Goal: Contribute content

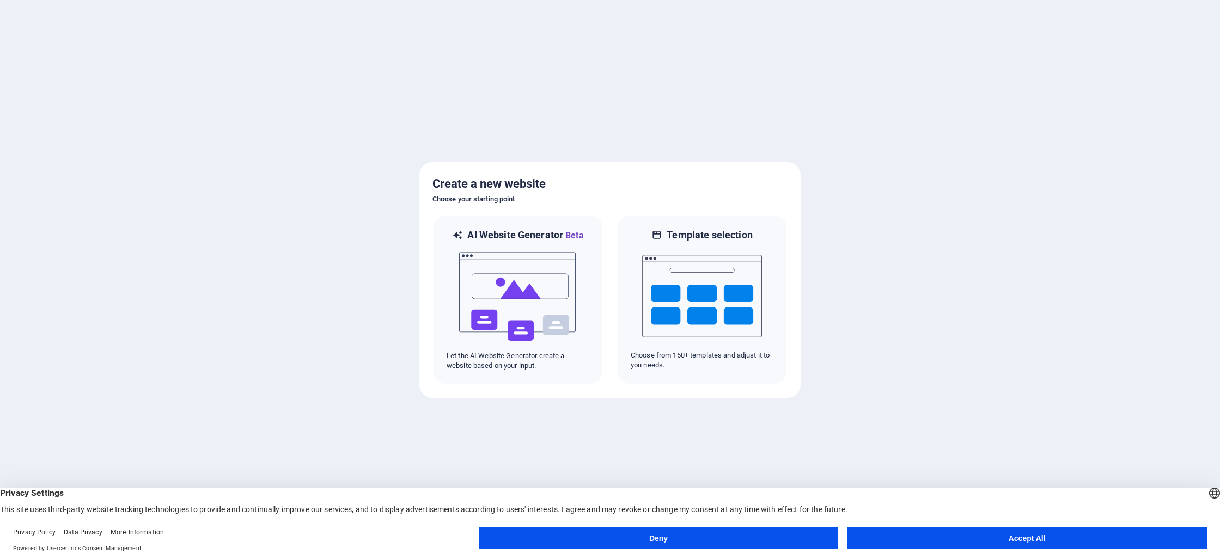
click at [1028, 534] on button "Accept All" at bounding box center [1027, 539] width 360 height 22
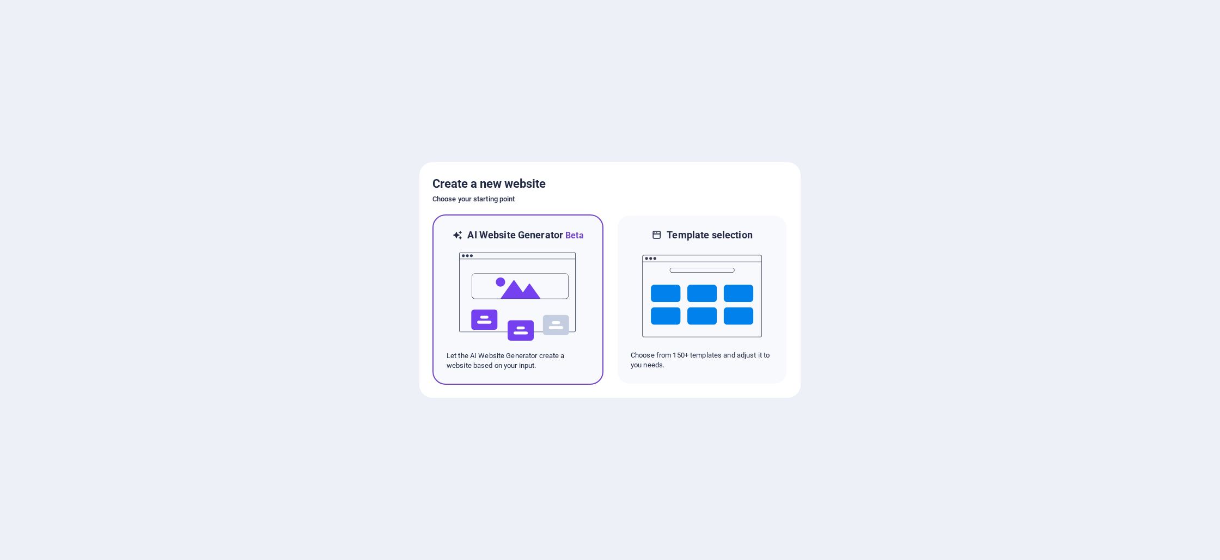
click at [481, 294] on img at bounding box center [518, 296] width 120 height 109
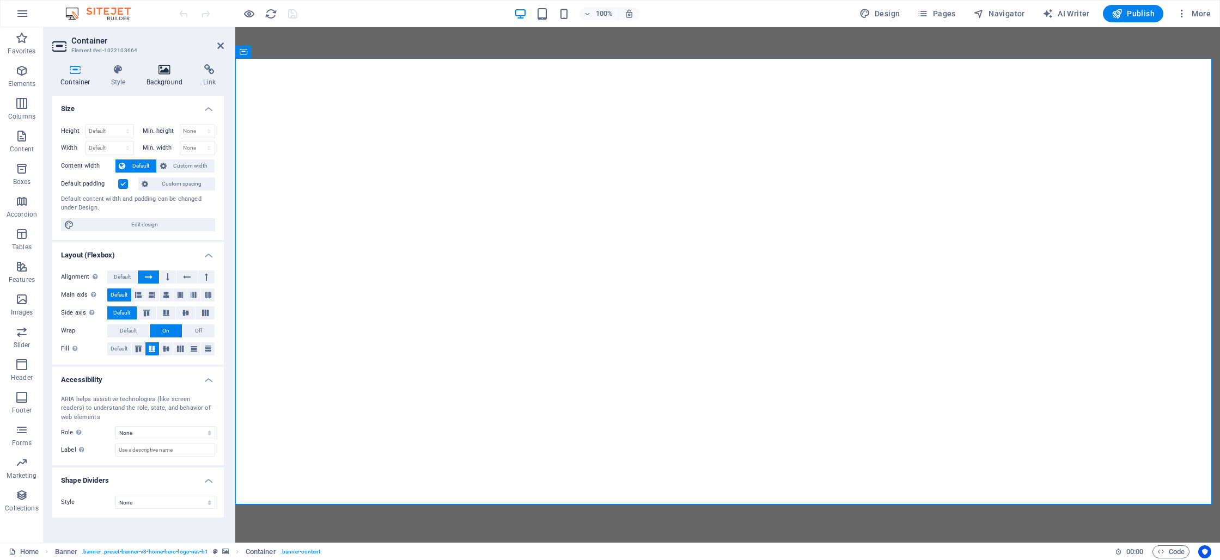
click at [162, 68] on icon at bounding box center [164, 69] width 53 height 11
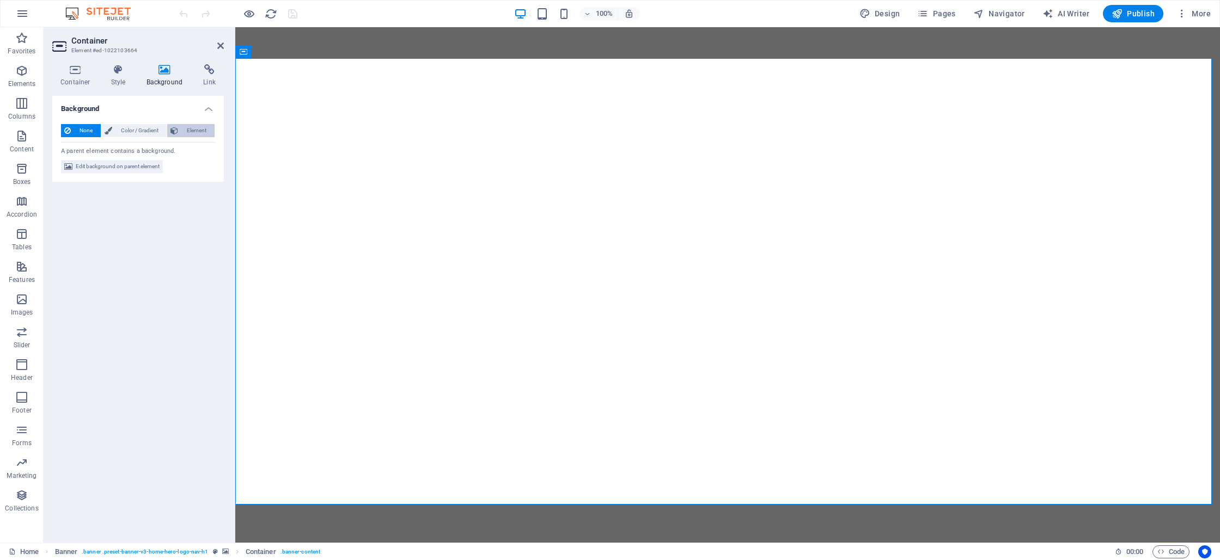
click at [196, 131] on span "Element" at bounding box center [196, 130] width 30 height 13
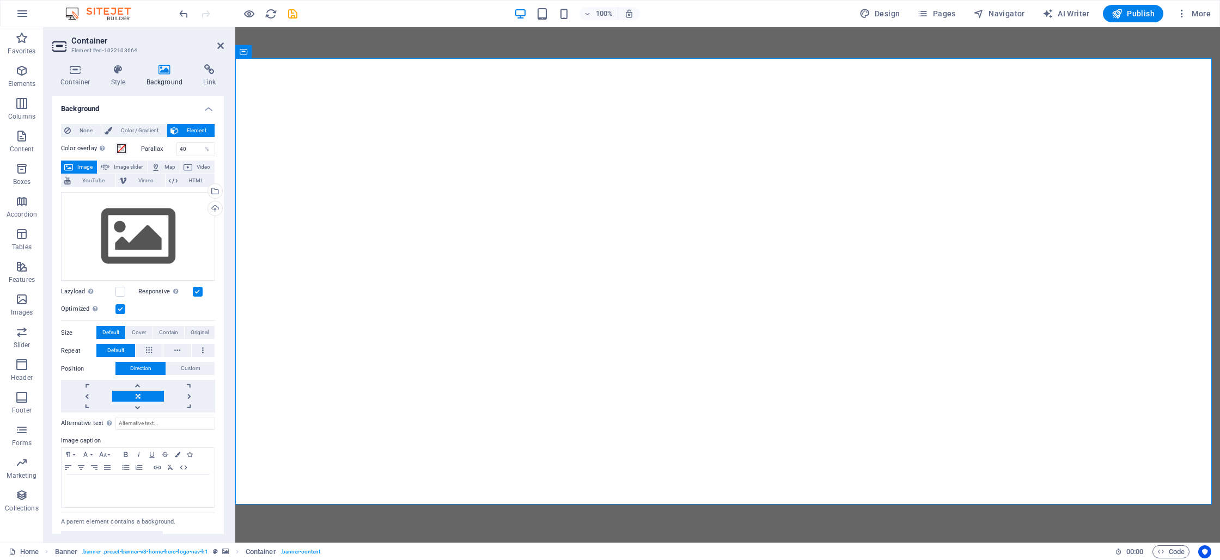
drag, startPoint x: 329, startPoint y: 172, endPoint x: 421, endPoint y: 173, distance: 92.0
click at [129, 169] on span "Image slider" at bounding box center [128, 167] width 31 height 13
select select "ms"
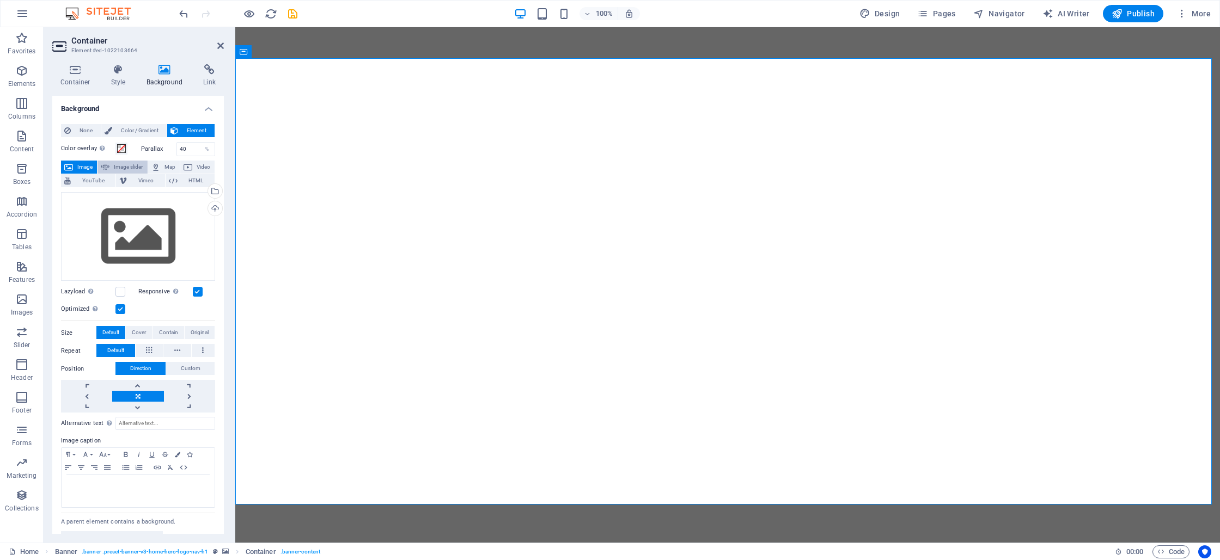
select select "s"
select select "progressive"
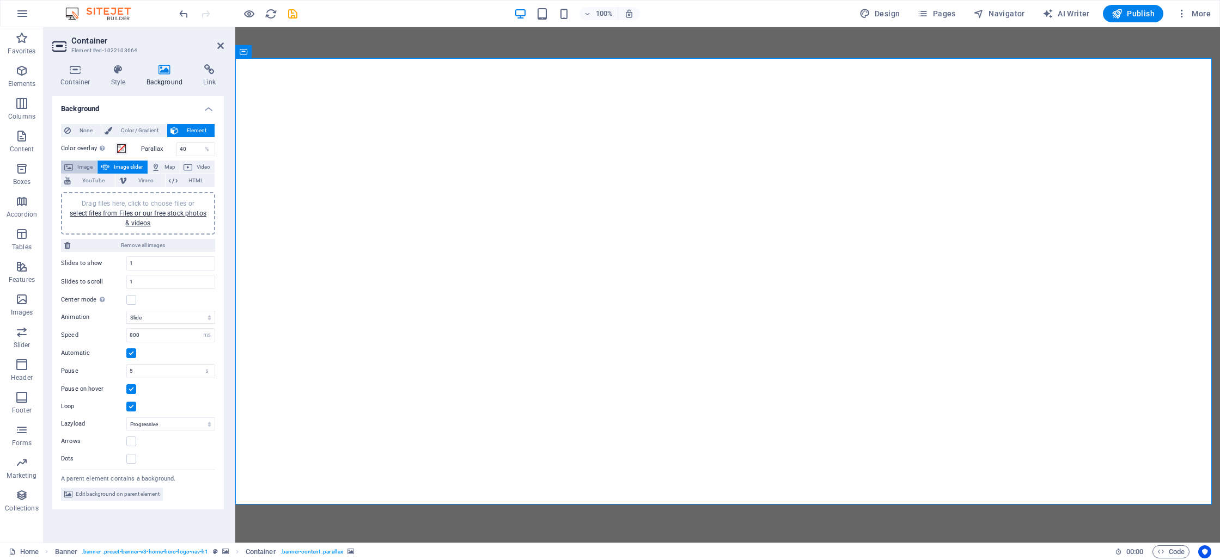
click at [85, 168] on span "Image" at bounding box center [84, 167] width 17 height 13
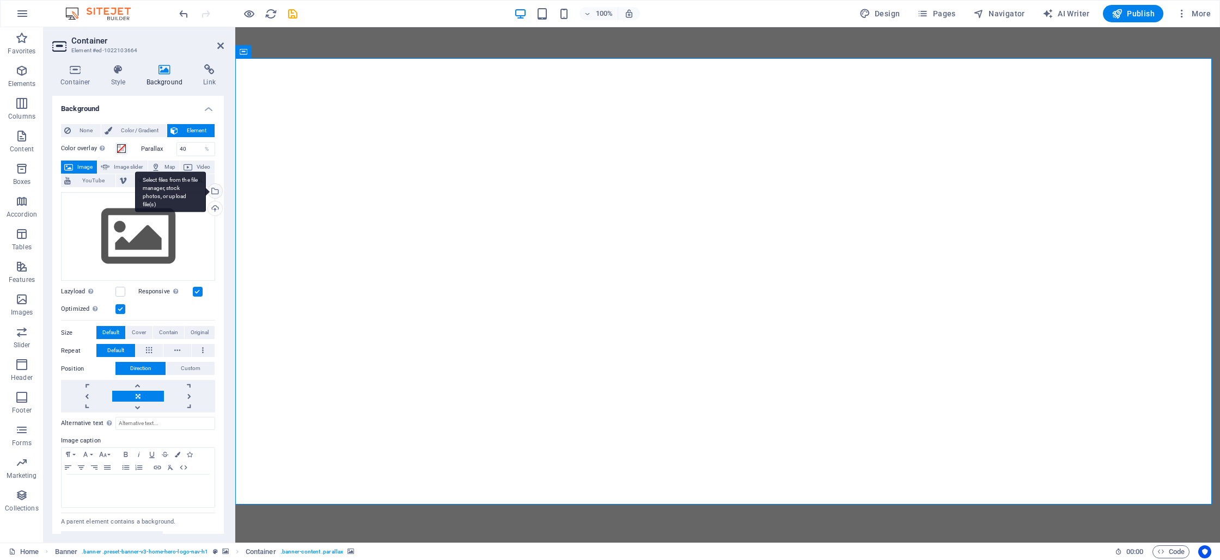
click at [206, 191] on div "Select files from the file manager, stock photos, or upload file(s)" at bounding box center [170, 192] width 71 height 41
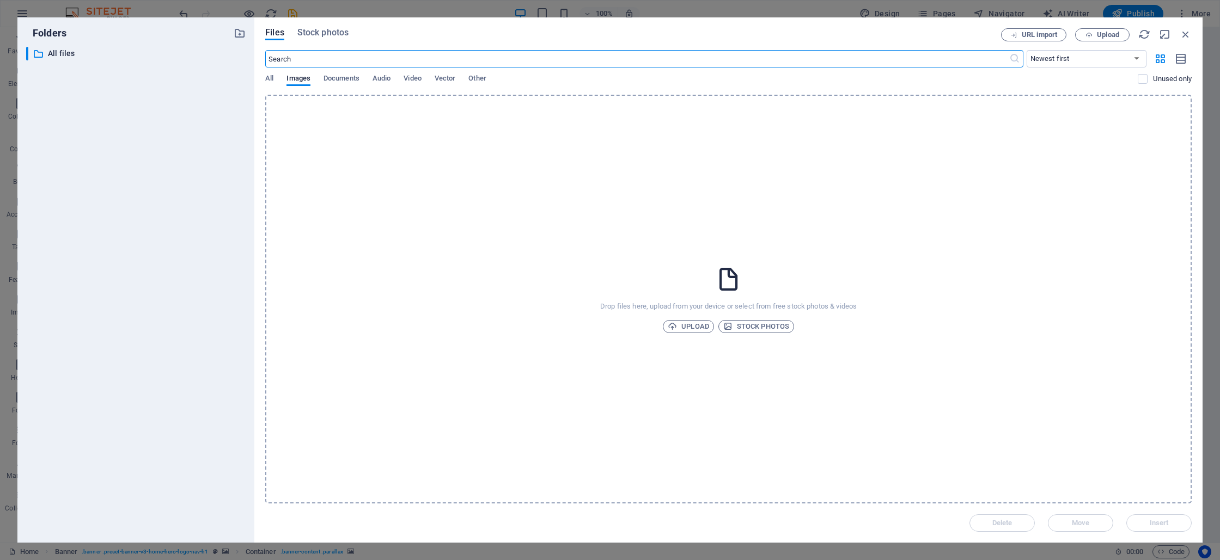
click at [313, 58] on input "text" at bounding box center [636, 58] width 743 height 17
click at [754, 328] on span "Stock photos" at bounding box center [756, 326] width 66 height 13
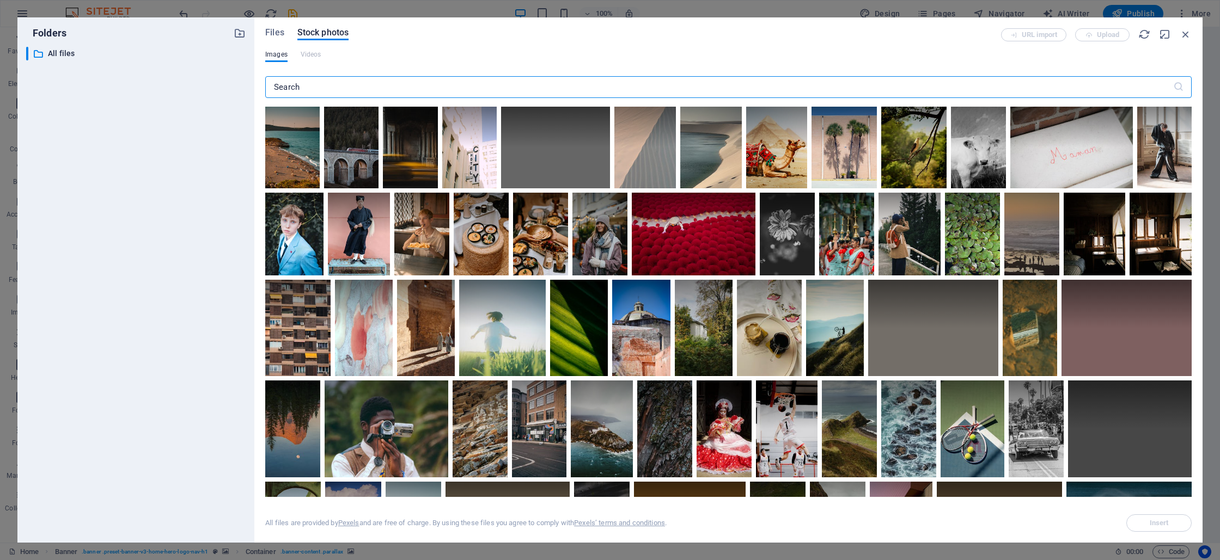
click at [343, 84] on input "text" at bounding box center [719, 87] width 908 height 22
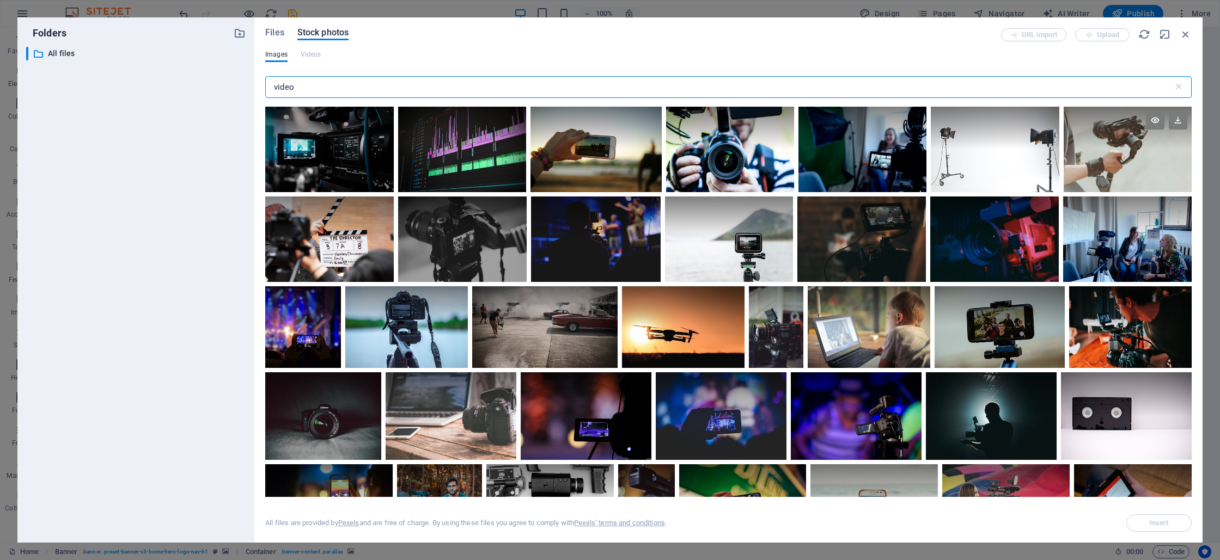
type input "video"
click at [1122, 148] on div at bounding box center [1127, 128] width 128 height 42
click at [1156, 523] on span "Insert" at bounding box center [1158, 523] width 19 height 7
click at [1158, 523] on span "Insert" at bounding box center [1158, 523] width 19 height 7
click at [1187, 32] on icon "button" at bounding box center [1185, 34] width 12 height 12
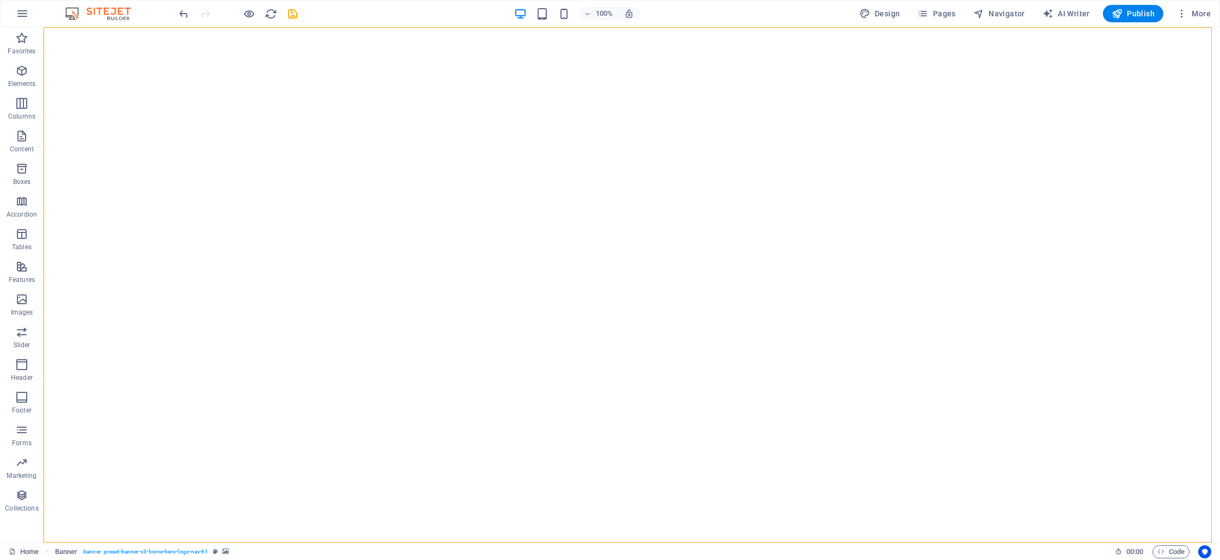
select select "vh"
select select "header"
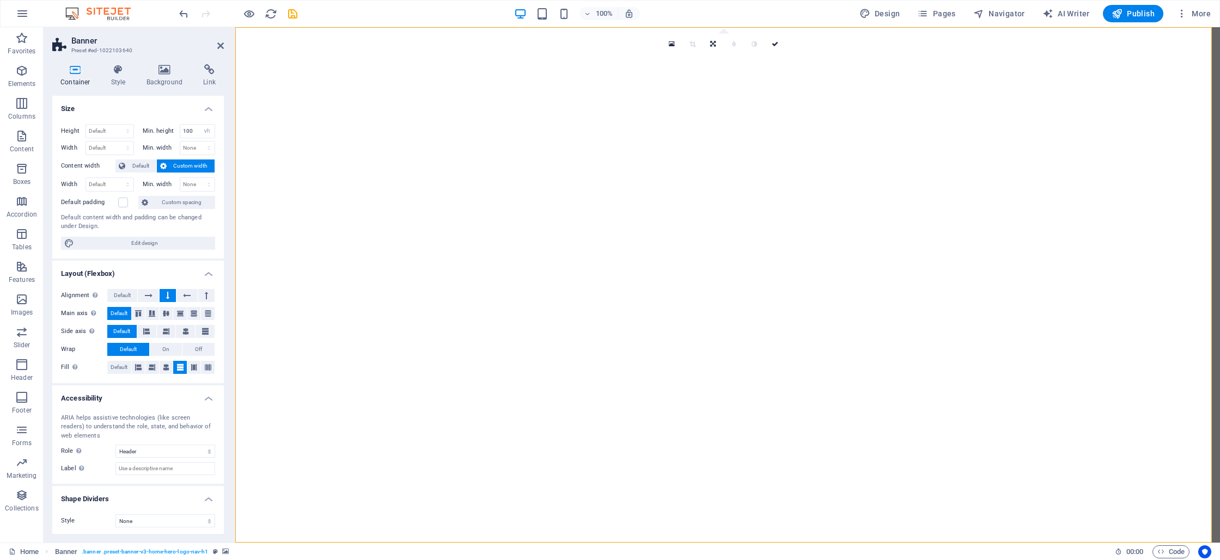
click at [161, 83] on h4 "Background" at bounding box center [166, 75] width 57 height 23
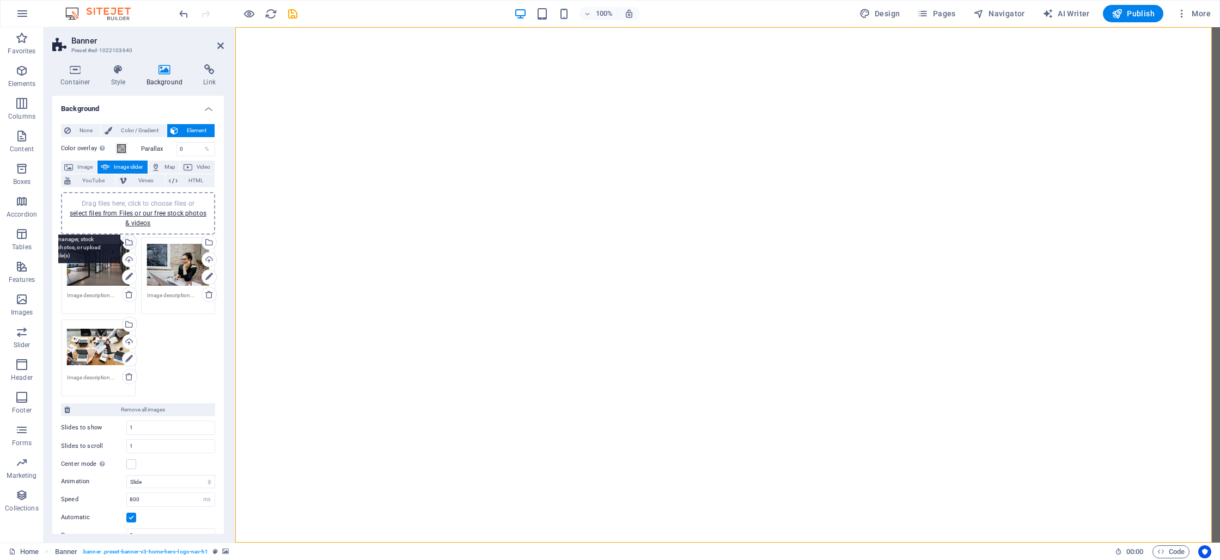
click at [127, 237] on div "Select files from the file manager, stock photos, or upload file(s)" at bounding box center [128, 243] width 16 height 16
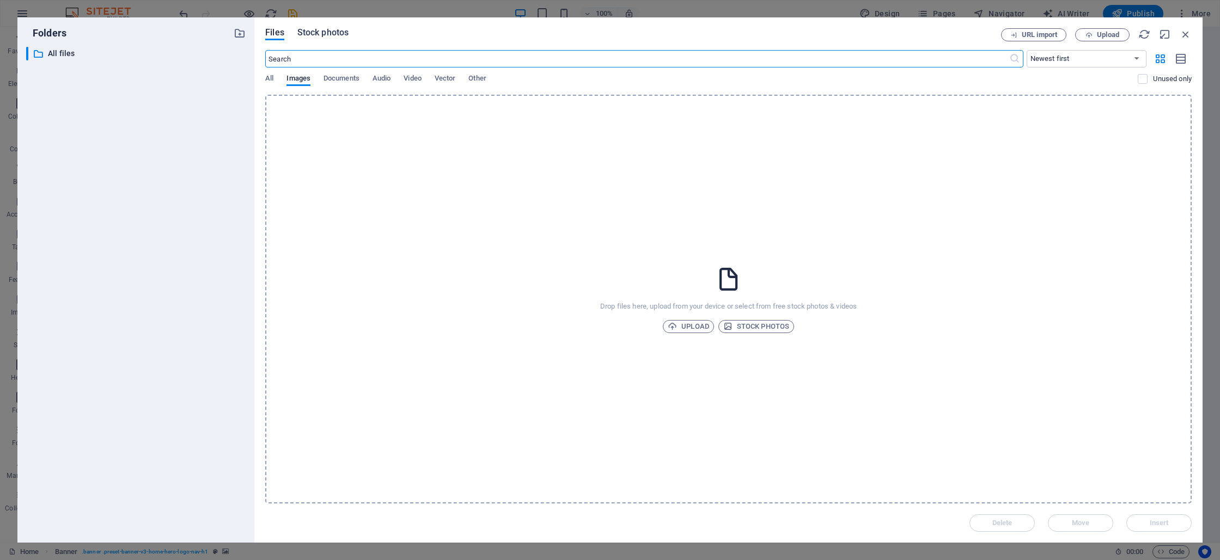
click at [305, 33] on span "Stock photos" at bounding box center [322, 32] width 51 height 13
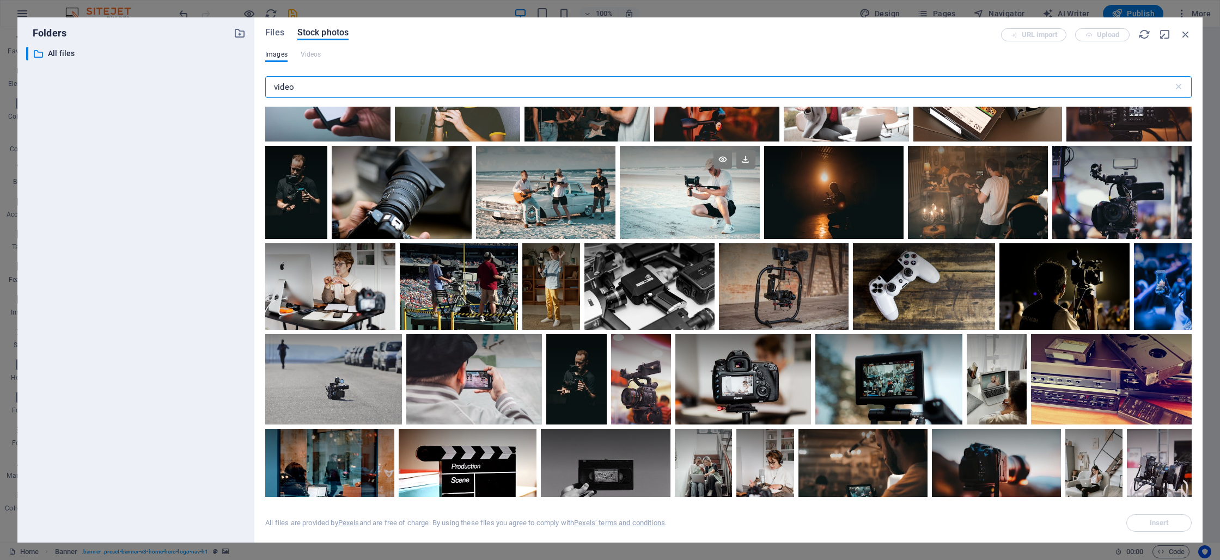
scroll to position [770, 0]
click at [615, 221] on div at bounding box center [545, 192] width 139 height 93
click at [1166, 520] on span "Insert" at bounding box center [1158, 523] width 19 height 7
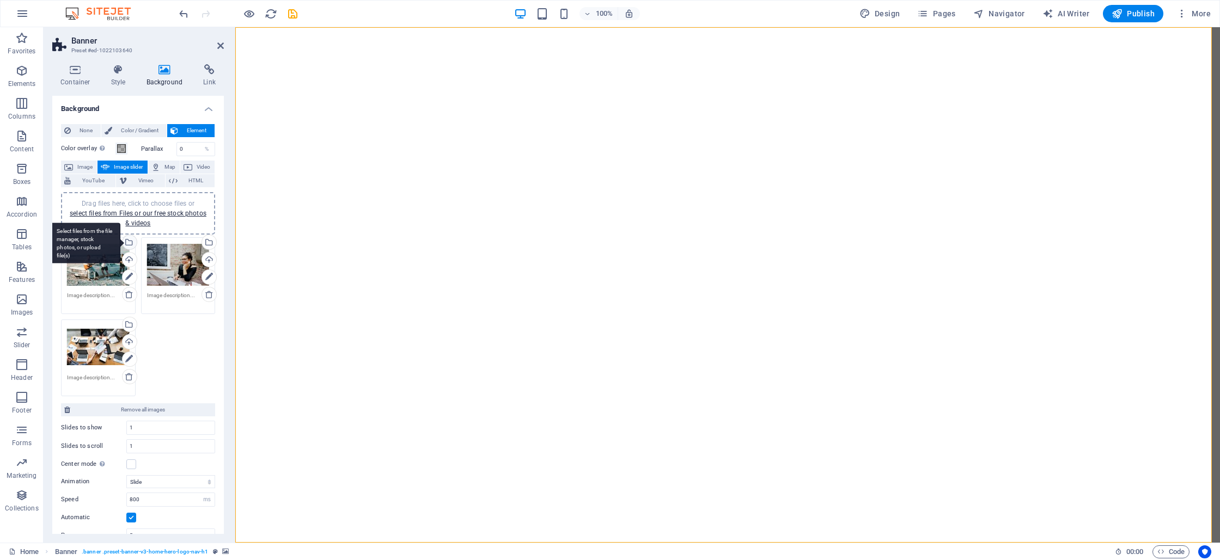
click at [127, 240] on div "Select files from the file manager, stock photos, or upload file(s)" at bounding box center [128, 243] width 16 height 16
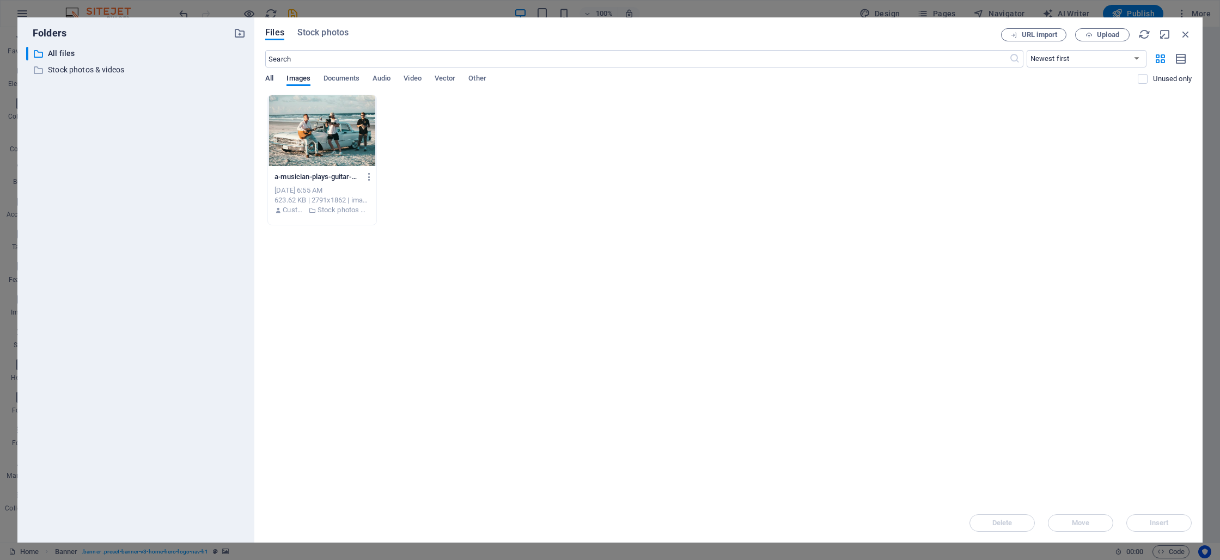
click at [272, 81] on span "All" at bounding box center [269, 79] width 8 height 15
click at [315, 33] on span "Stock photos" at bounding box center [322, 32] width 51 height 13
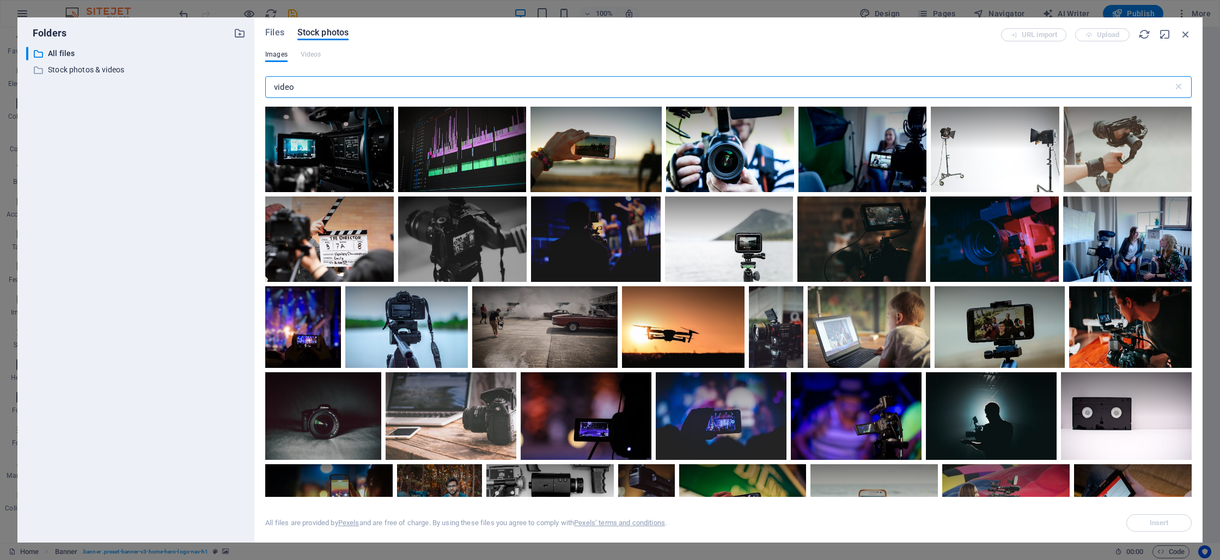
click at [409, 86] on input "video" at bounding box center [719, 87] width 908 height 22
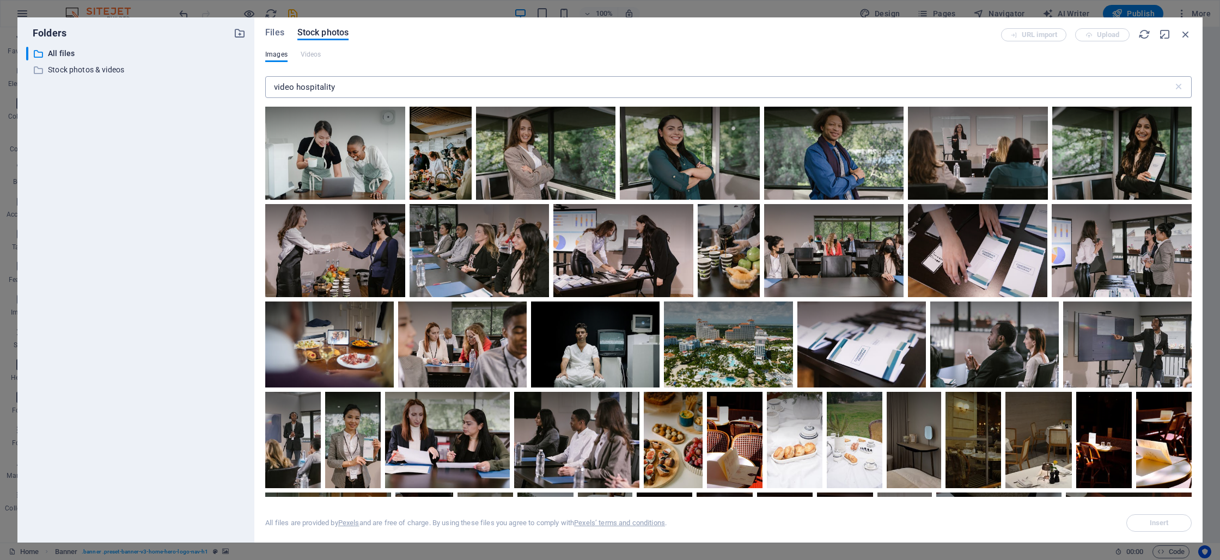
click at [296, 88] on input "video hospitality" at bounding box center [719, 87] width 908 height 22
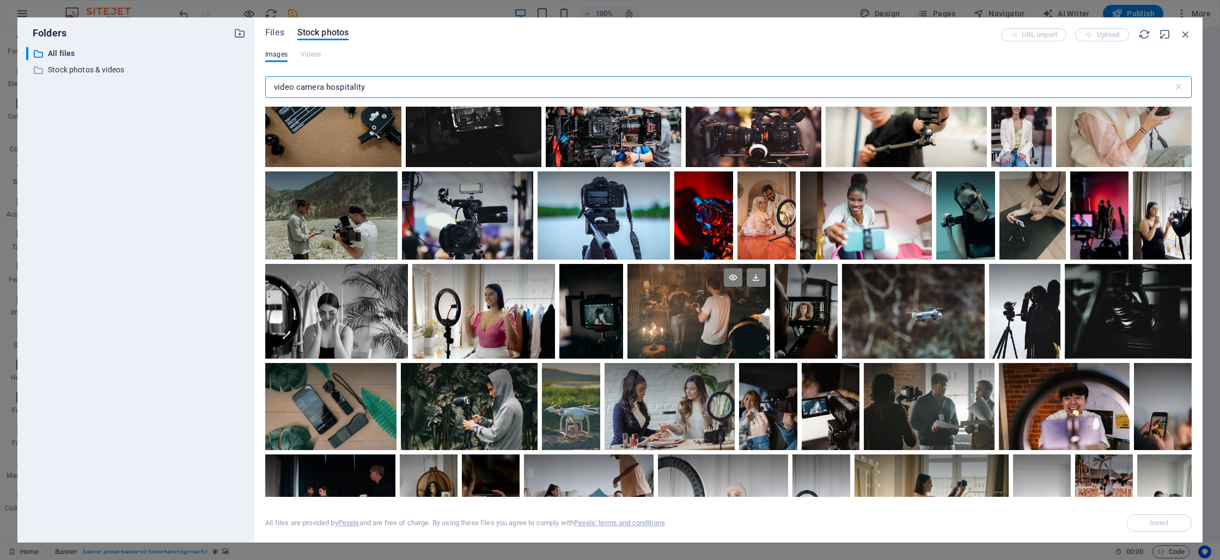
scroll to position [876, 0]
type input "video camera hospitality"
click at [741, 332] on div at bounding box center [698, 311] width 143 height 95
click at [1171, 525] on span "Insert" at bounding box center [1159, 523] width 56 height 7
click at [1182, 35] on icon "button" at bounding box center [1185, 34] width 12 height 12
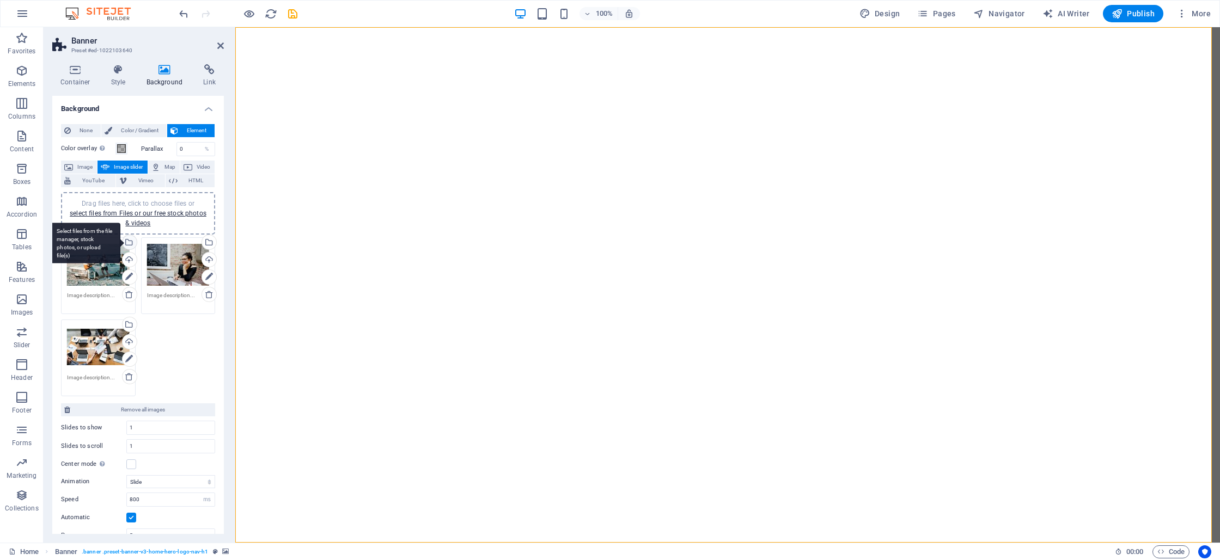
click at [120, 240] on div "Select files from the file manager, stock photos, or upload file(s)" at bounding box center [85, 243] width 71 height 41
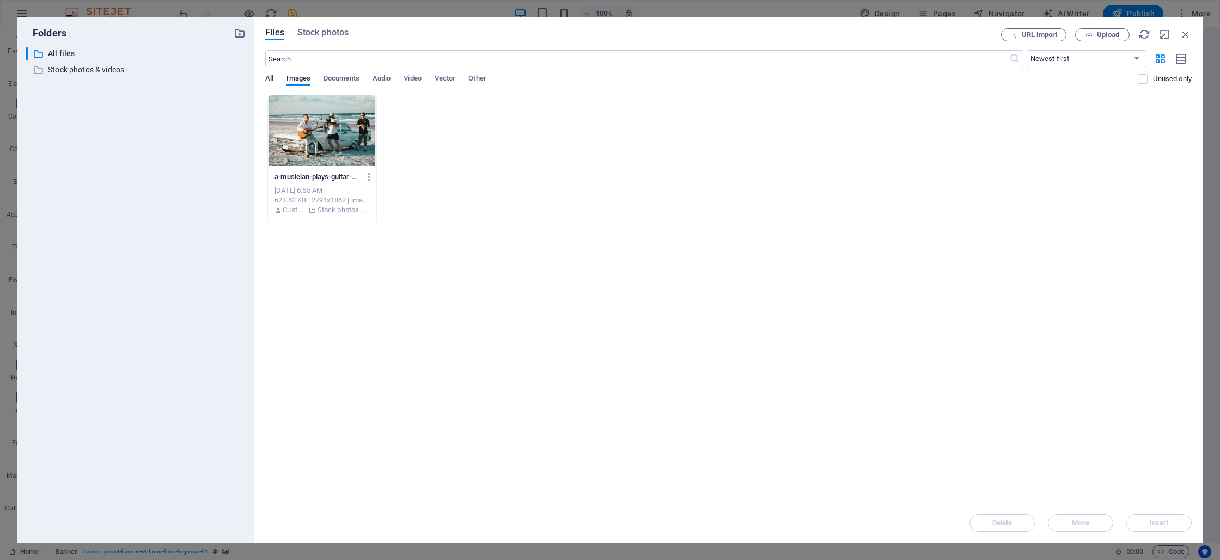
click at [266, 76] on span "All" at bounding box center [269, 79] width 8 height 15
click at [322, 30] on span "Stock photos" at bounding box center [322, 32] width 51 height 13
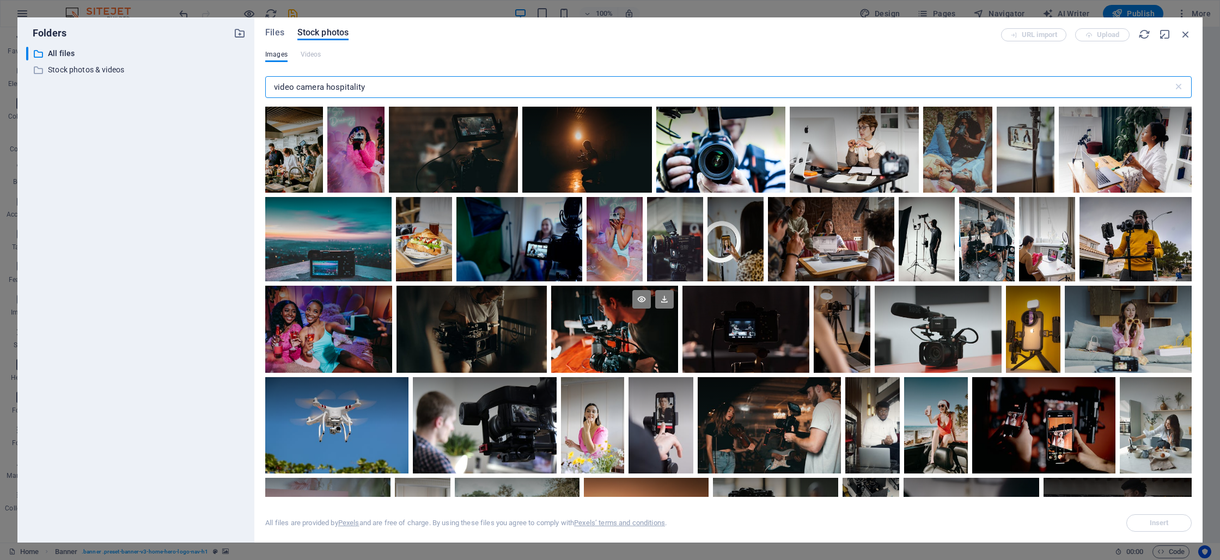
click at [629, 350] on div at bounding box center [614, 329] width 127 height 87
click at [639, 298] on icon at bounding box center [641, 299] width 19 height 19
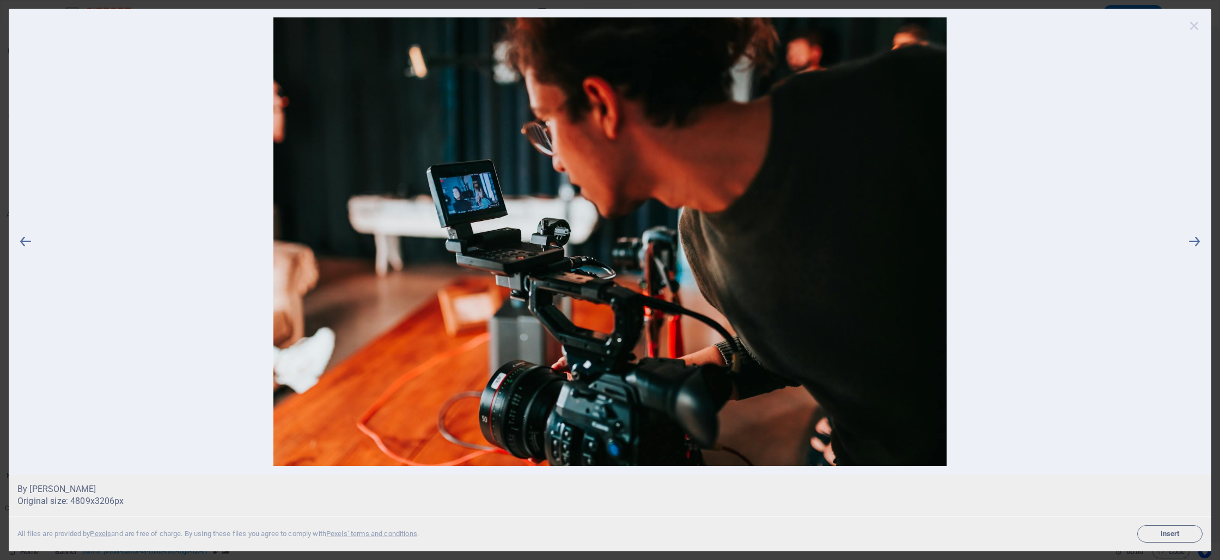
click at [1197, 25] on icon at bounding box center [1194, 25] width 16 height 16
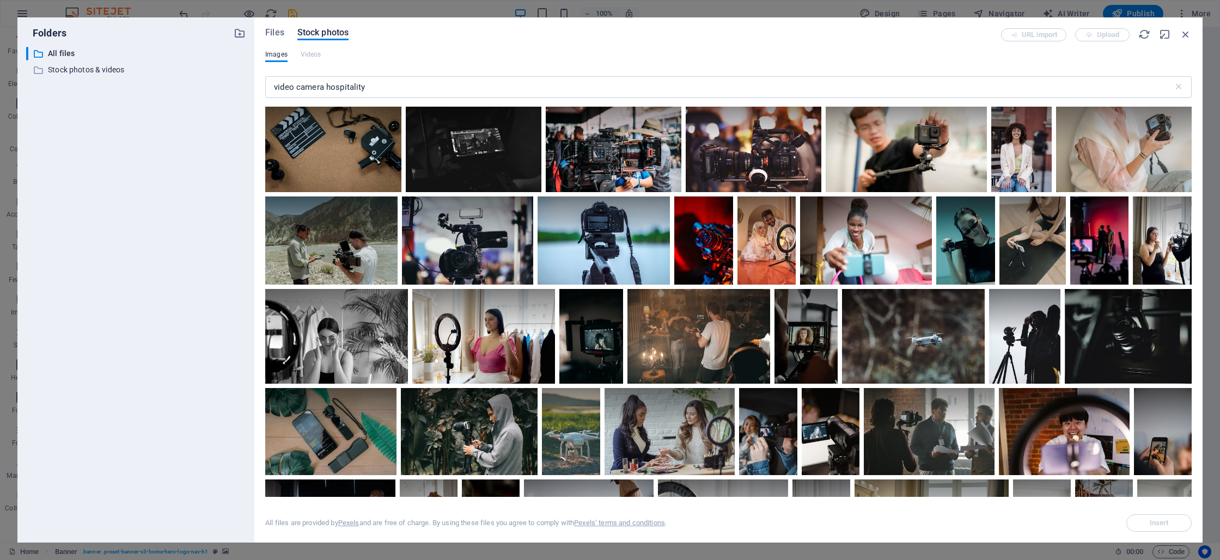
scroll to position [855, 0]
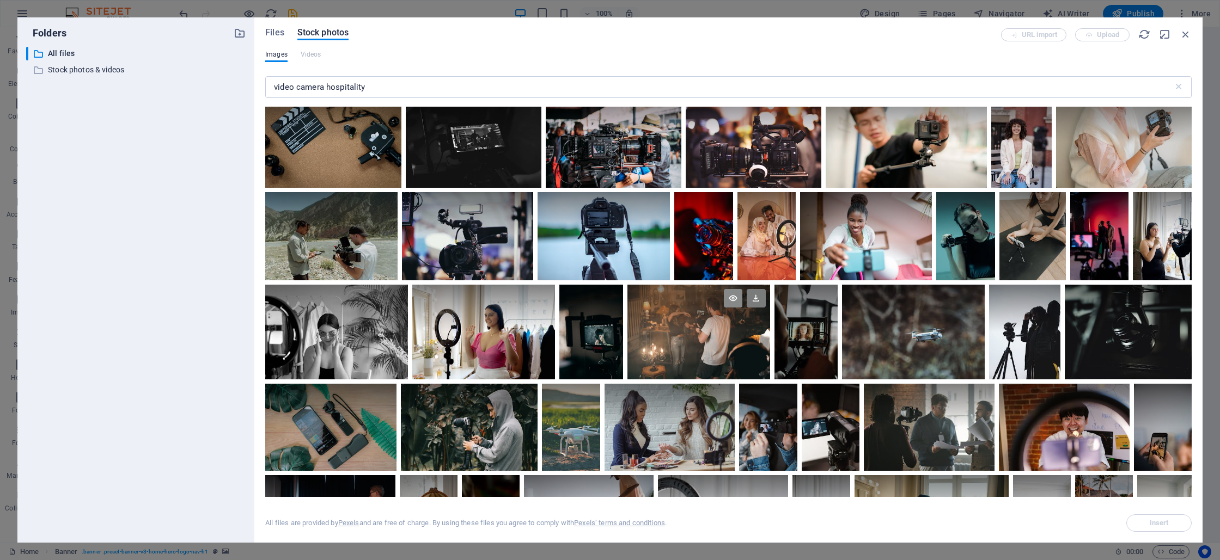
click at [731, 299] on icon at bounding box center [733, 298] width 19 height 19
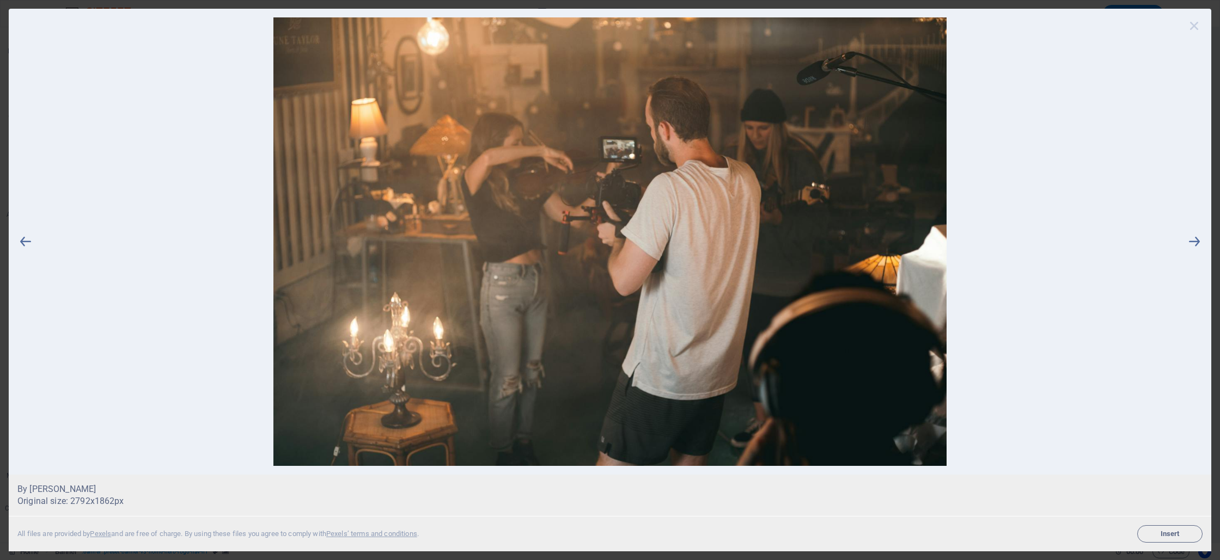
click at [1195, 24] on icon at bounding box center [1194, 25] width 16 height 16
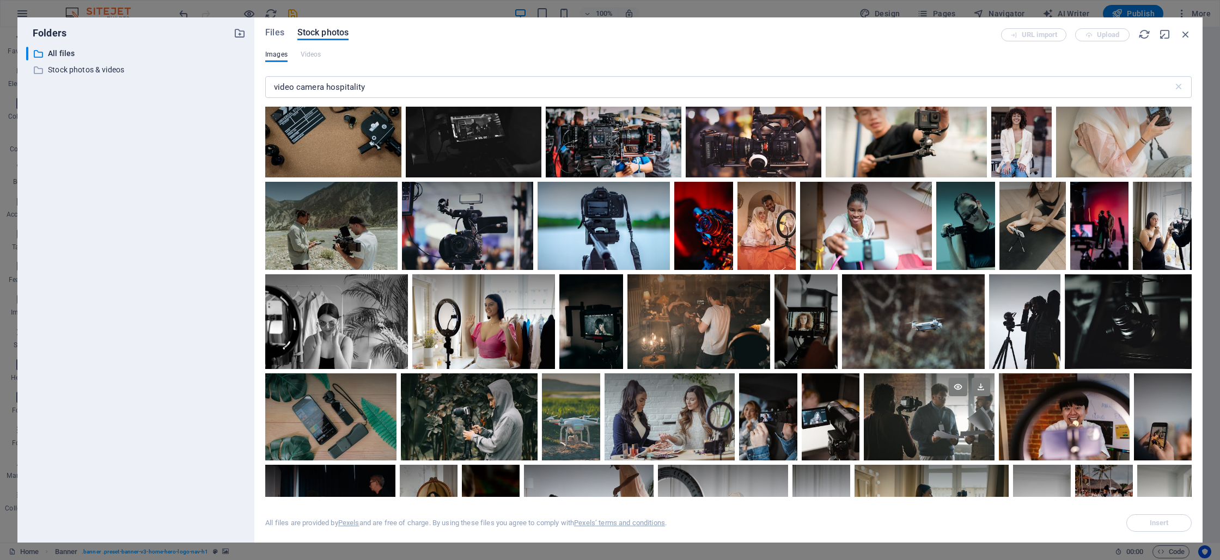
scroll to position [866, 0]
click at [953, 384] on icon at bounding box center [958, 386] width 19 height 19
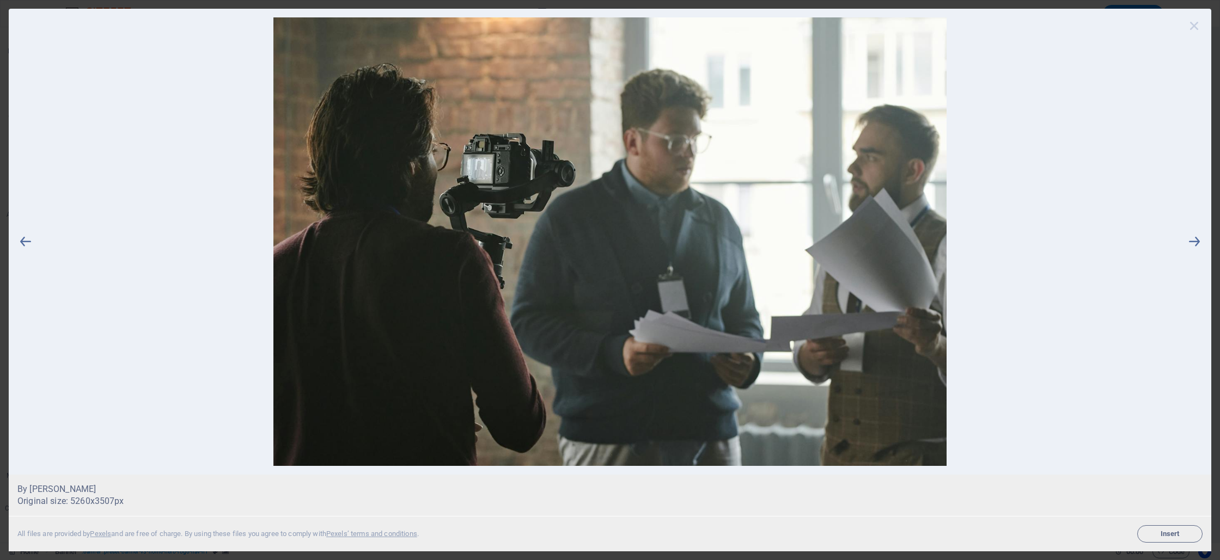
click at [1190, 22] on icon at bounding box center [1194, 25] width 16 height 16
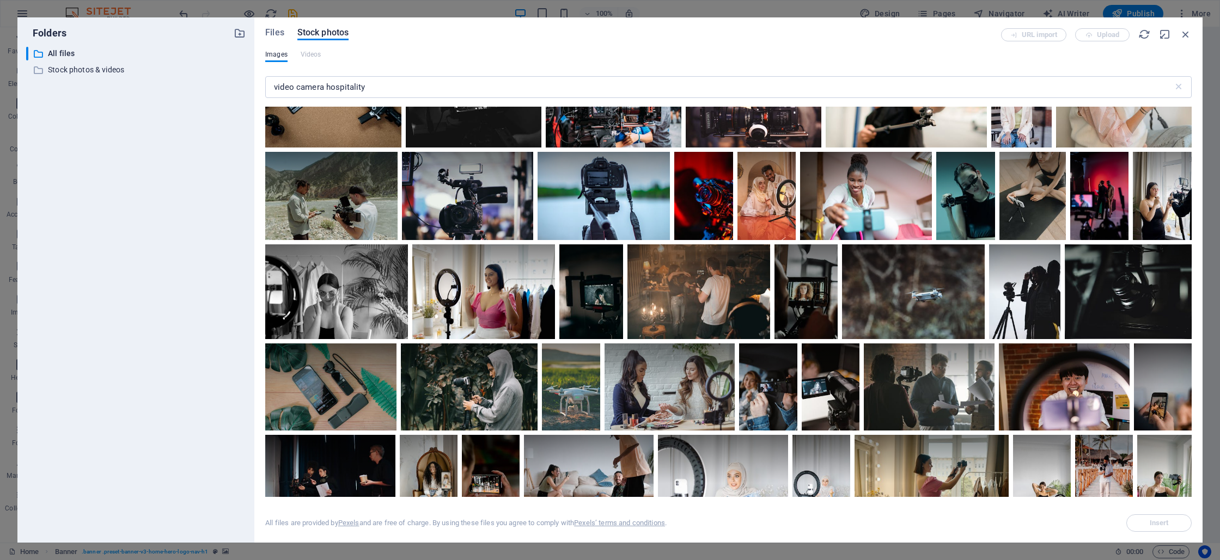
scroll to position [751, 0]
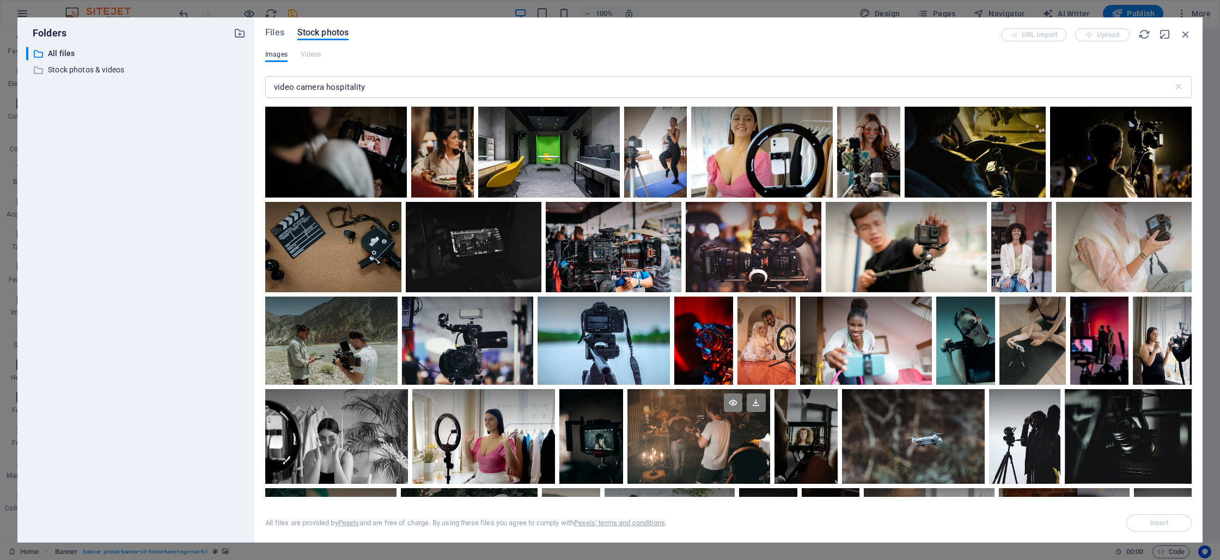
click at [739, 430] on div at bounding box center [698, 412] width 143 height 47
click at [1151, 522] on span "Insert" at bounding box center [1158, 523] width 19 height 7
click at [1154, 521] on span "Insert" at bounding box center [1158, 523] width 19 height 7
click at [1185, 35] on icon "button" at bounding box center [1185, 34] width 12 height 12
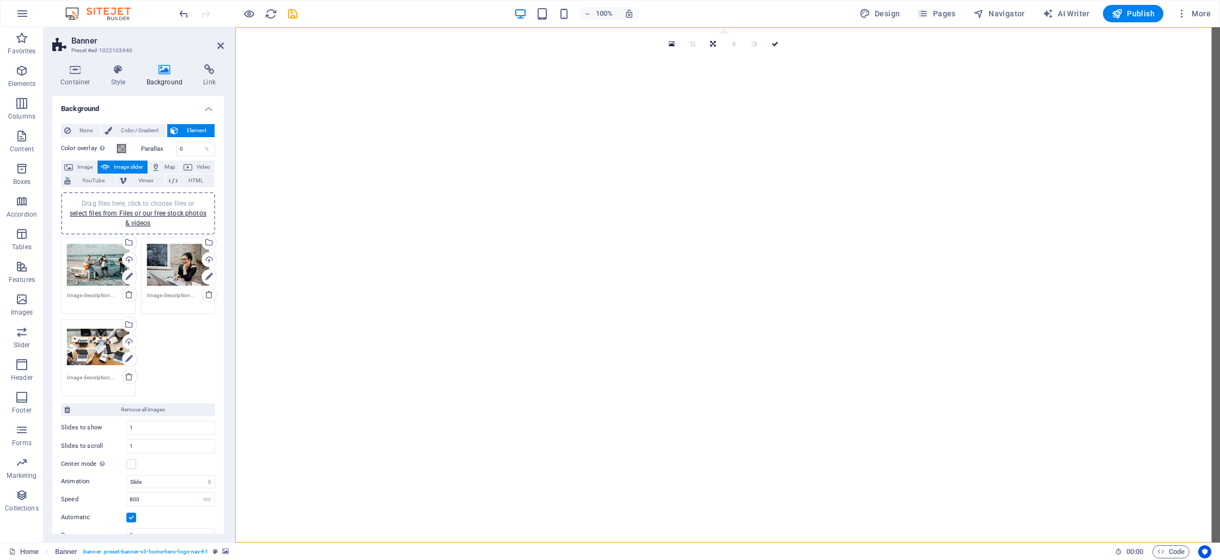
click at [120, 241] on div "Select files from the file manager, stock photos, or upload file(s)" at bounding box center [85, 243] width 71 height 41
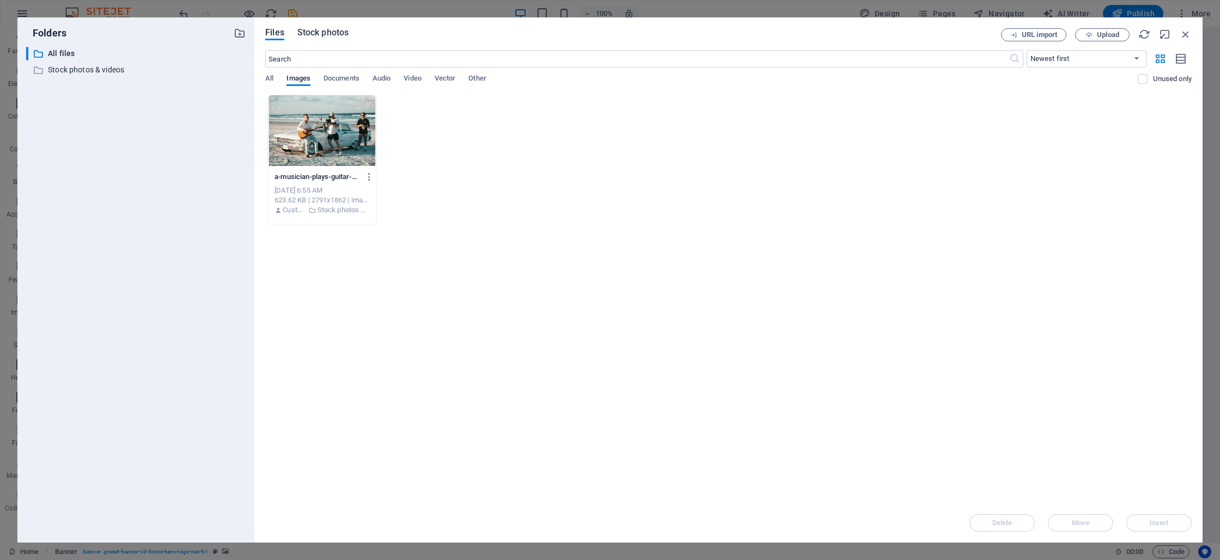
click at [315, 35] on span "Stock photos" at bounding box center [322, 32] width 51 height 13
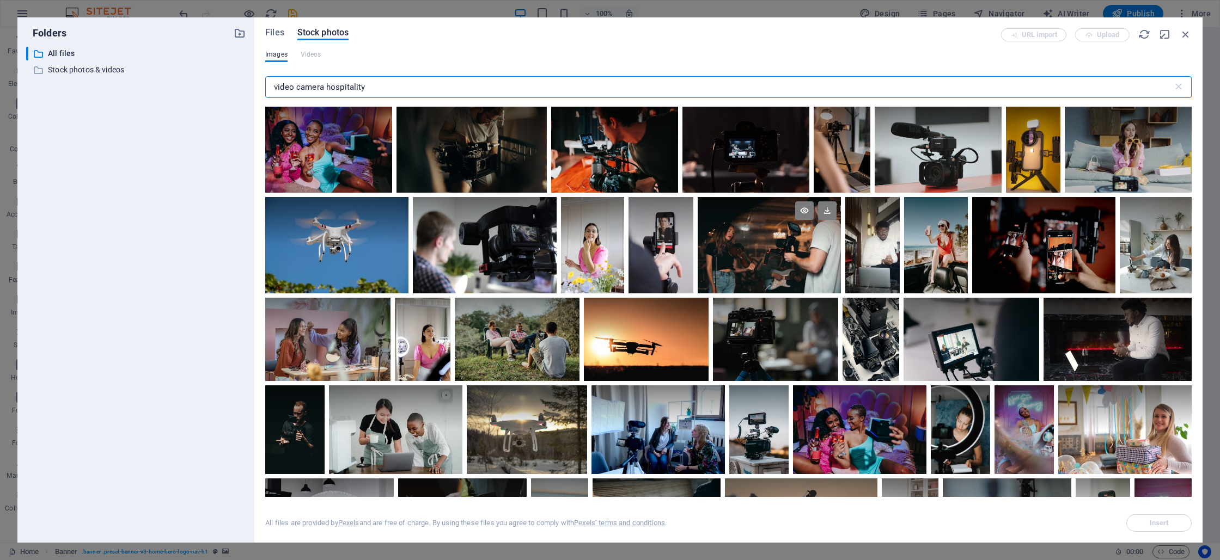
scroll to position [181, 0]
click at [767, 271] on div at bounding box center [769, 245] width 143 height 96
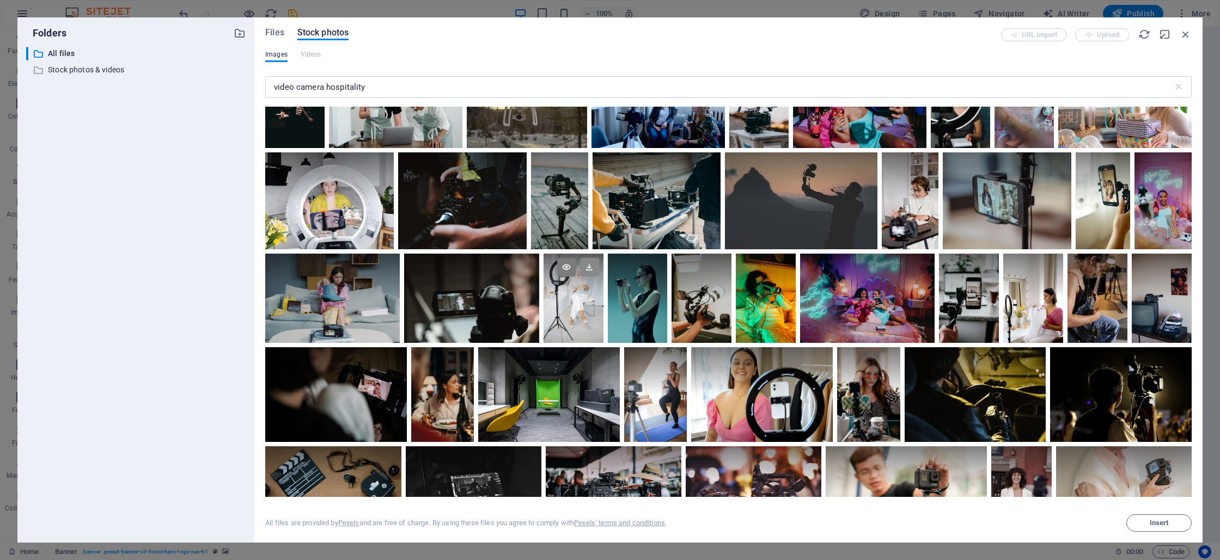
scroll to position [640, 0]
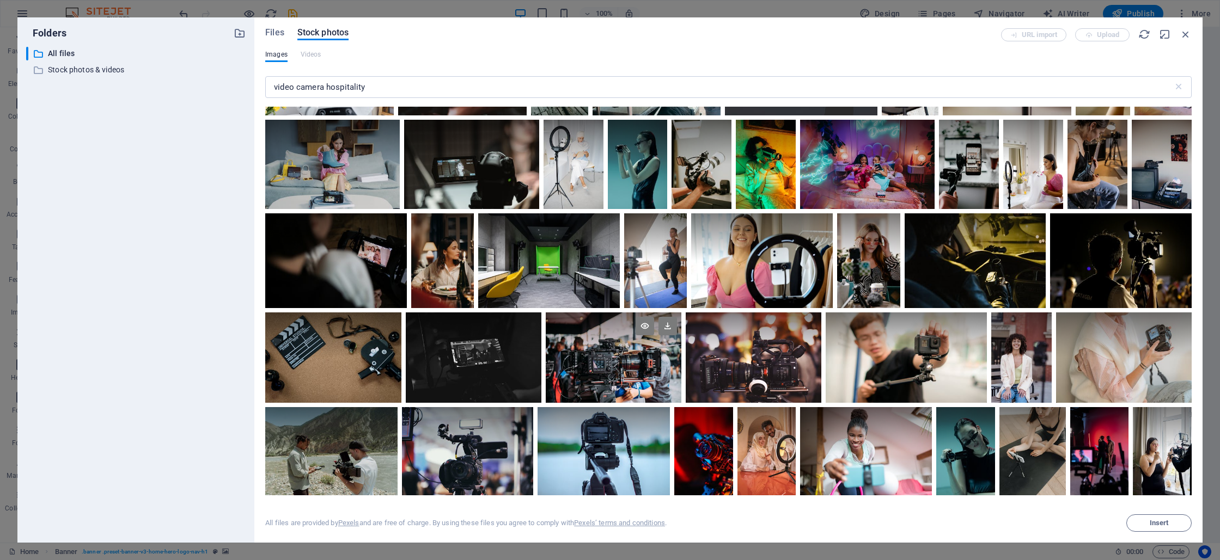
click at [643, 314] on div at bounding box center [614, 335] width 136 height 45
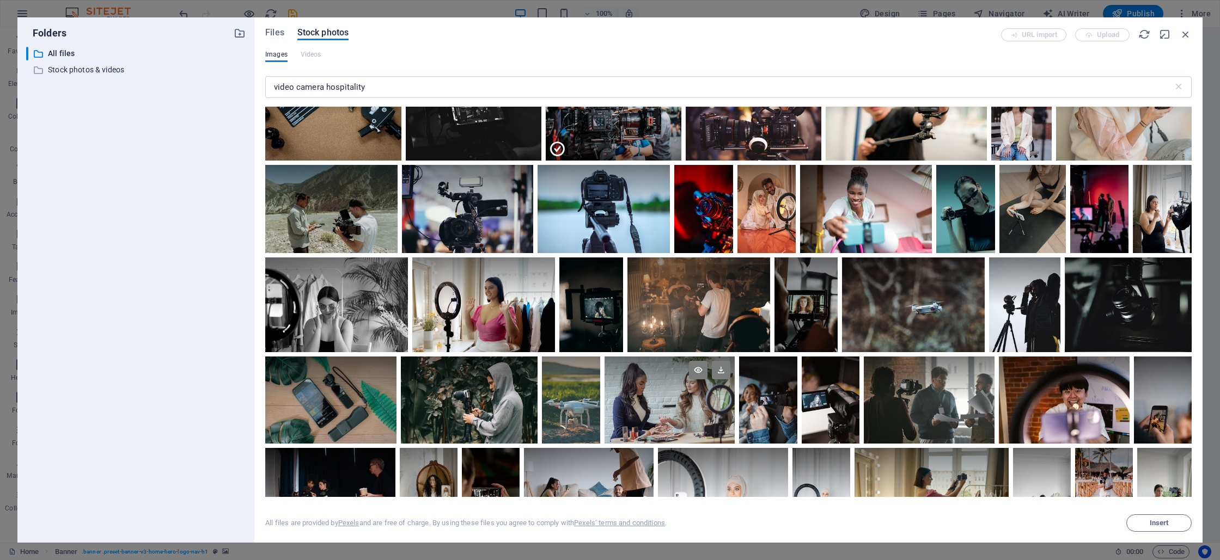
scroll to position [943, 0]
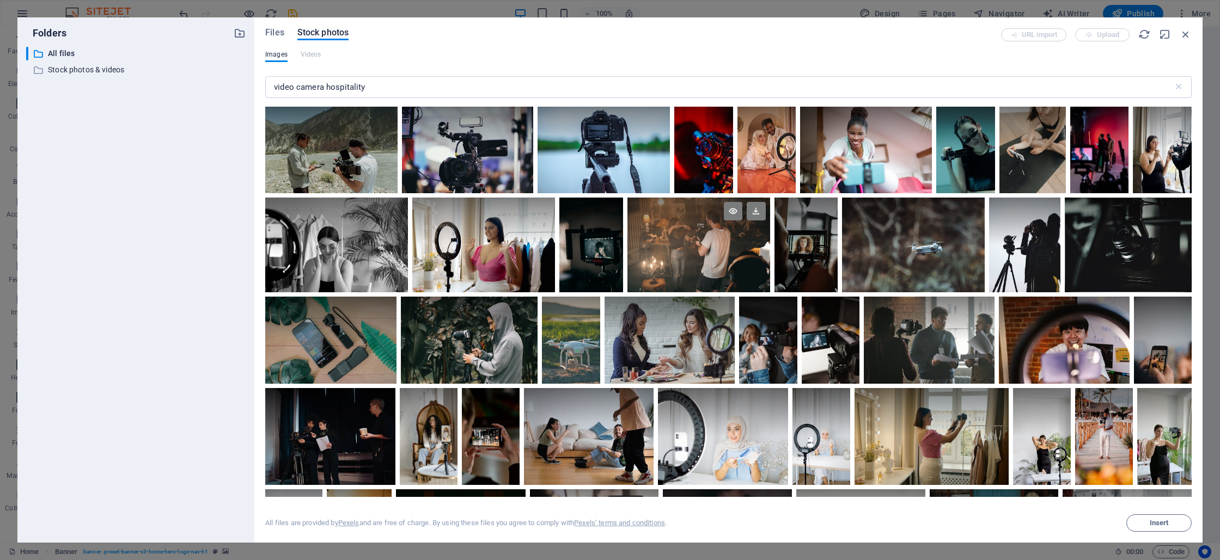
click at [711, 246] on div at bounding box center [698, 245] width 143 height 95
click at [682, 271] on div at bounding box center [698, 268] width 143 height 47
click at [687, 259] on div at bounding box center [698, 245] width 143 height 95
click at [757, 210] on icon at bounding box center [756, 211] width 19 height 19
click at [747, 271] on div at bounding box center [698, 268] width 143 height 47
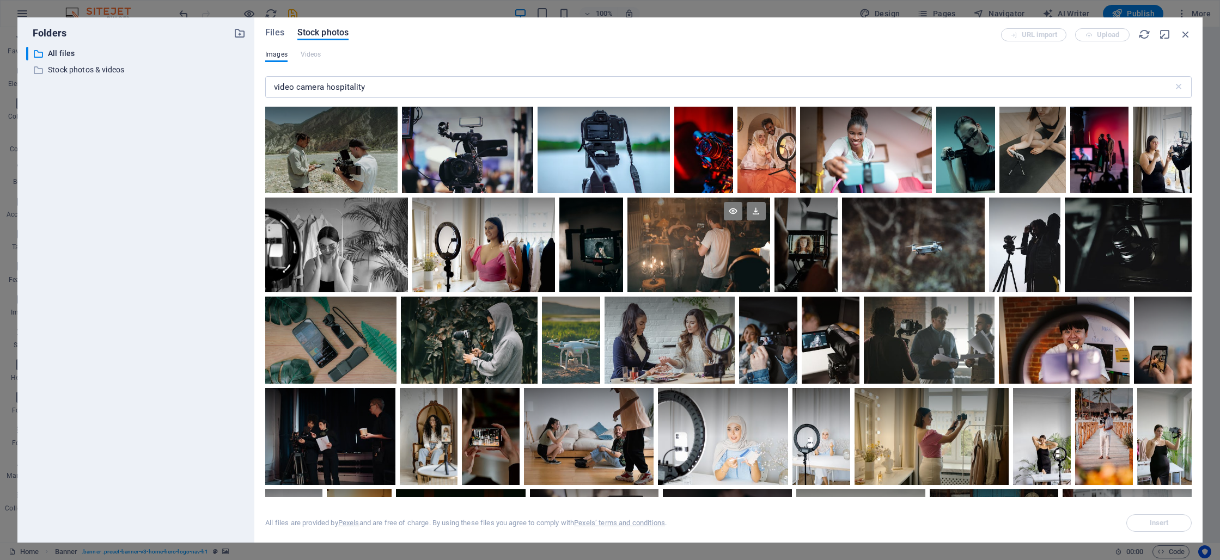
click at [747, 271] on div at bounding box center [698, 245] width 143 height 95
click at [1157, 523] on span "Insert" at bounding box center [1158, 523] width 19 height 7
click at [106, 76] on p "Stock photos & videos" at bounding box center [137, 70] width 178 height 13
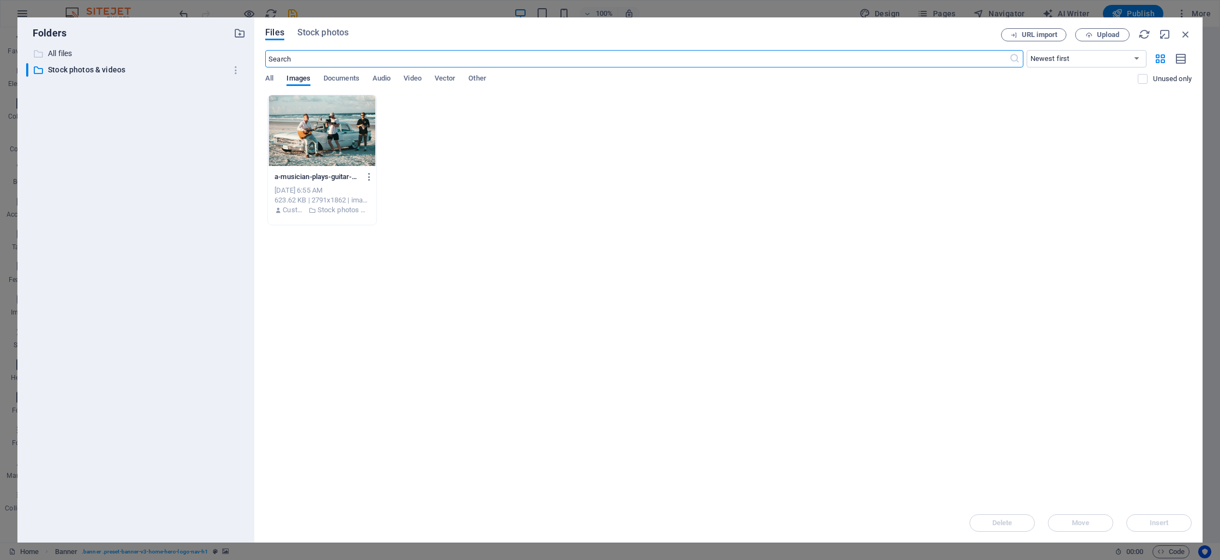
click at [67, 51] on p "All files" at bounding box center [137, 53] width 178 height 13
click at [310, 33] on span "Stock photos" at bounding box center [322, 32] width 51 height 13
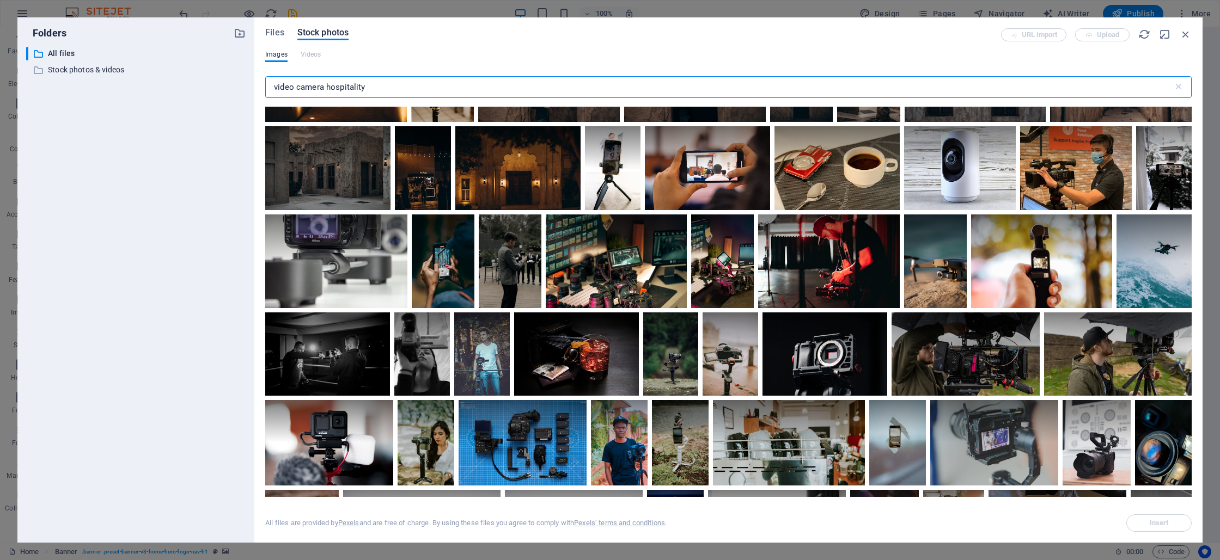
scroll to position [4376, 0]
click at [602, 317] on icon at bounding box center [601, 325] width 19 height 19
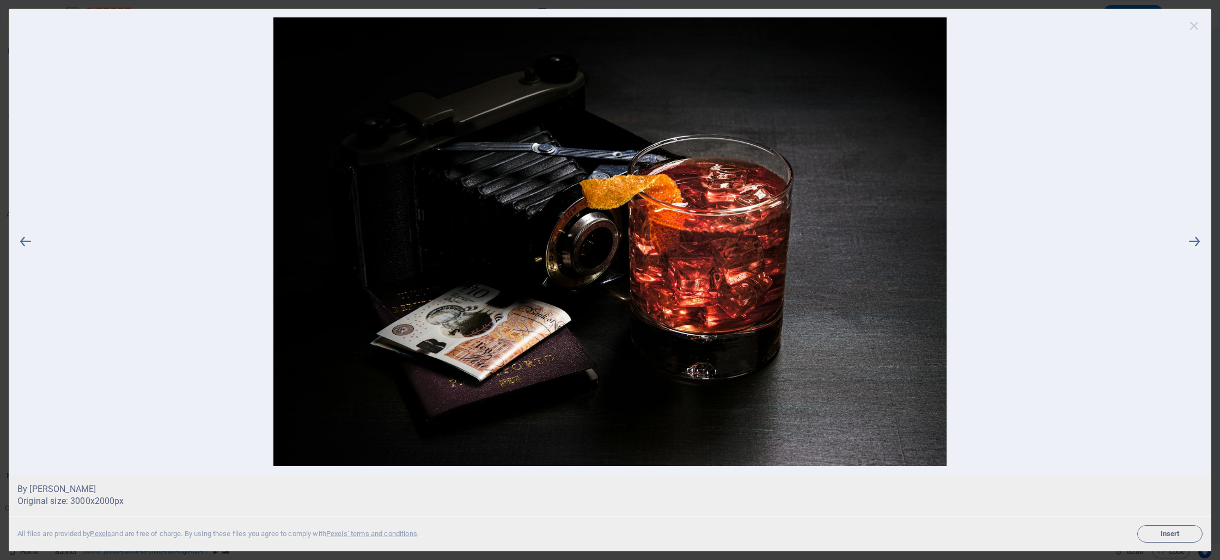
click at [1196, 25] on icon at bounding box center [1194, 25] width 16 height 16
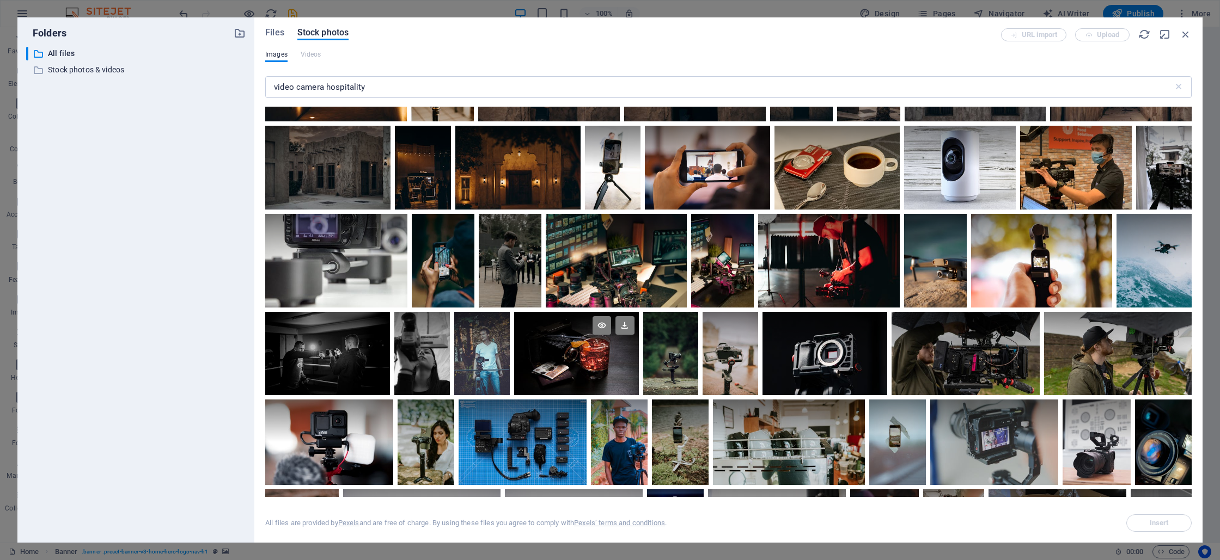
click at [611, 354] on div at bounding box center [576, 353] width 125 height 83
click at [1160, 523] on span "Insert" at bounding box center [1158, 523] width 19 height 7
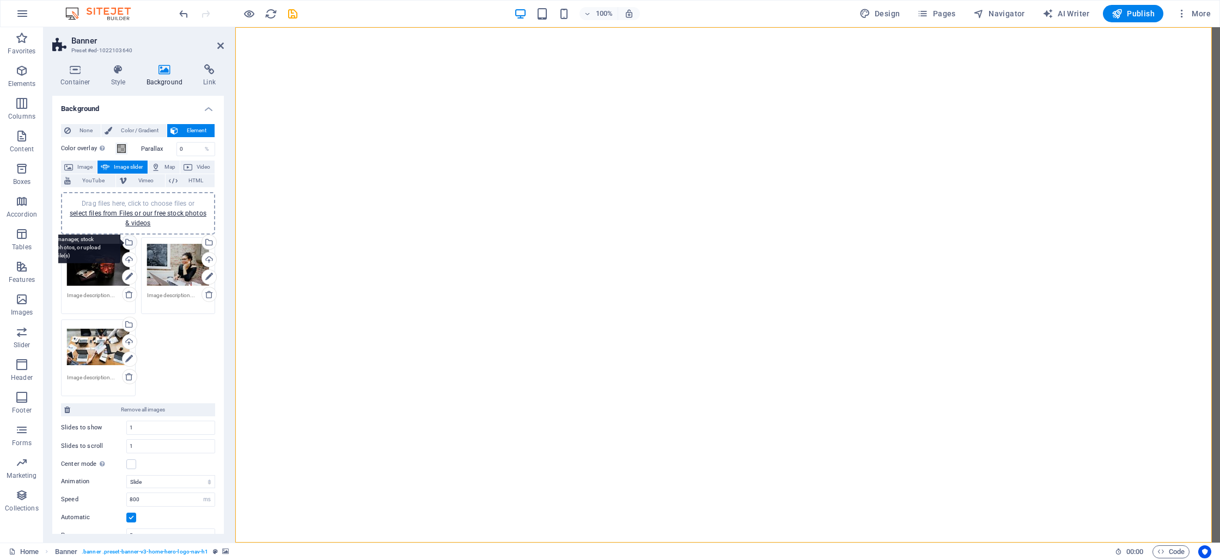
click at [130, 240] on div "Select files from the file manager, stock photos, or upload file(s)" at bounding box center [128, 243] width 16 height 16
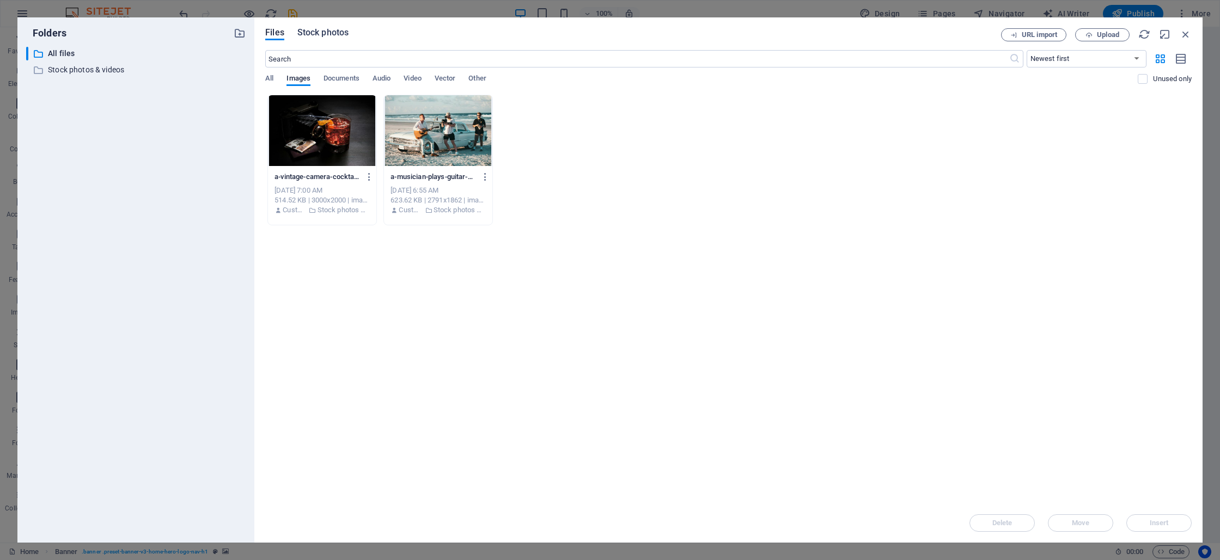
click at [315, 39] on button "Stock photos" at bounding box center [322, 34] width 51 height 12
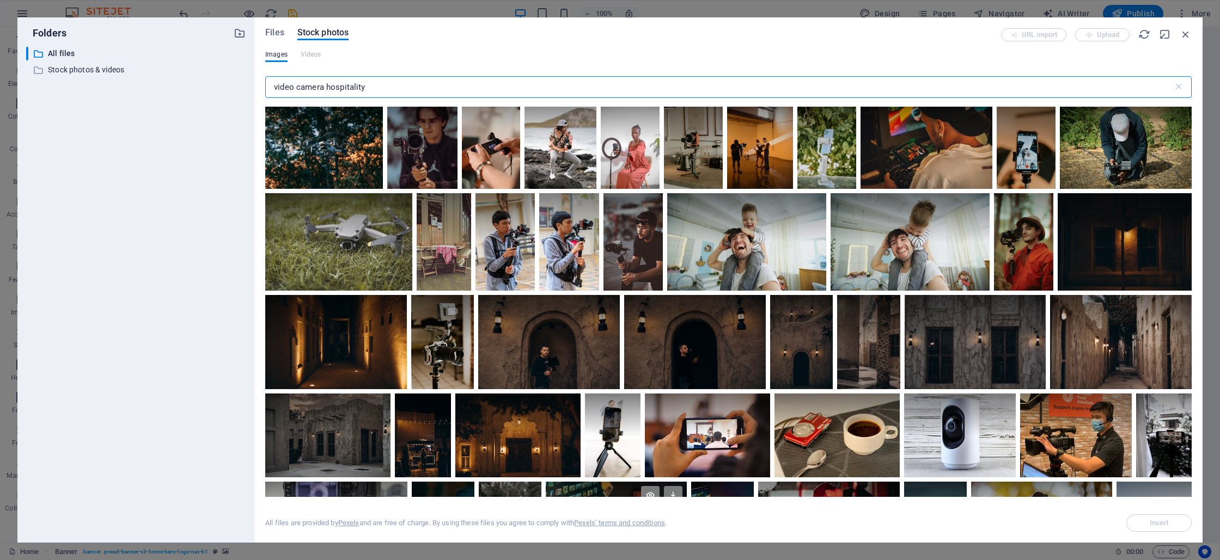
scroll to position [3950, 0]
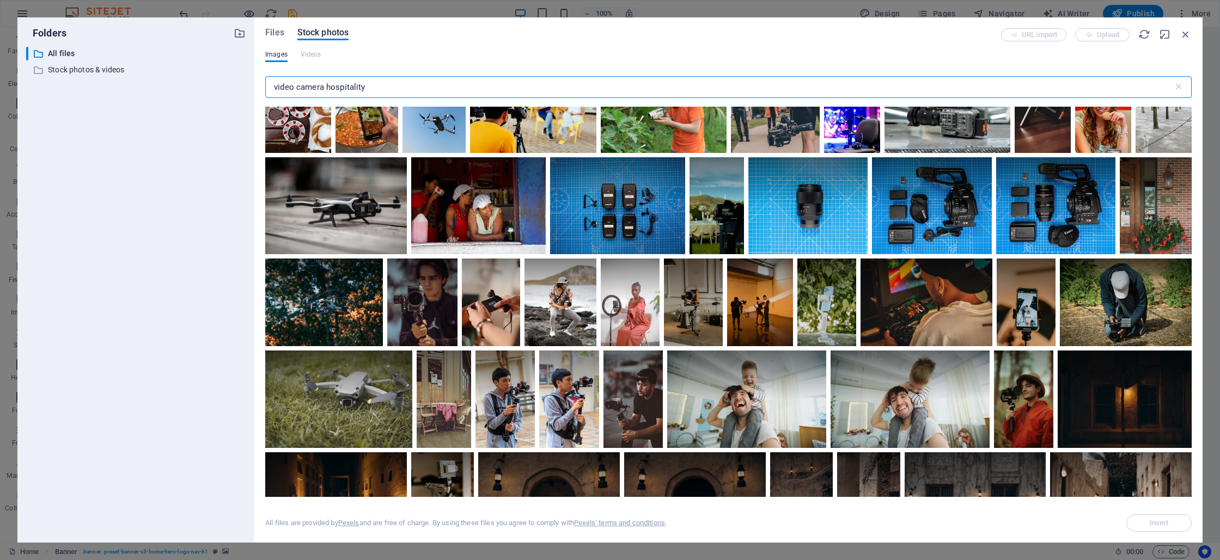
click at [341, 85] on input "video camera hospitality" at bounding box center [719, 87] width 908 height 22
type input "video camera"
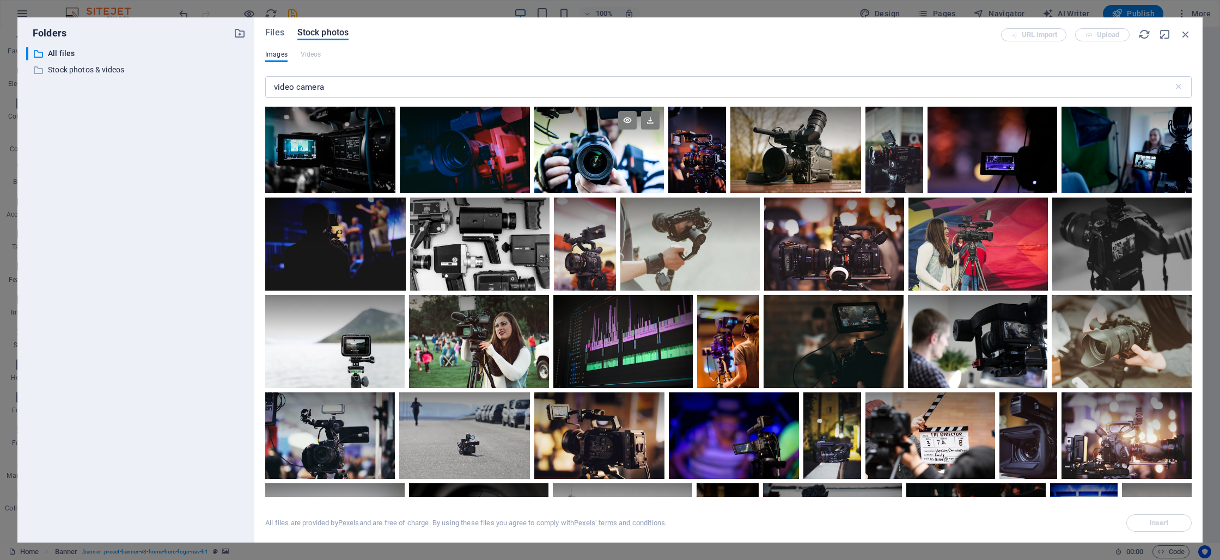
click at [630, 165] on div at bounding box center [599, 150] width 130 height 87
click at [628, 120] on icon at bounding box center [627, 120] width 19 height 19
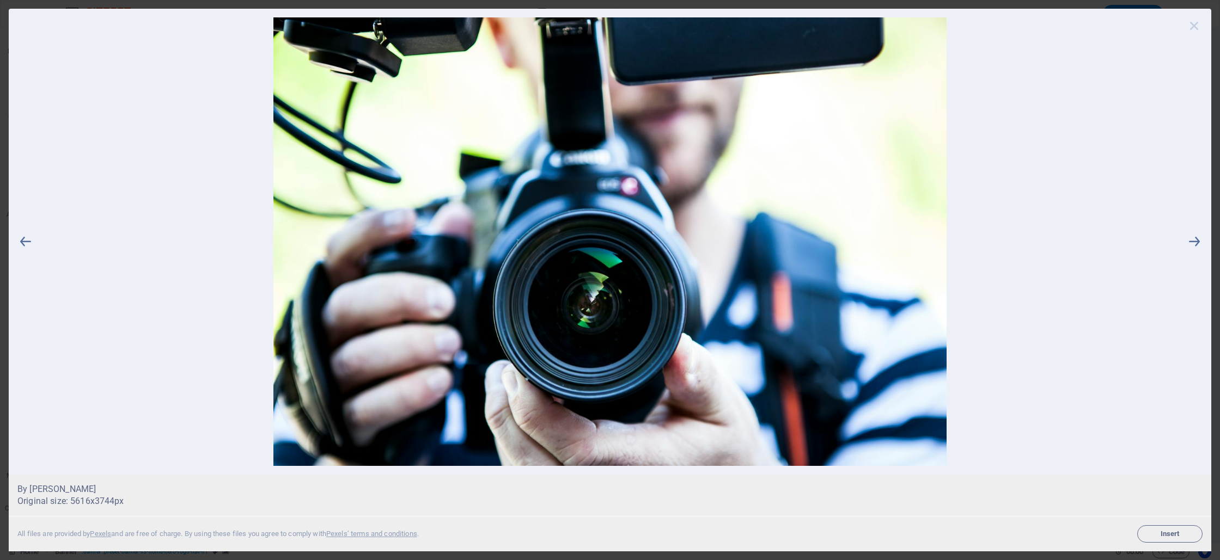
click at [1191, 25] on icon at bounding box center [1194, 25] width 16 height 16
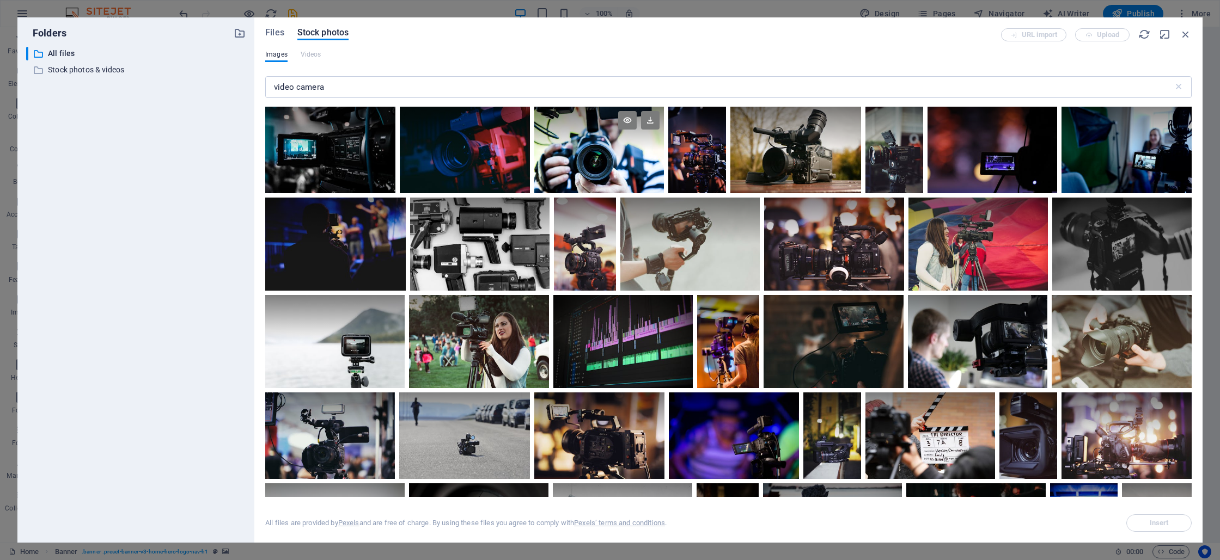
click at [576, 127] on div at bounding box center [599, 129] width 130 height 44
click at [1145, 523] on span "Insert" at bounding box center [1159, 523] width 56 height 7
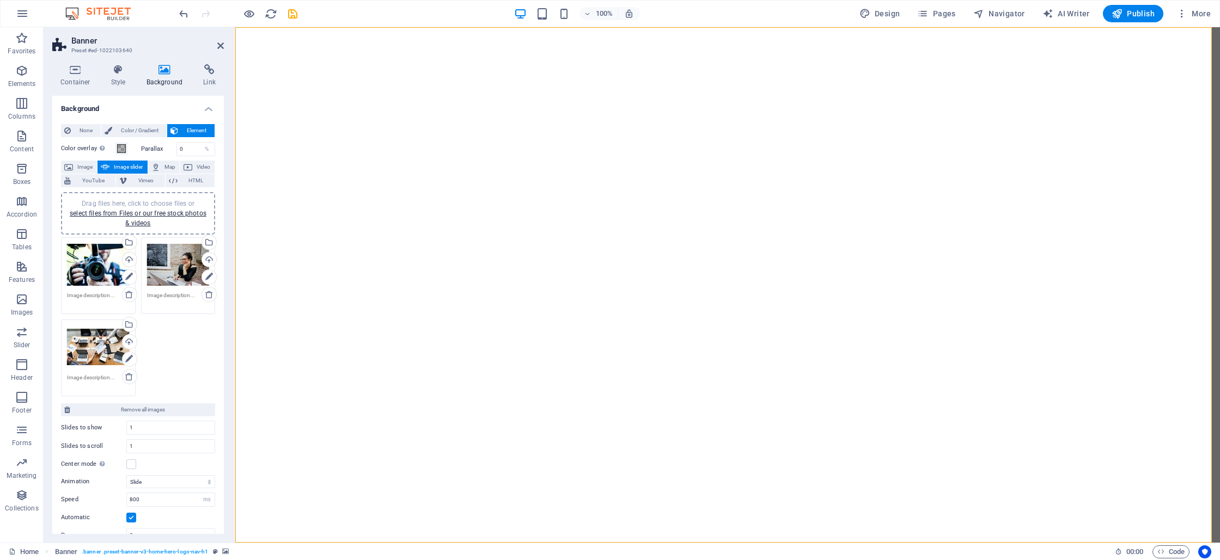
click at [181, 268] on div "Drag files here, click to choose files or select files from Files or our free s…" at bounding box center [178, 265] width 63 height 44
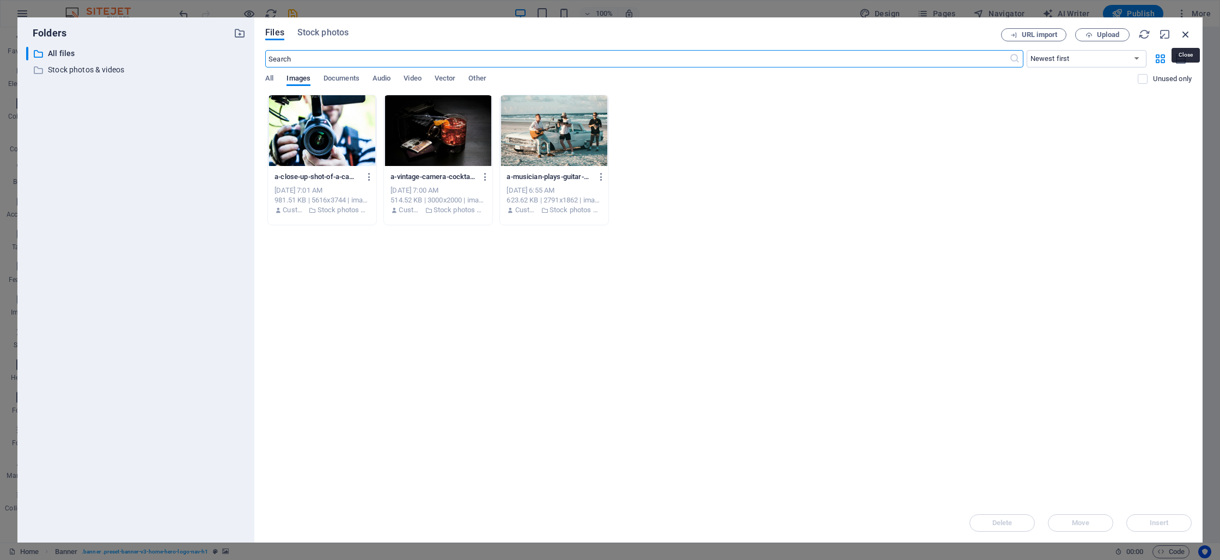
click at [1183, 34] on icon "button" at bounding box center [1185, 34] width 12 height 12
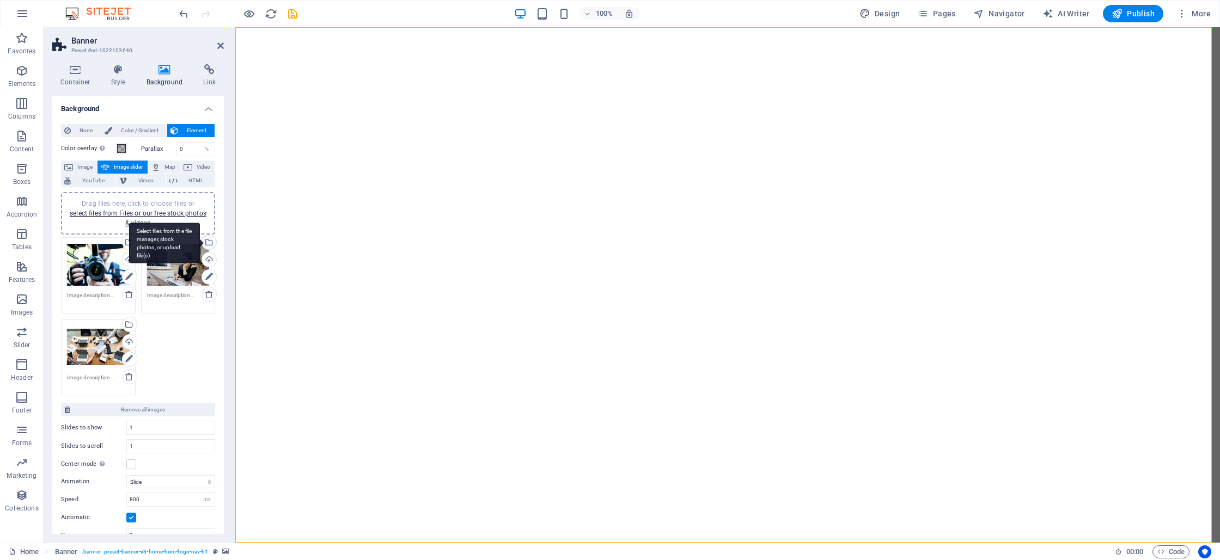
click at [207, 239] on div "Select files from the file manager, stock photos, or upload file(s)" at bounding box center [208, 243] width 16 height 16
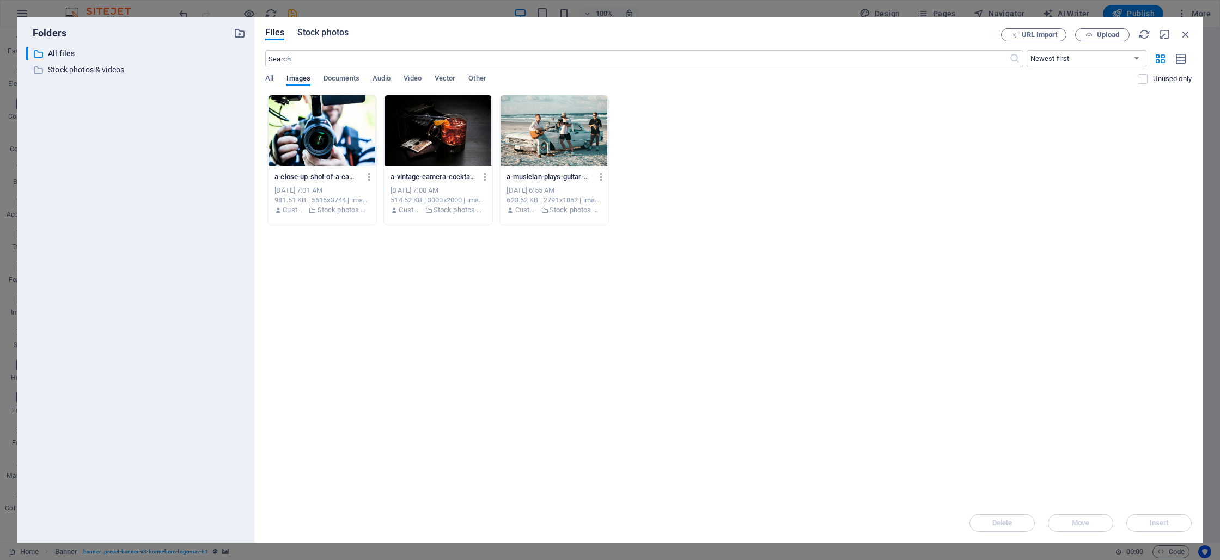
click at [313, 34] on span "Stock photos" at bounding box center [322, 32] width 51 height 13
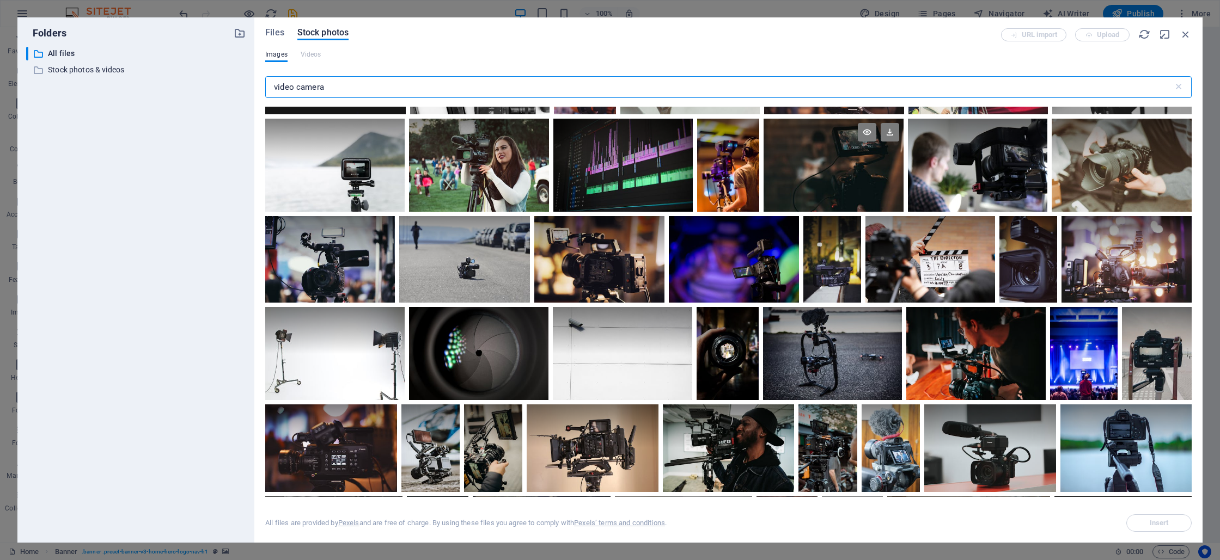
scroll to position [213, 0]
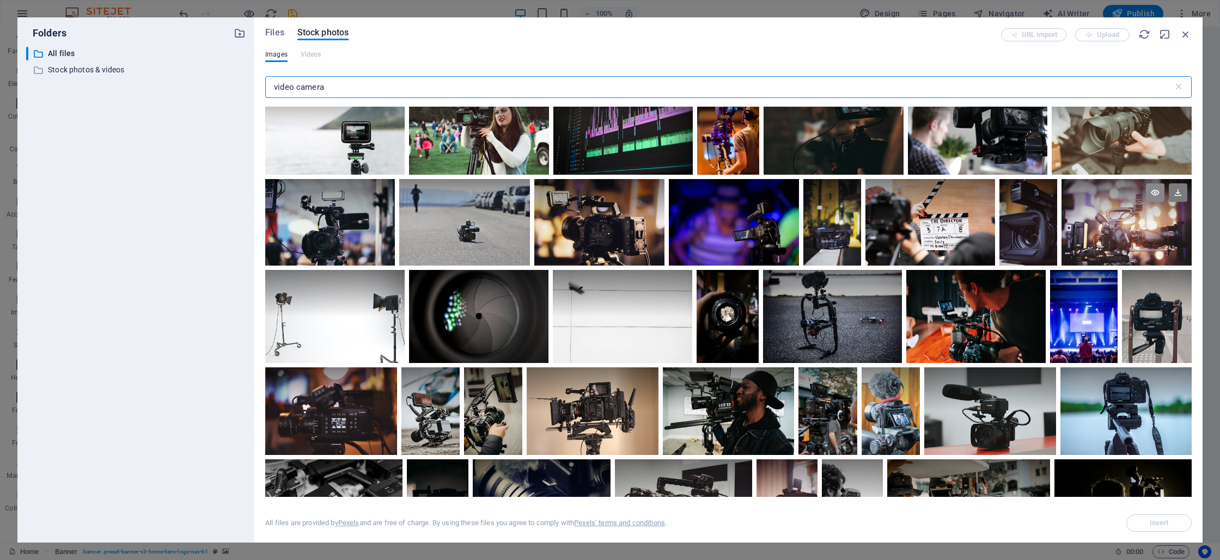
click at [1151, 195] on icon at bounding box center [1155, 193] width 19 height 19
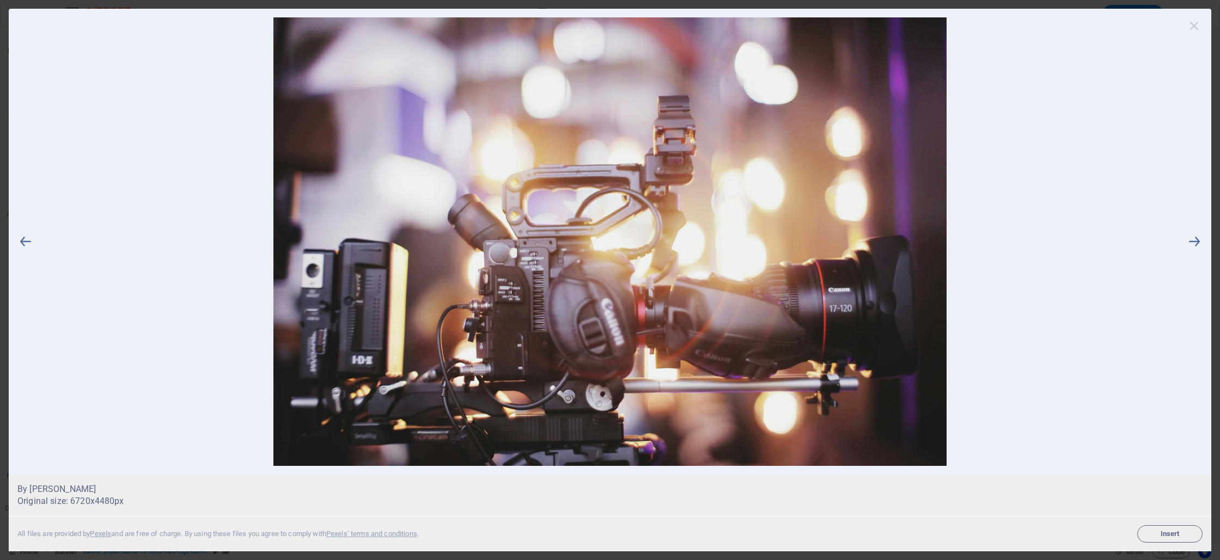
click at [1193, 29] on icon at bounding box center [1194, 25] width 16 height 16
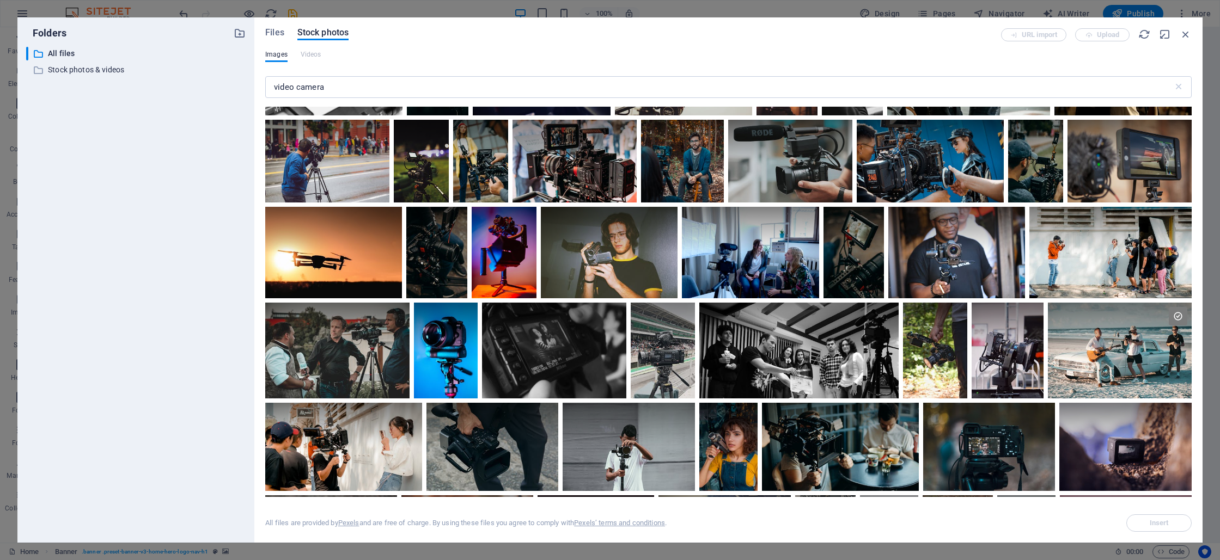
scroll to position [659, 0]
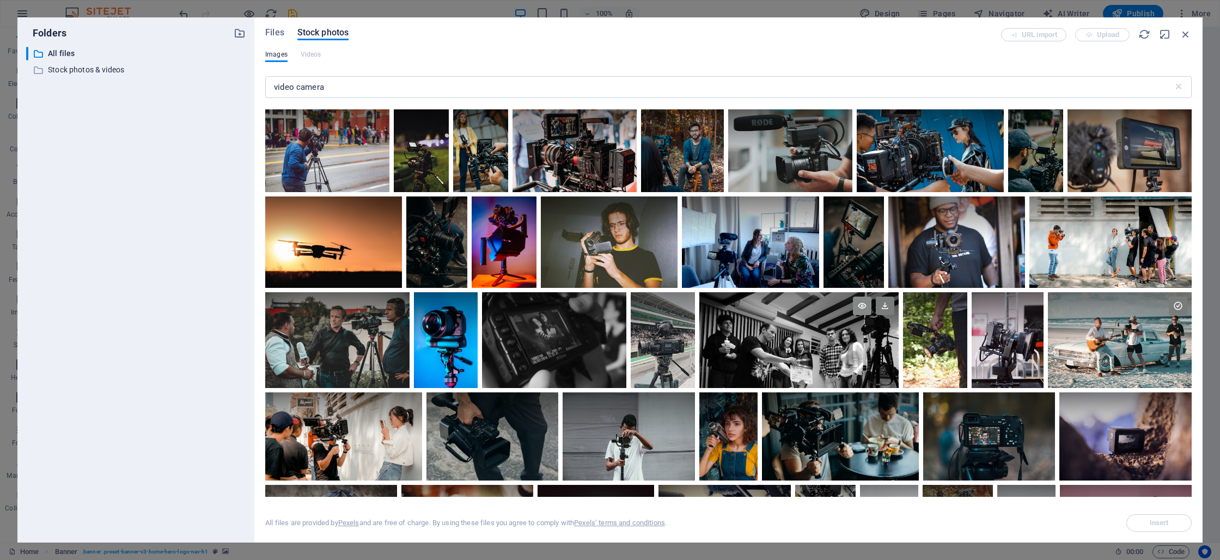
click at [866, 304] on icon at bounding box center [862, 306] width 19 height 19
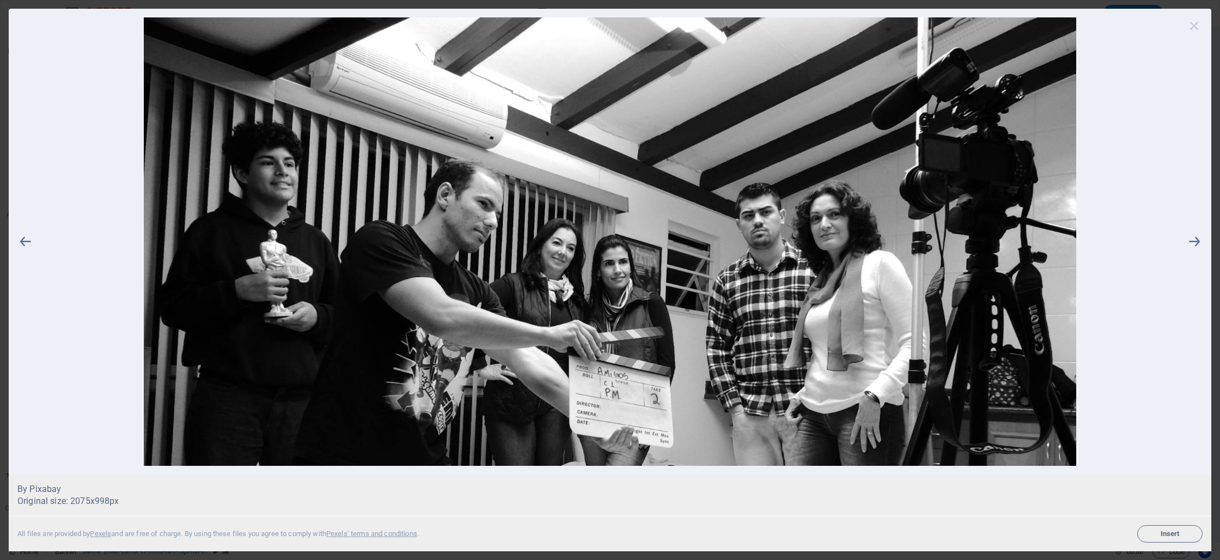
click at [1194, 26] on icon at bounding box center [1194, 25] width 16 height 16
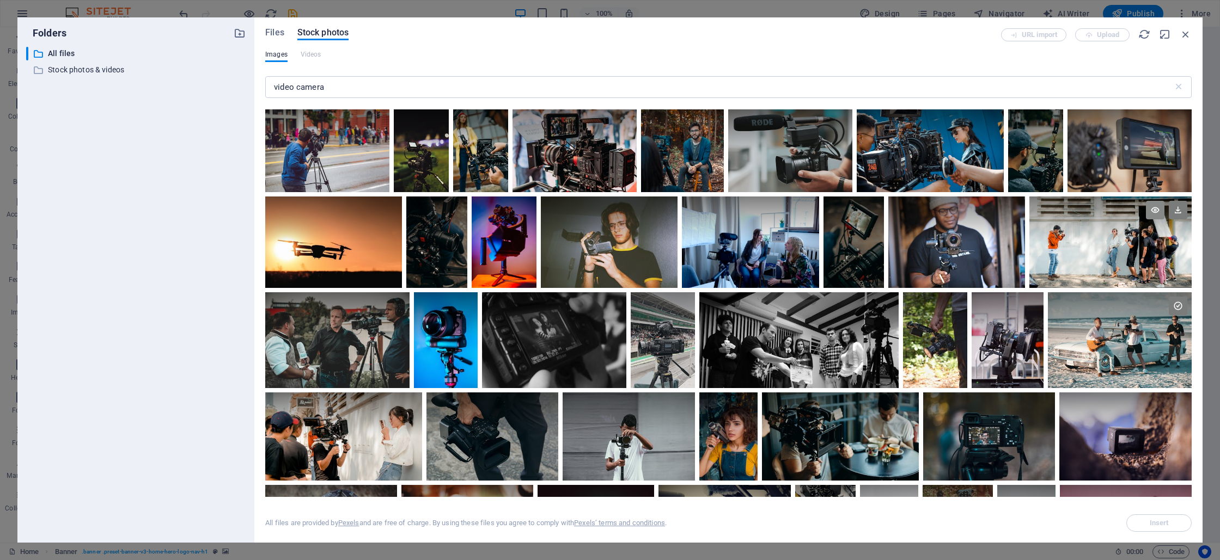
click at [1149, 207] on icon at bounding box center [1155, 210] width 19 height 19
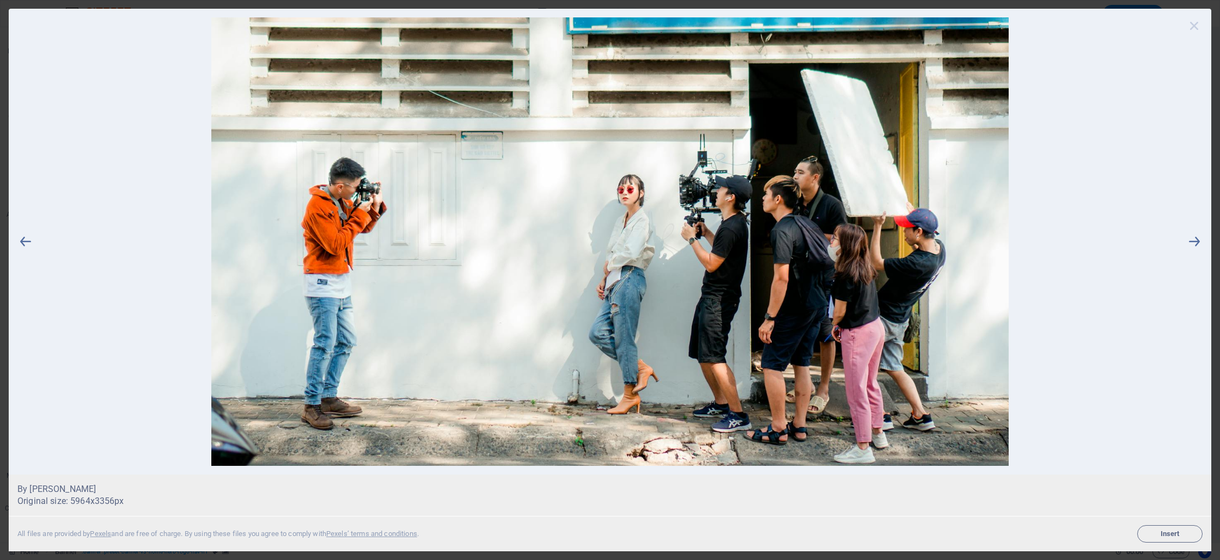
click at [1199, 28] on icon at bounding box center [1194, 25] width 16 height 16
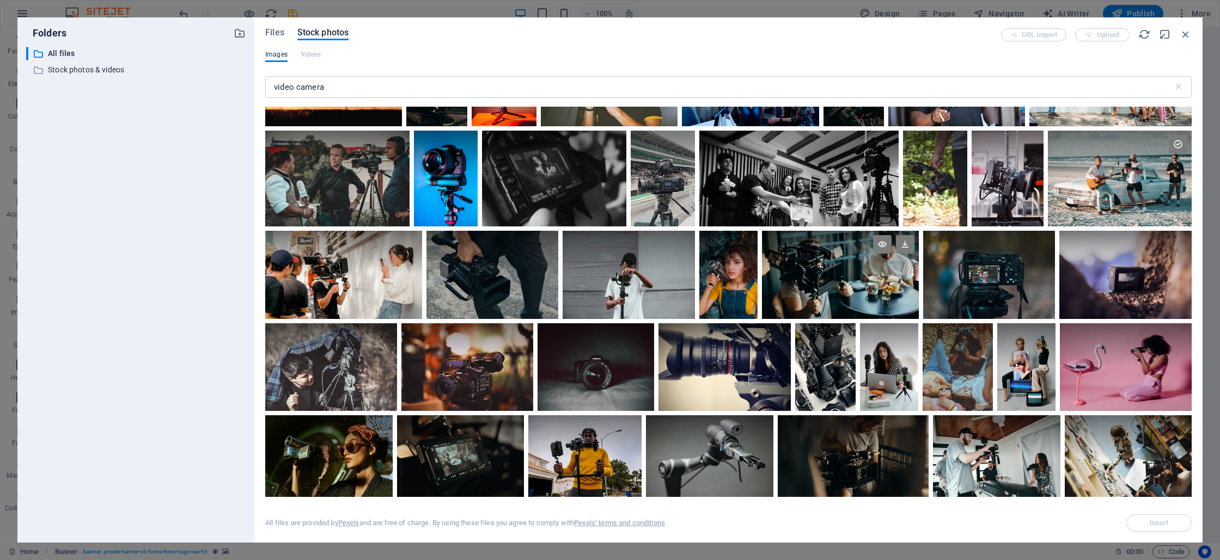
scroll to position [846, 0]
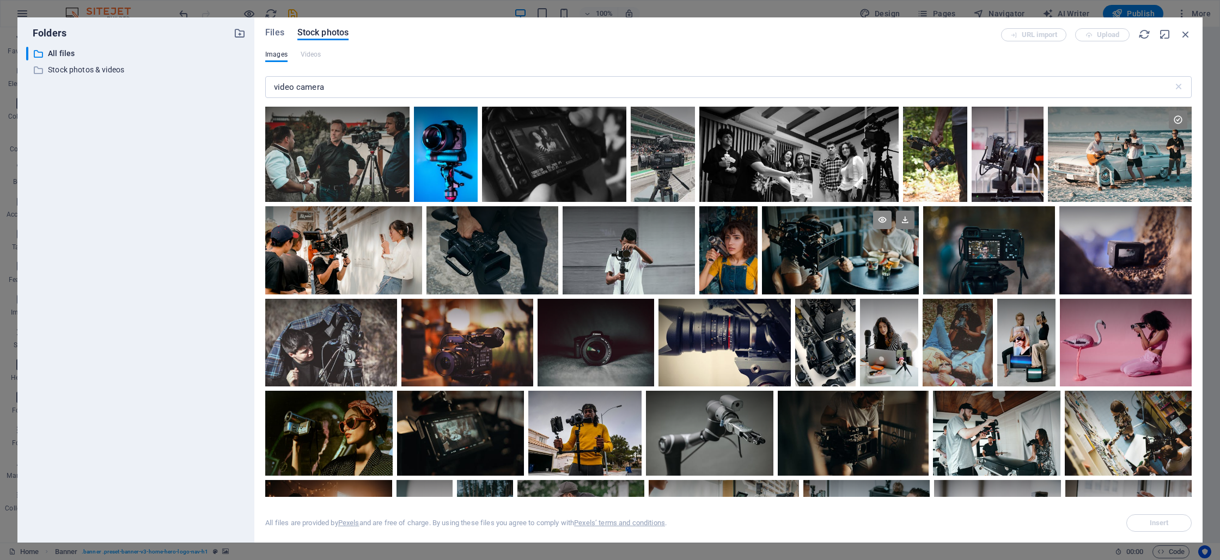
click at [882, 219] on icon at bounding box center [882, 220] width 19 height 19
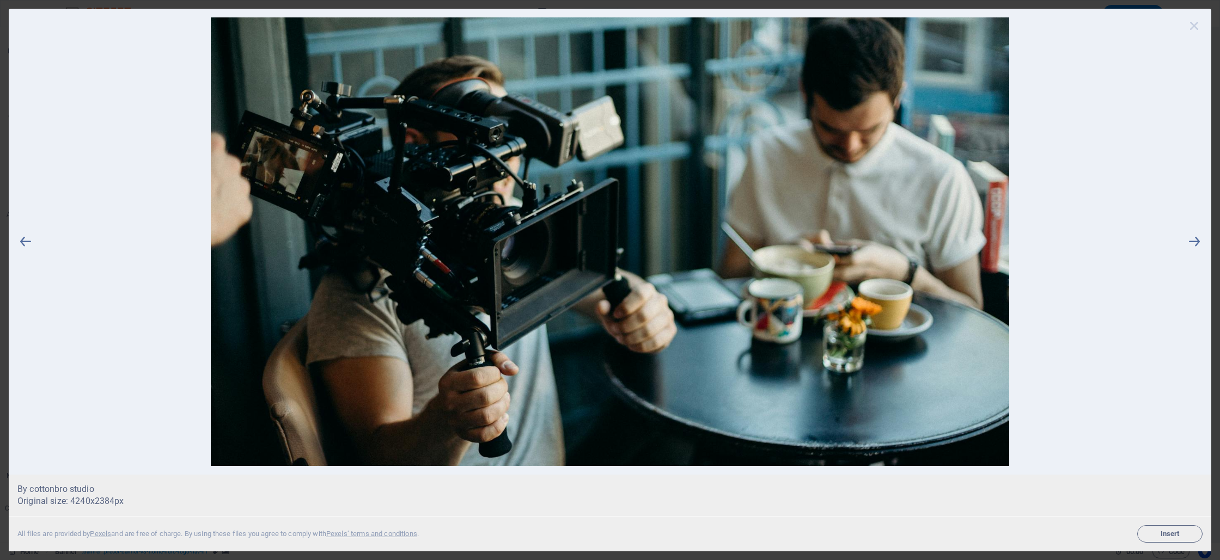
click at [1190, 31] on icon at bounding box center [1194, 25] width 16 height 16
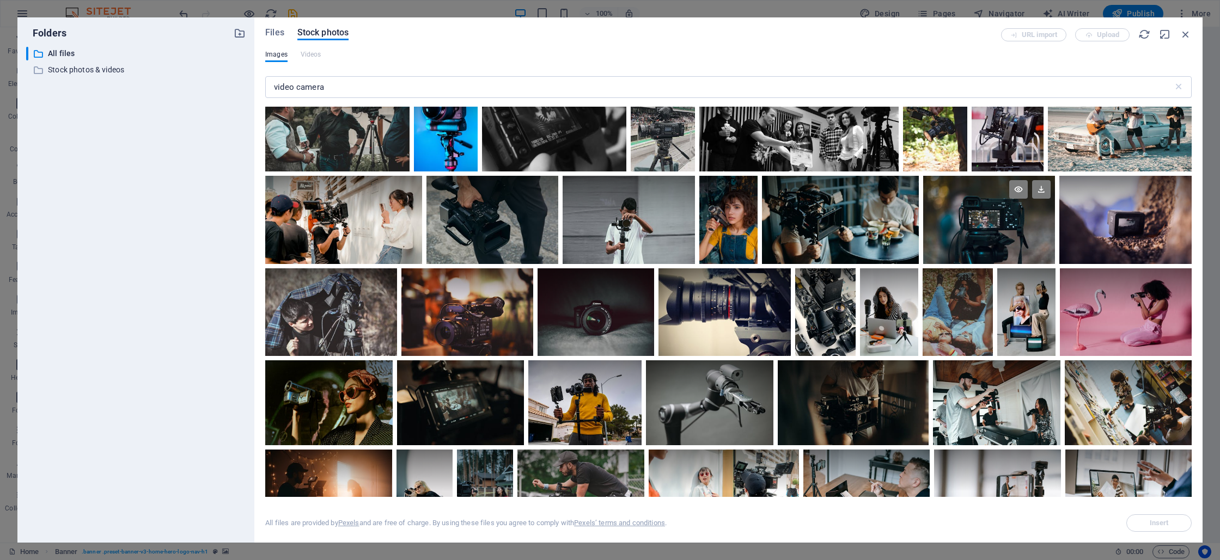
scroll to position [886, 0]
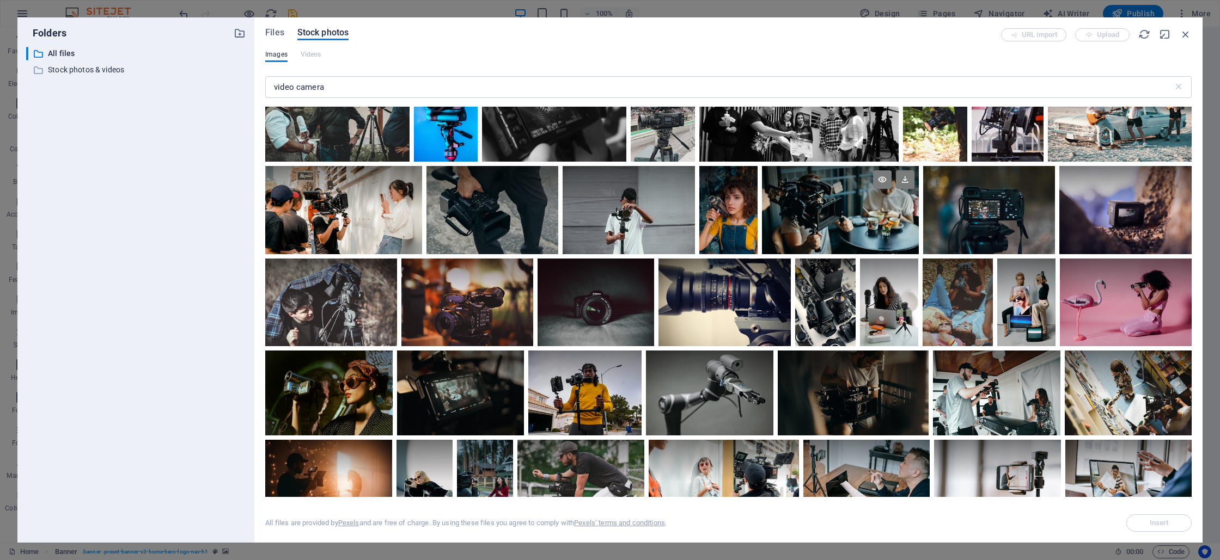
click at [837, 216] on div at bounding box center [840, 210] width 157 height 88
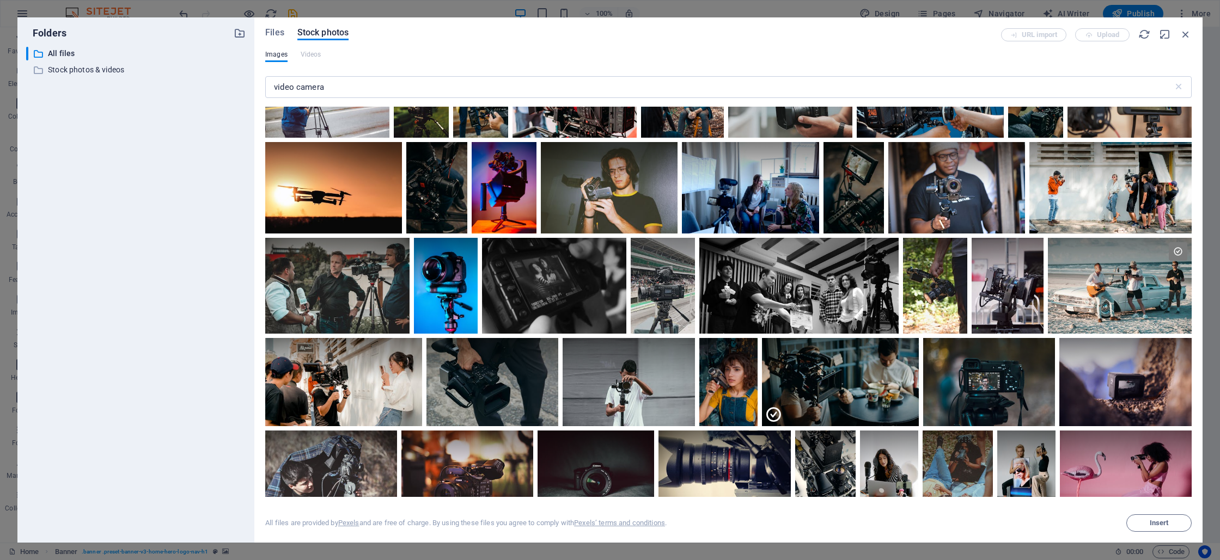
scroll to position [0, 0]
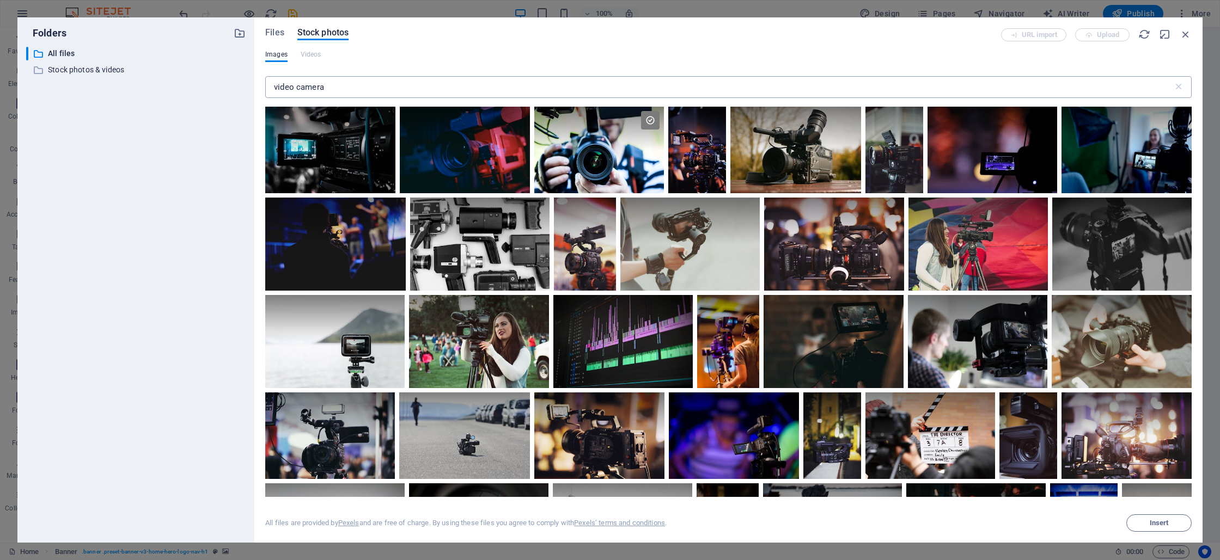
click at [322, 86] on input "video camera" at bounding box center [719, 87] width 908 height 22
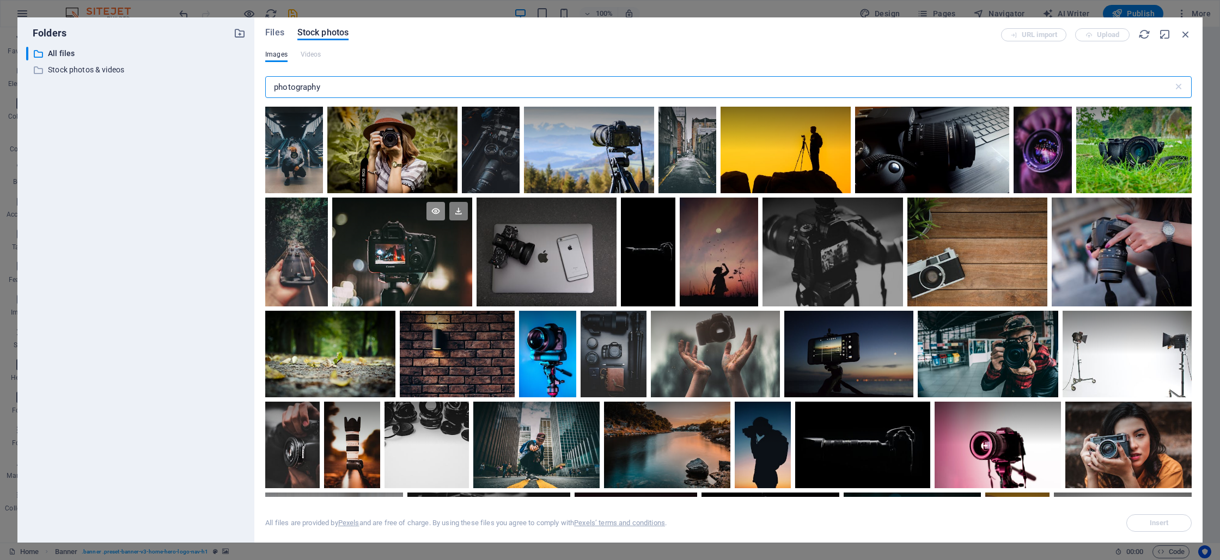
click at [438, 215] on icon at bounding box center [435, 211] width 19 height 19
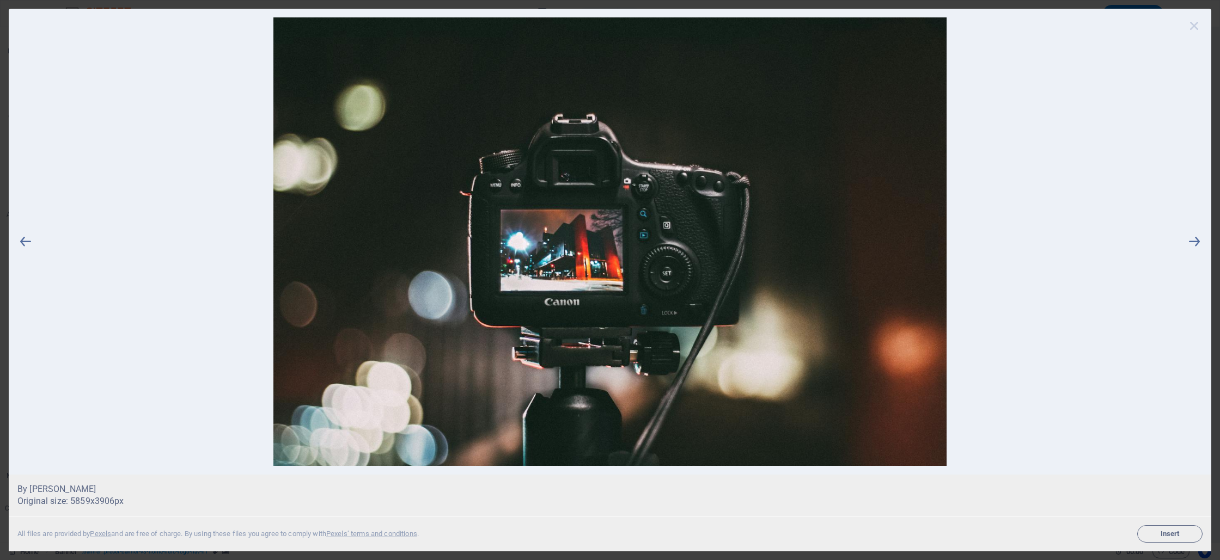
click at [1189, 26] on icon at bounding box center [1194, 25] width 16 height 16
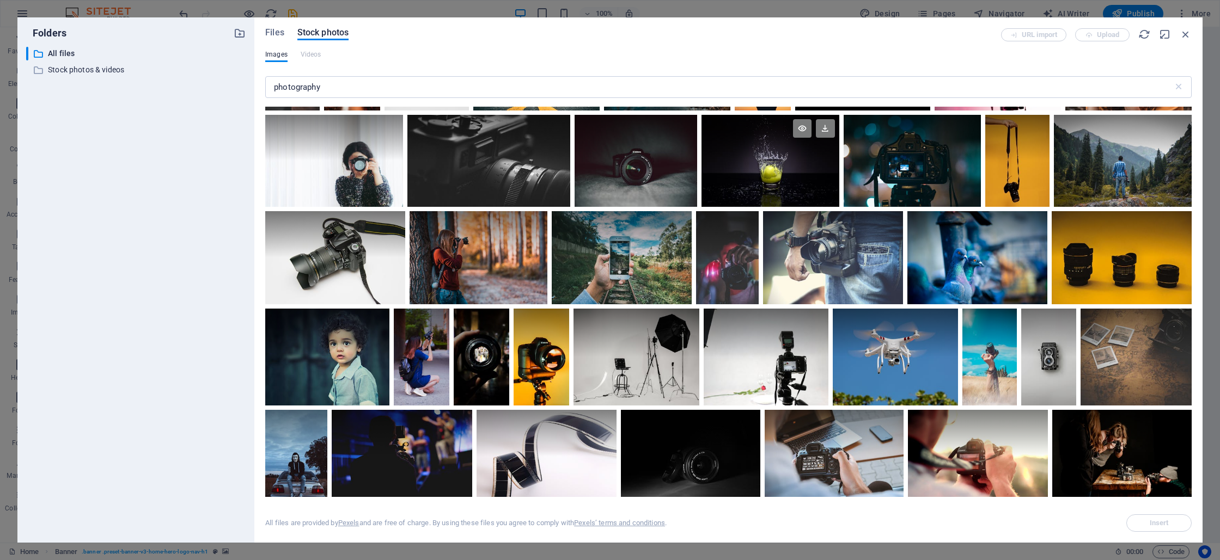
scroll to position [395, 0]
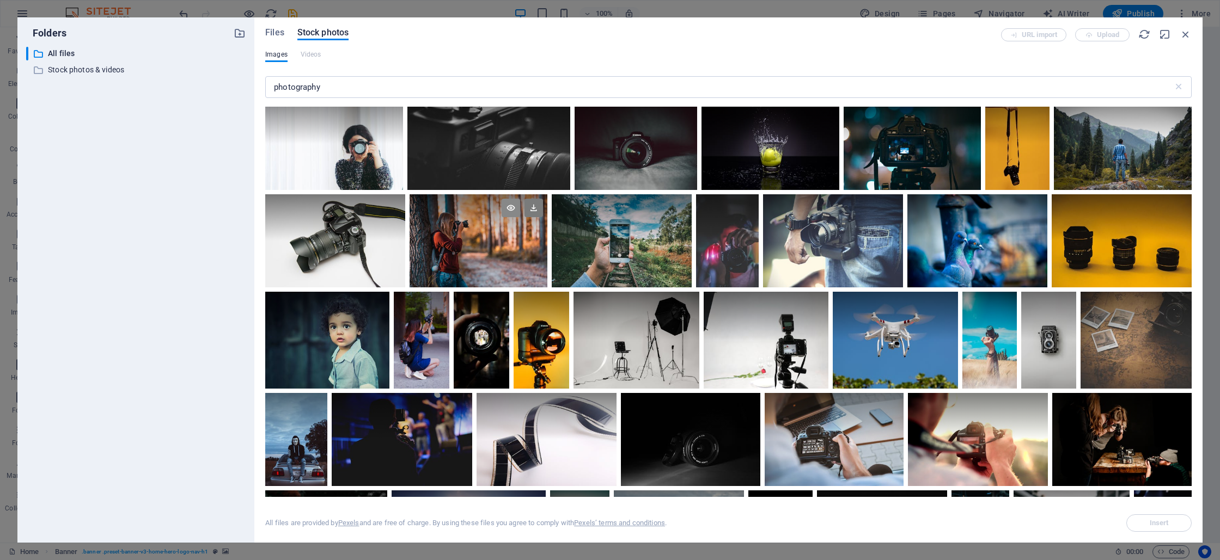
click at [509, 205] on icon at bounding box center [511, 208] width 19 height 19
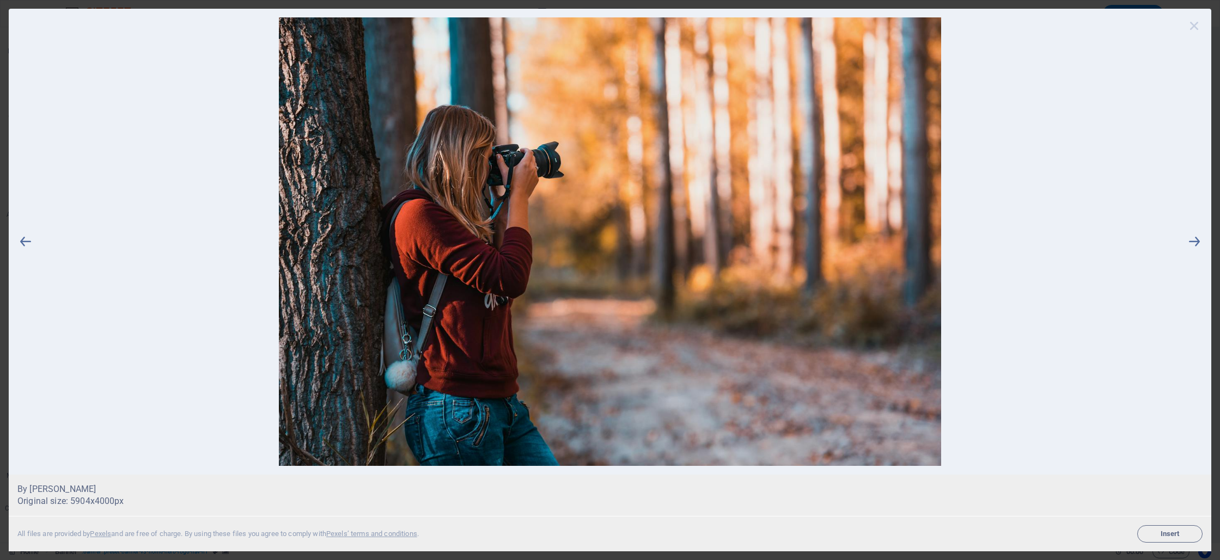
click at [1194, 26] on icon at bounding box center [1194, 25] width 16 height 16
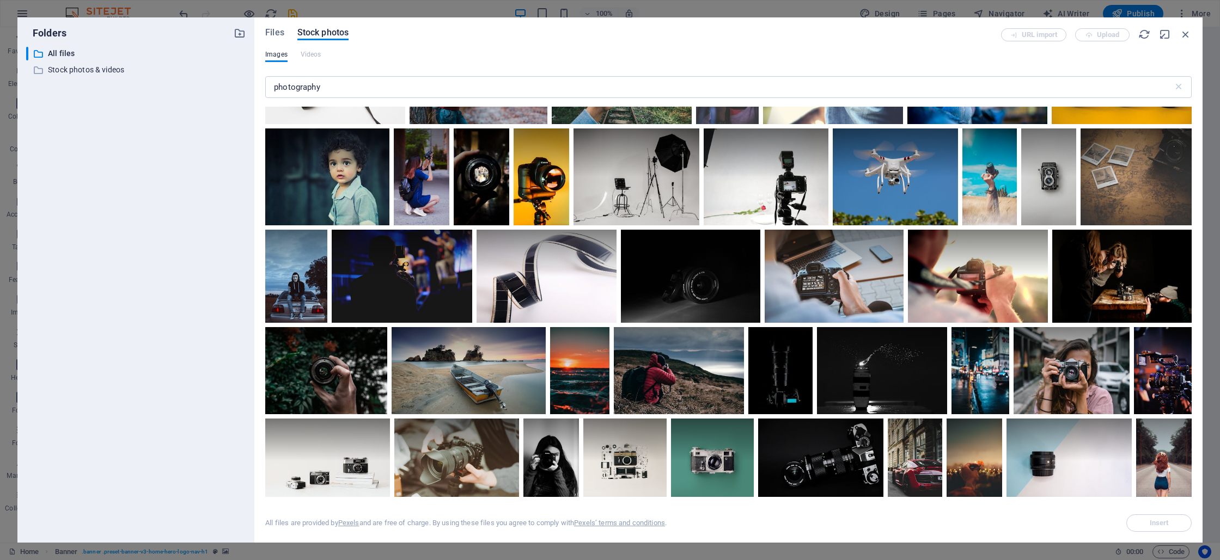
scroll to position [559, 0]
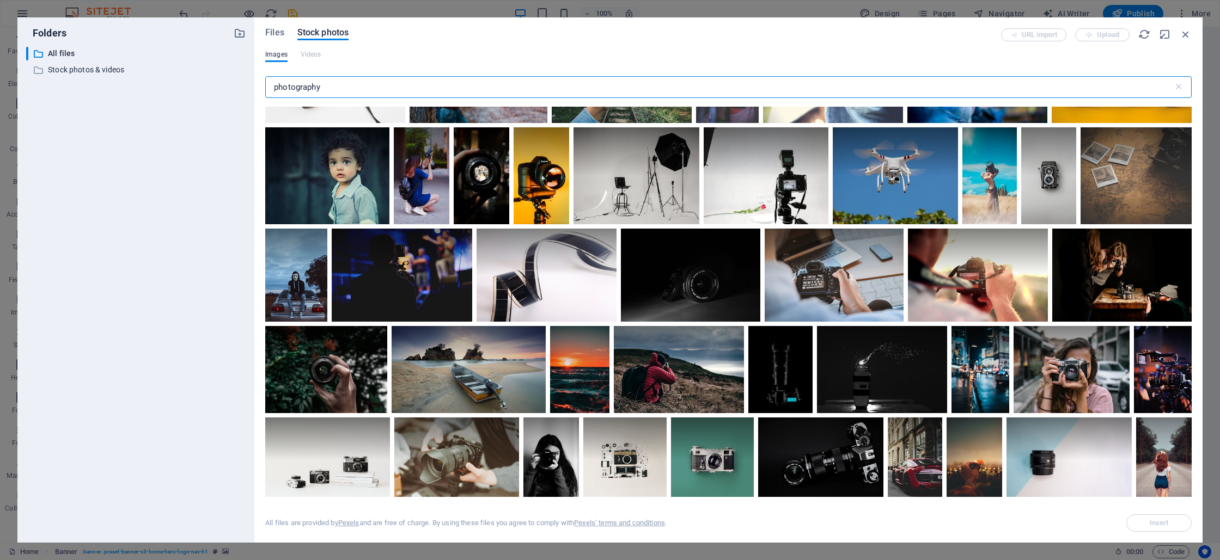
click at [407, 83] on input "photography" at bounding box center [719, 87] width 908 height 22
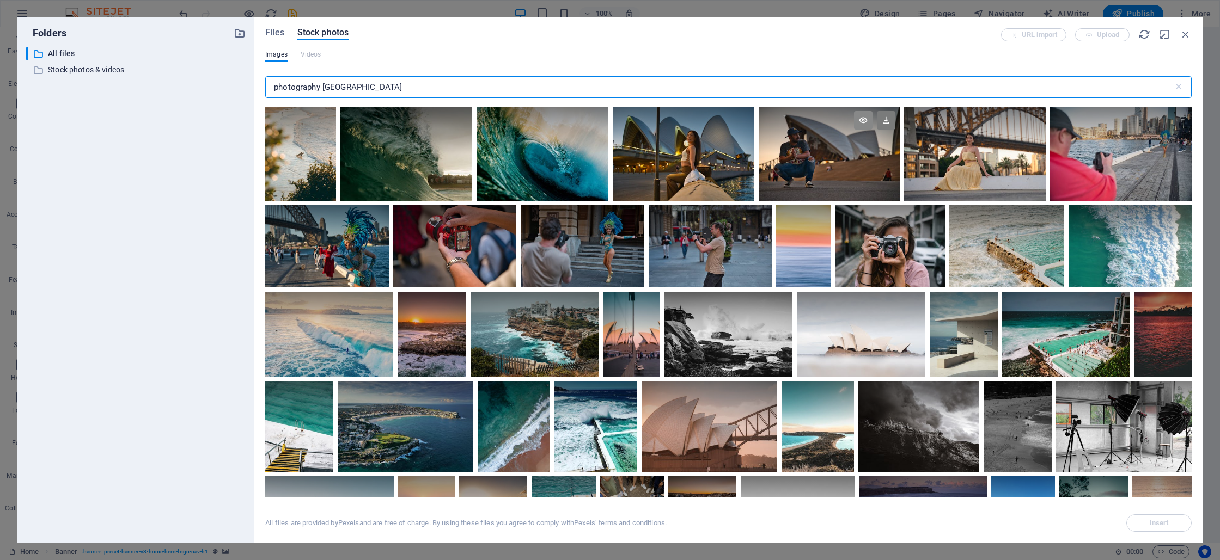
type input "photography [GEOGRAPHIC_DATA]"
click at [864, 121] on icon at bounding box center [863, 120] width 19 height 19
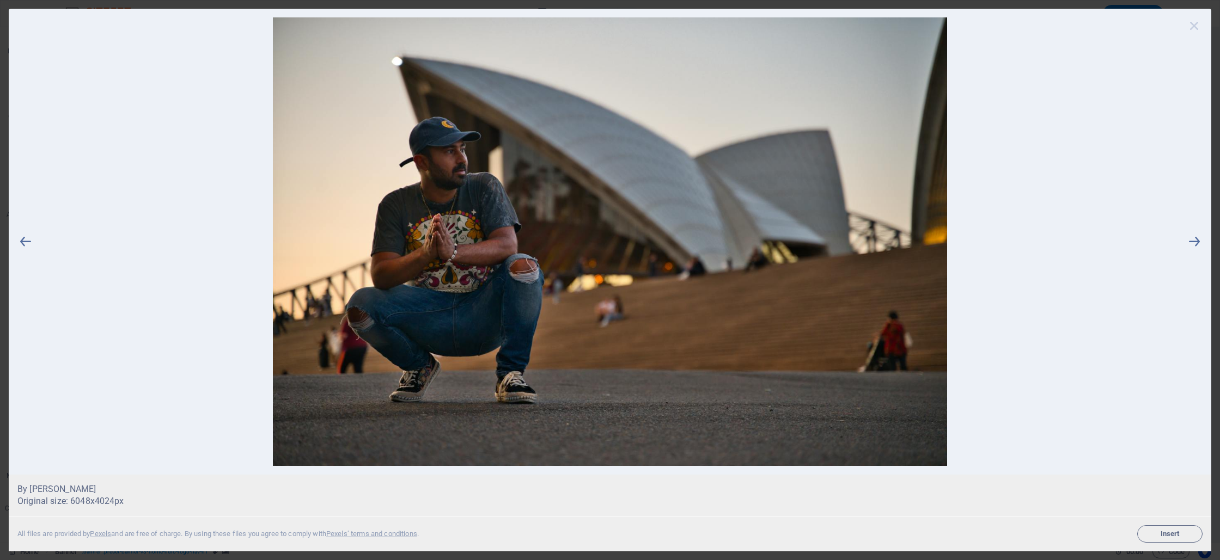
click at [1196, 24] on icon at bounding box center [1194, 25] width 16 height 16
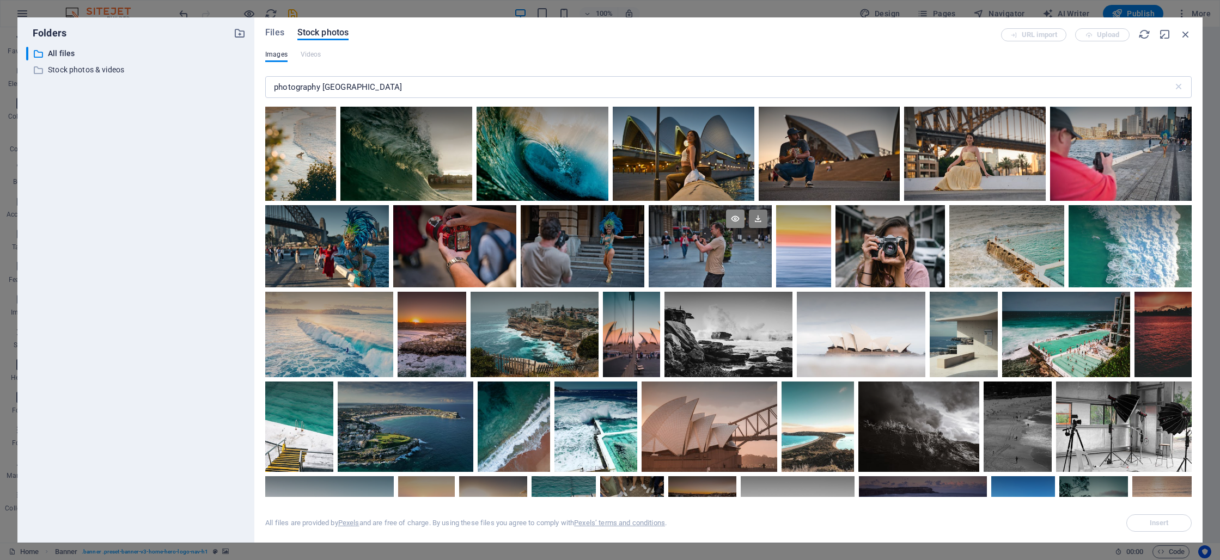
click at [738, 216] on icon at bounding box center [735, 219] width 19 height 19
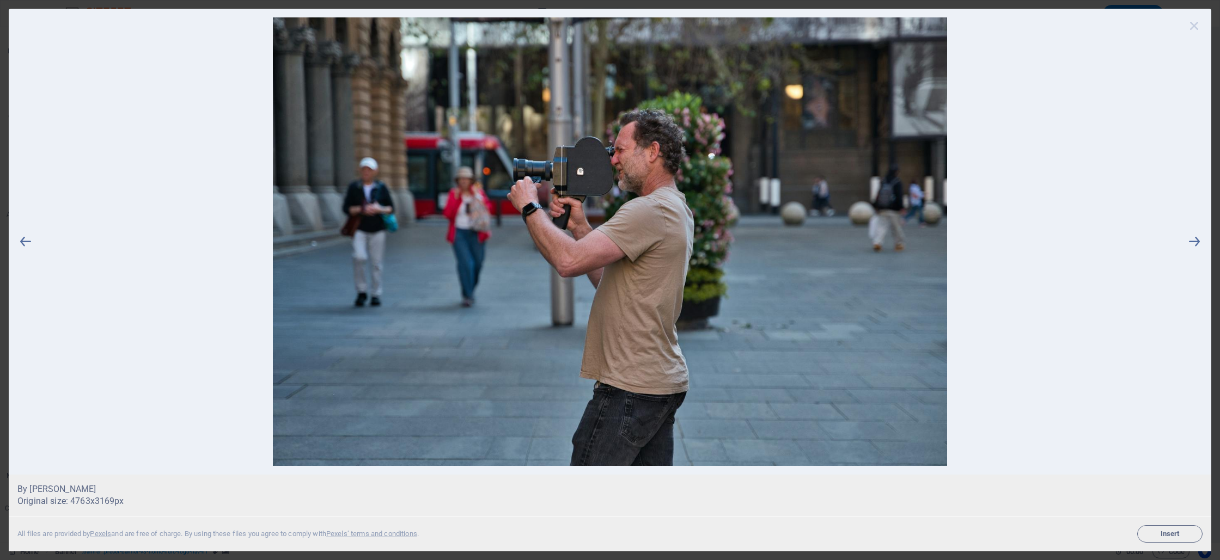
click at [1194, 21] on icon at bounding box center [1194, 25] width 16 height 16
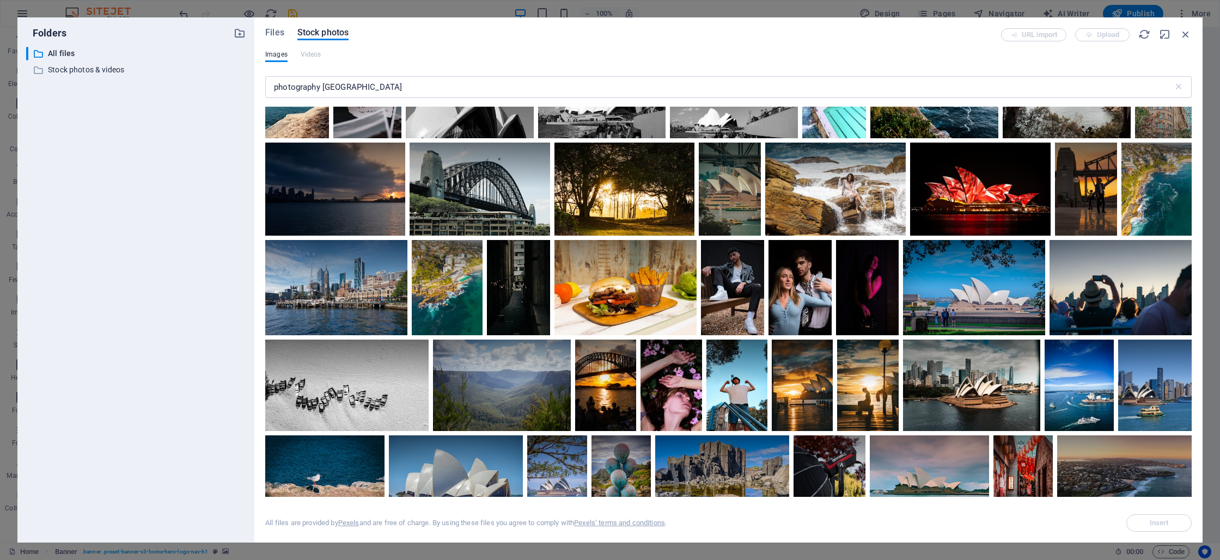
scroll to position [2037, 0]
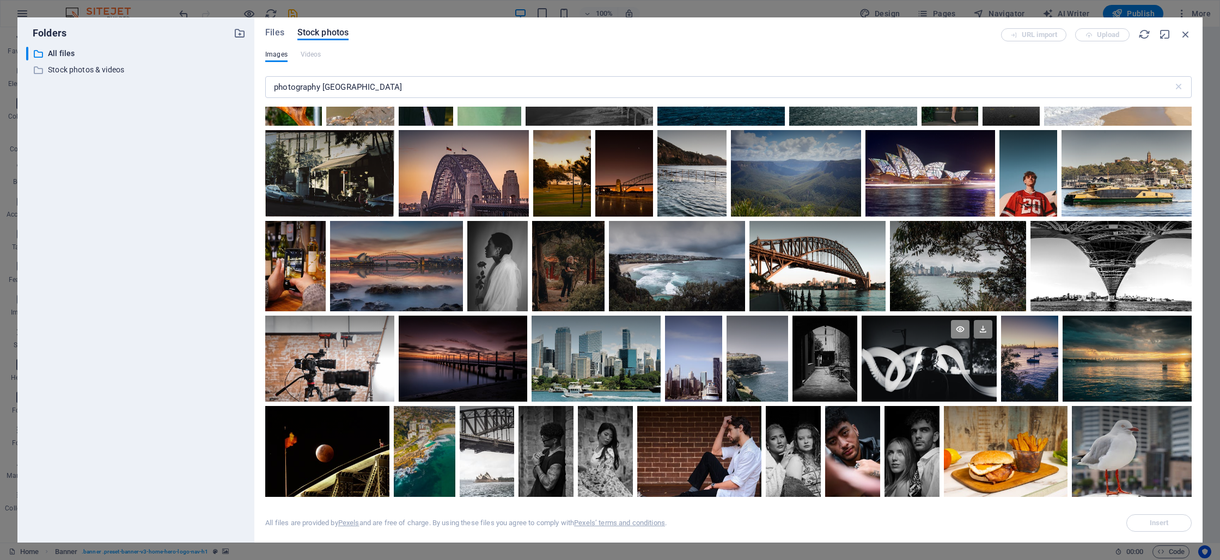
click at [956, 320] on icon at bounding box center [960, 329] width 19 height 19
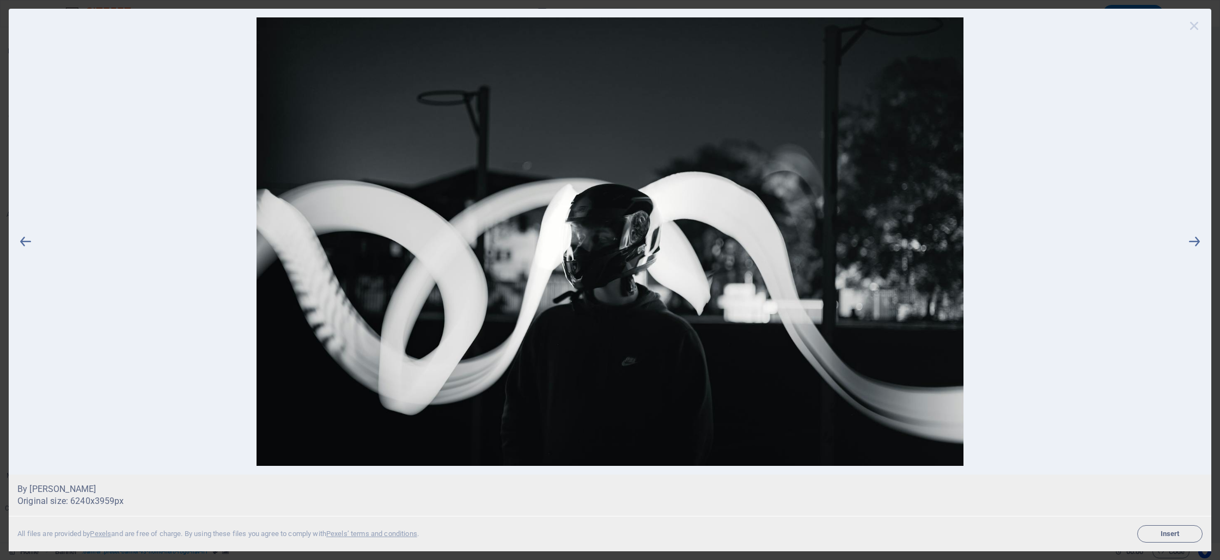
click at [1189, 27] on icon at bounding box center [1194, 25] width 16 height 16
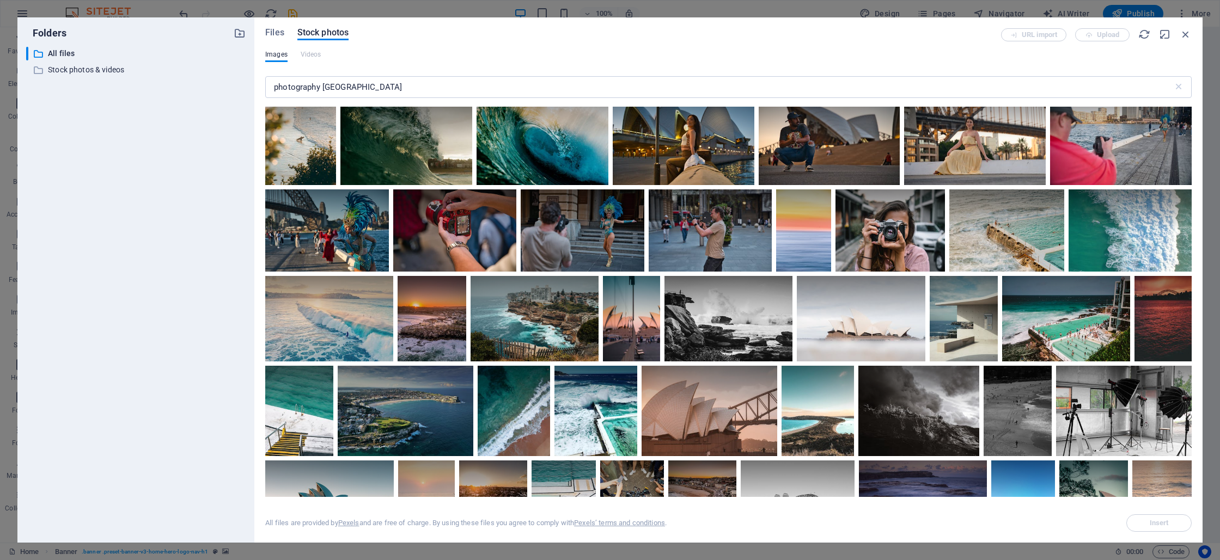
scroll to position [0, 0]
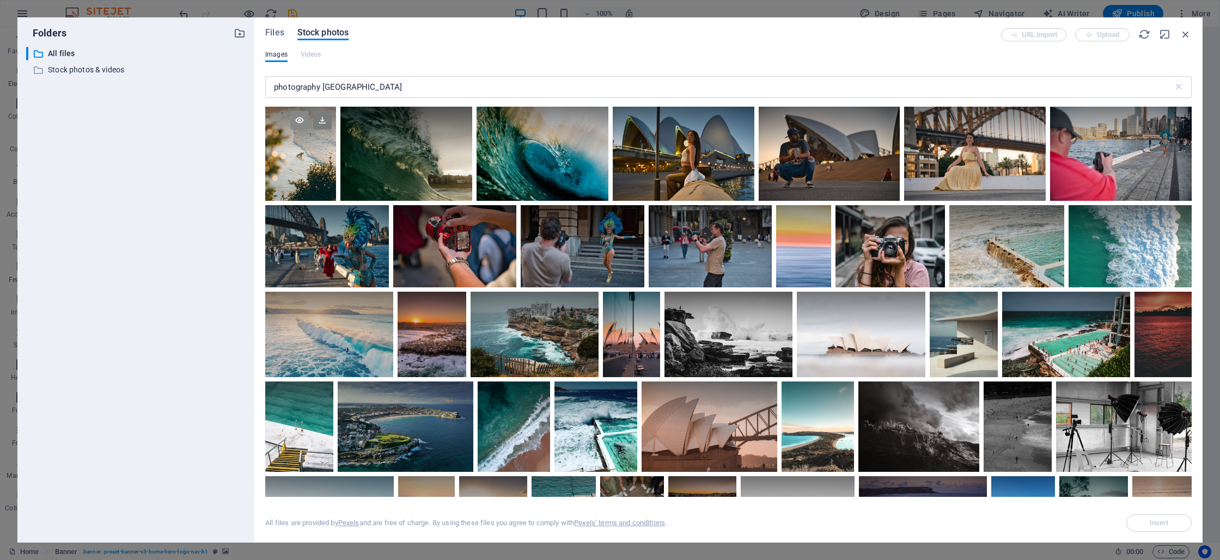
click at [299, 120] on icon at bounding box center [299, 120] width 19 height 19
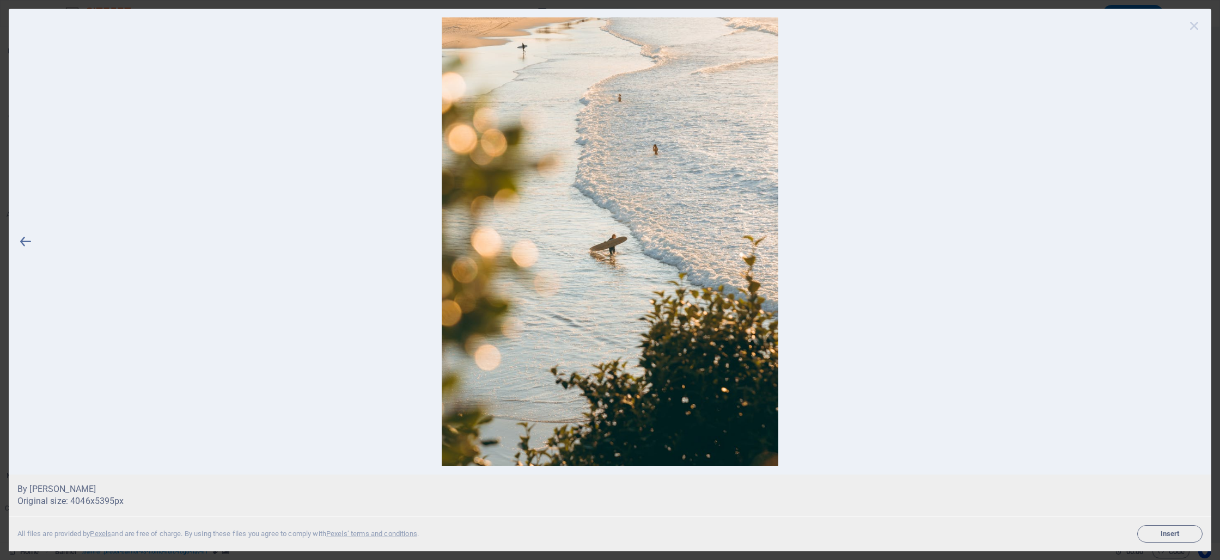
click at [1193, 23] on icon at bounding box center [1194, 25] width 16 height 16
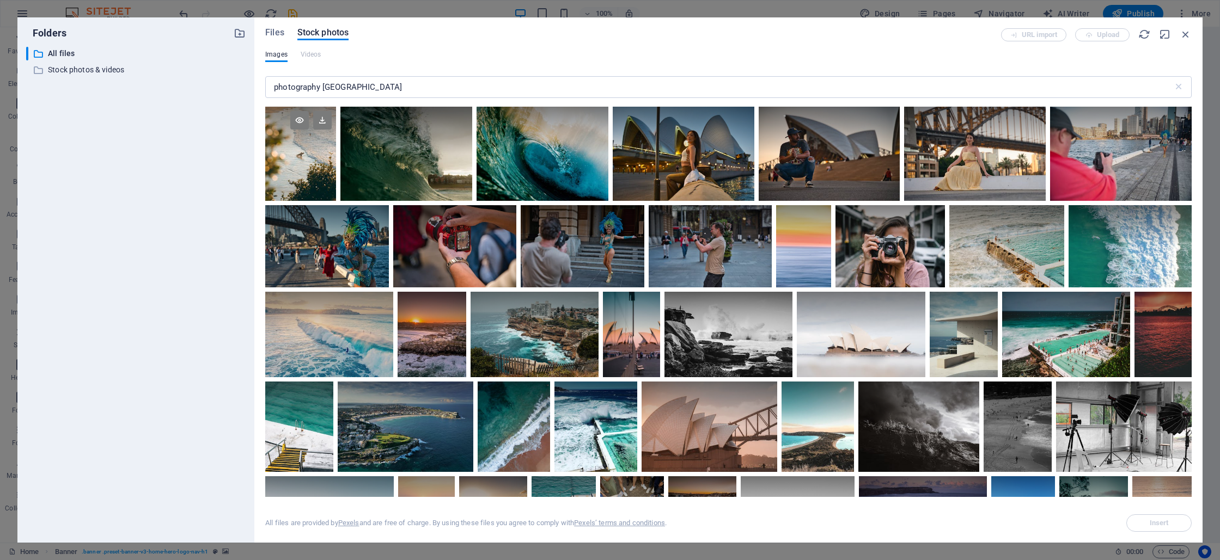
click at [307, 144] on div at bounding box center [300, 130] width 71 height 47
click at [1161, 522] on span "Insert" at bounding box center [1158, 523] width 19 height 7
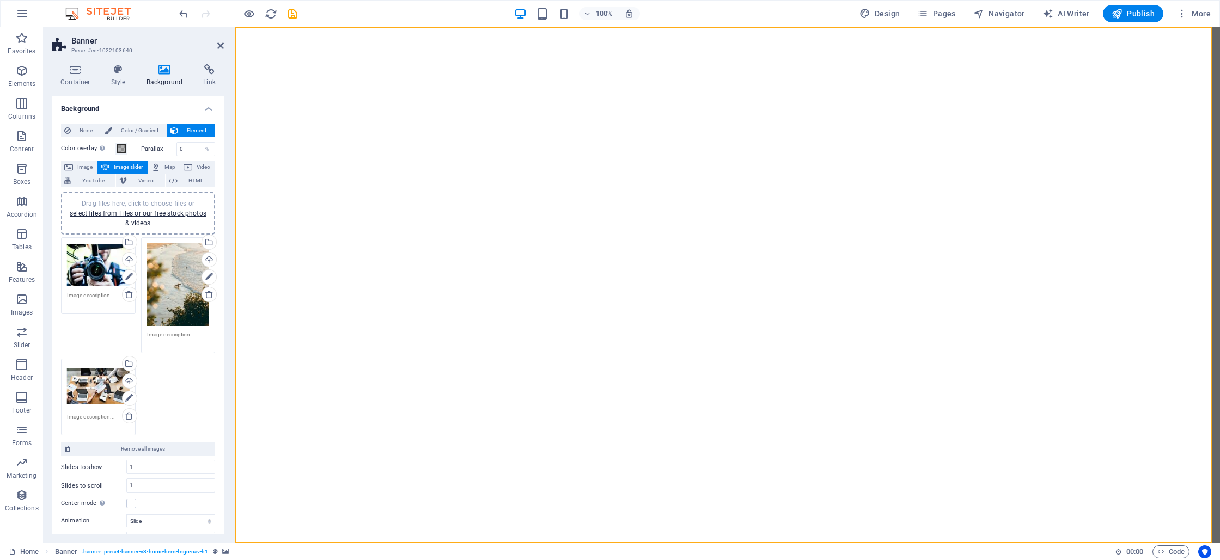
click at [189, 382] on div "Drag files here, click to choose files or select files from Files or our free s…" at bounding box center [138, 337] width 160 height 204
drag, startPoint x: 924, startPoint y: 293, endPoint x: 773, endPoint y: 295, distance: 150.8
click at [242, 13] on span "button" at bounding box center [248, 14] width 13 height 13
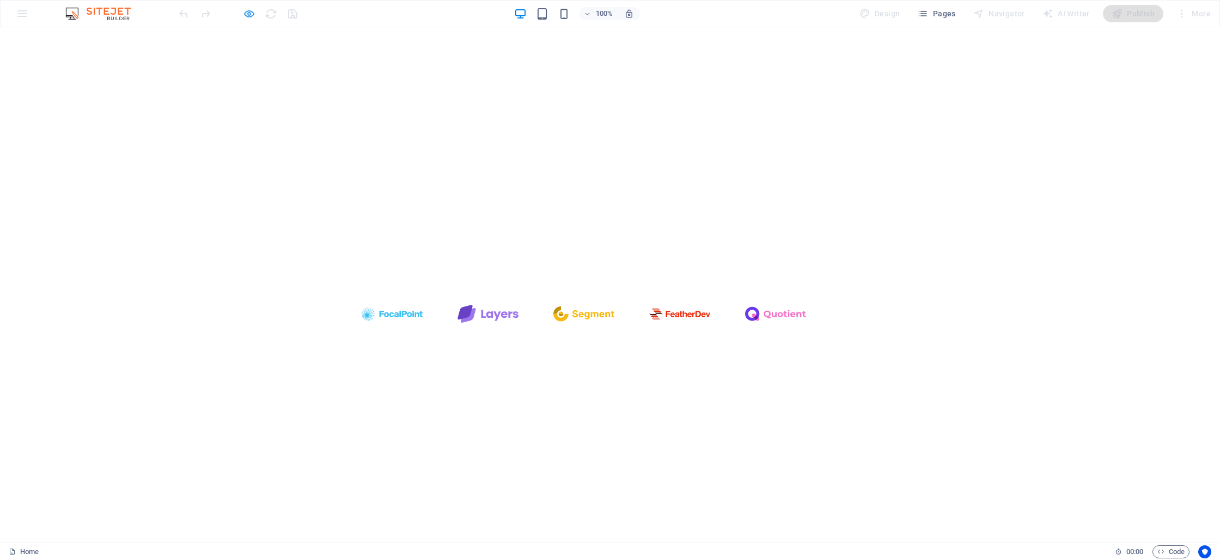
click at [248, 10] on icon "button" at bounding box center [249, 14] width 13 height 13
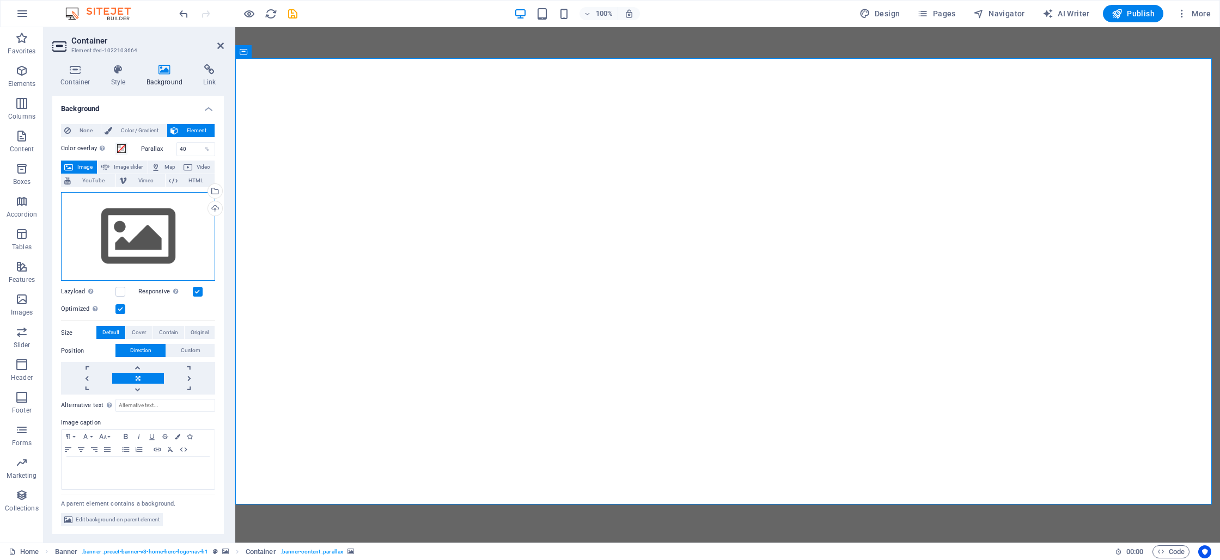
click at [130, 238] on div "Drag files here, click to choose files or select files from Files or our free s…" at bounding box center [138, 236] width 154 height 89
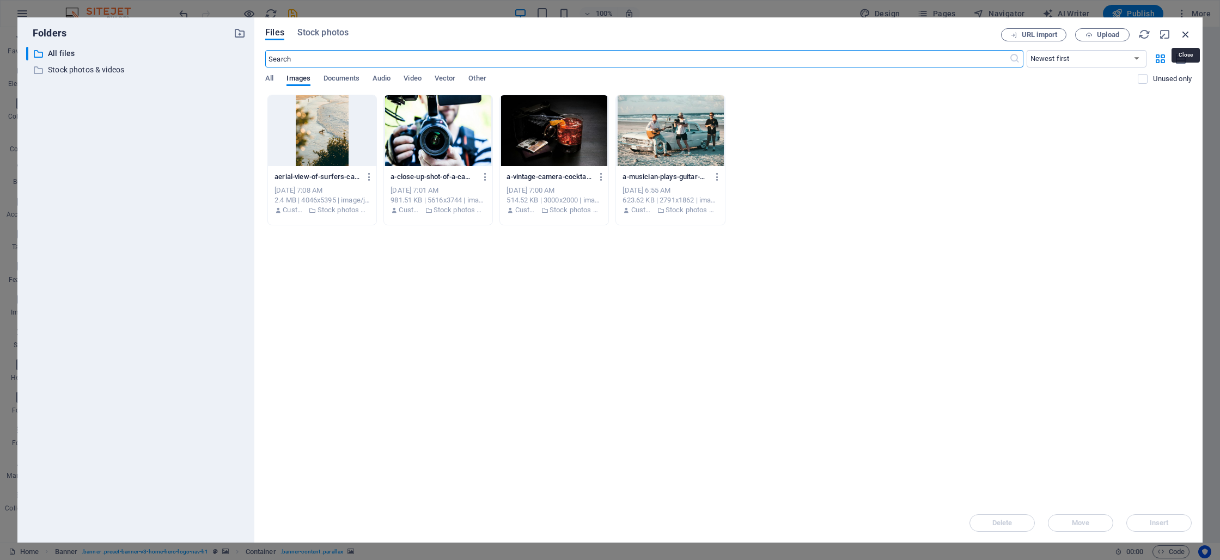
click at [1182, 35] on icon "button" at bounding box center [1185, 34] width 12 height 12
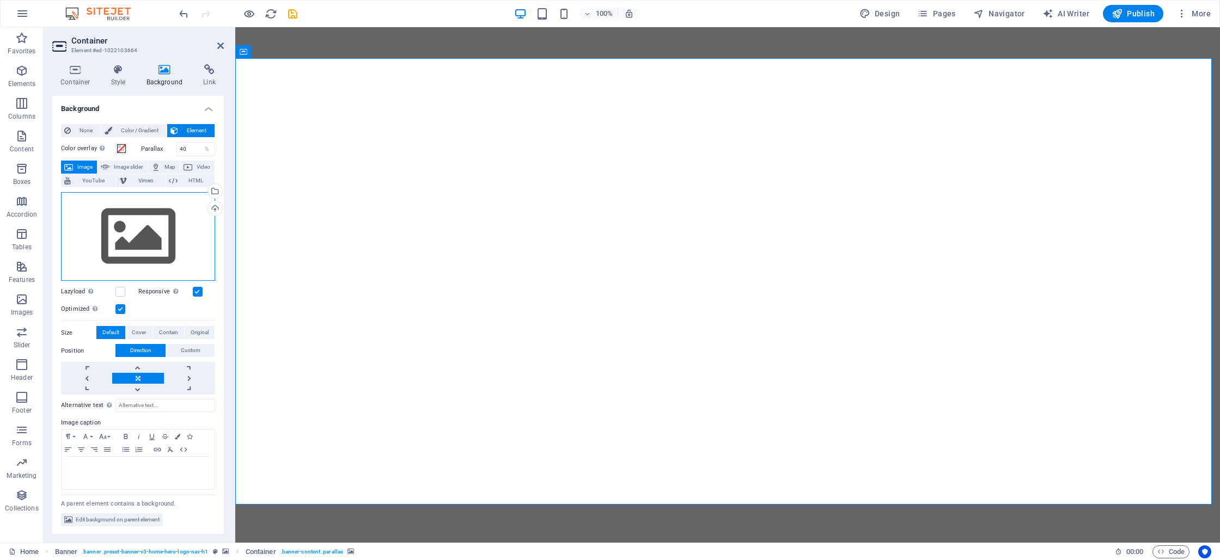
click at [160, 220] on div "Drag files here, click to choose files or select files from Files or our free s…" at bounding box center [138, 236] width 154 height 89
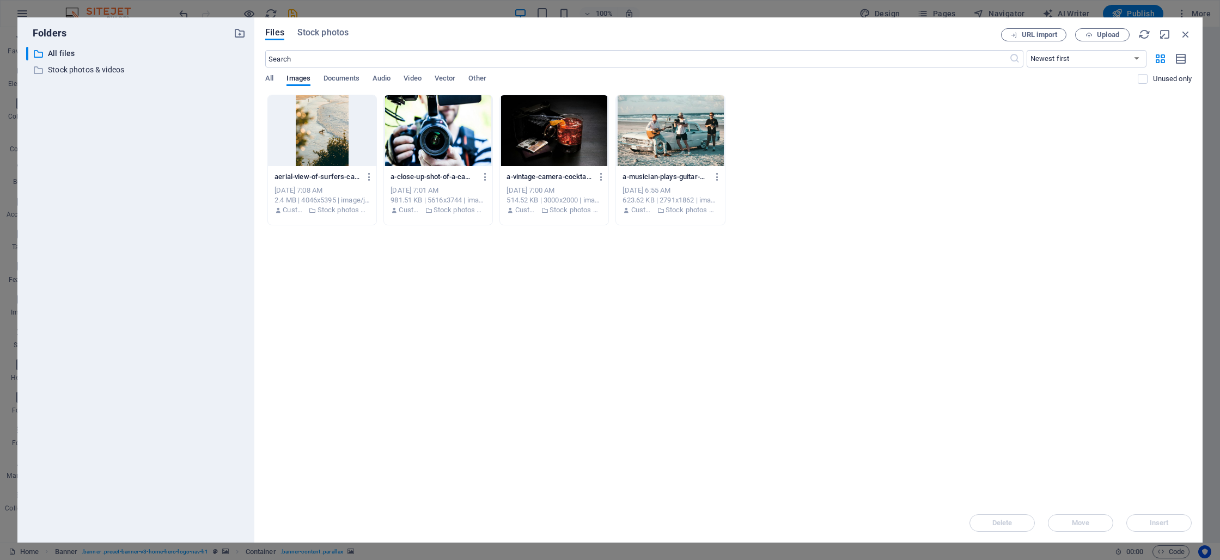
click at [631, 8] on div "Folders ​ All files All files ​ Stock photos & videos Stock photos & videos Fil…" at bounding box center [610, 280] width 1220 height 560
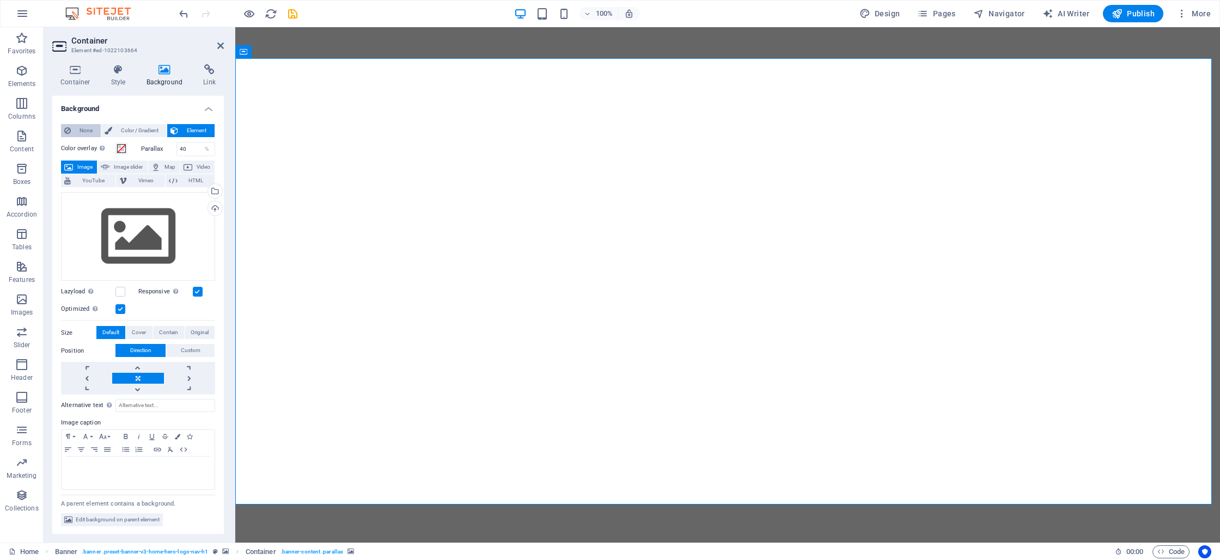
click at [83, 131] on span "None" at bounding box center [85, 130] width 23 height 13
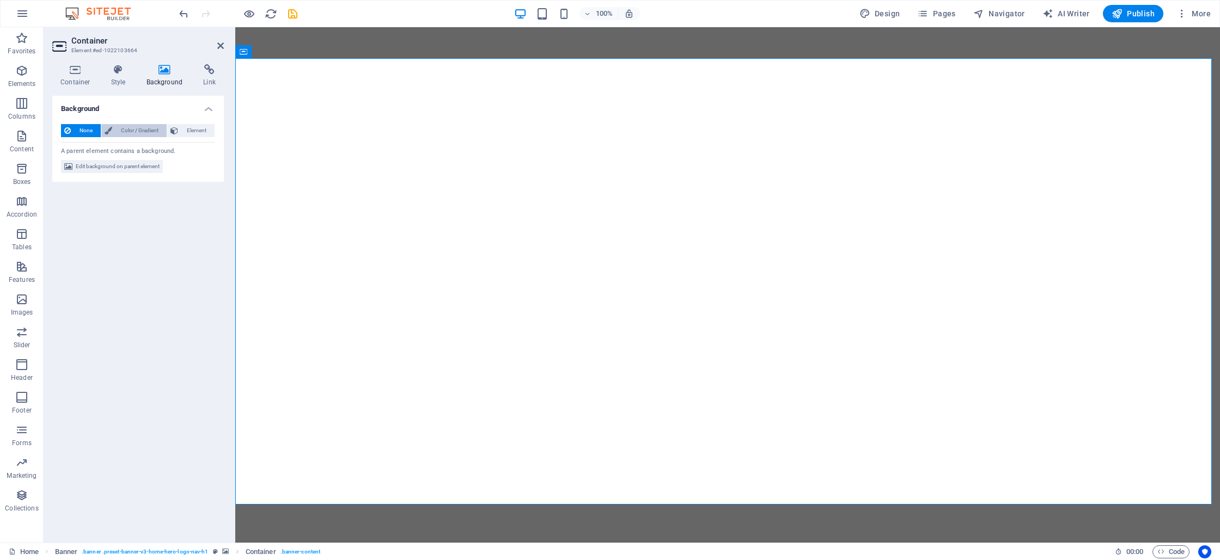
click at [144, 131] on span "Color / Gradient" at bounding box center [139, 130] width 48 height 13
click at [84, 129] on span "None" at bounding box center [85, 130] width 23 height 13
click at [124, 80] on h4 "Style" at bounding box center [120, 75] width 35 height 23
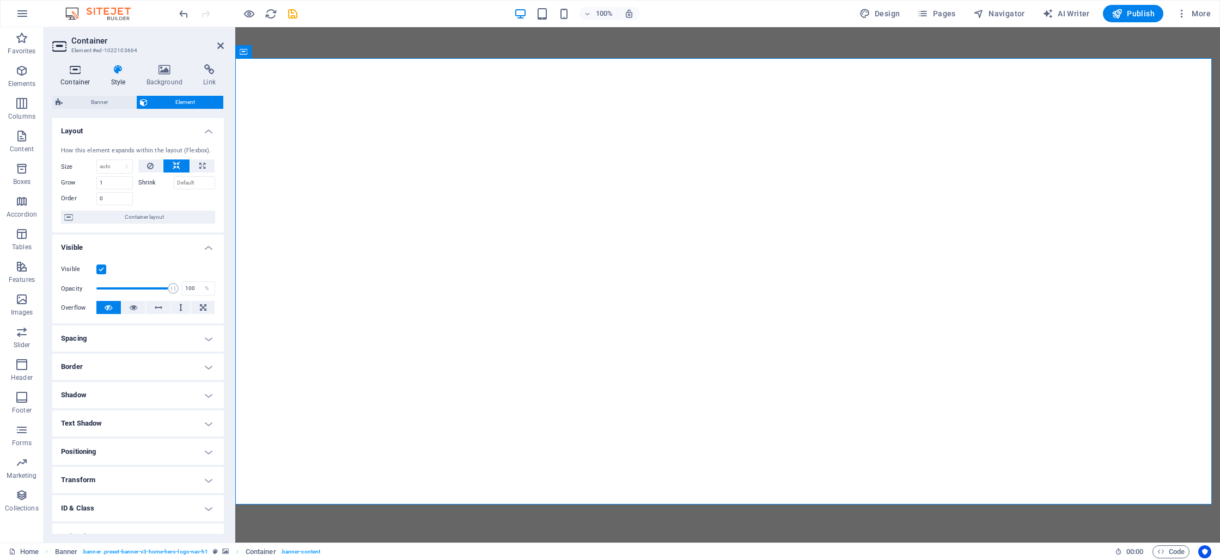
click at [88, 78] on h4 "Container" at bounding box center [77, 75] width 51 height 23
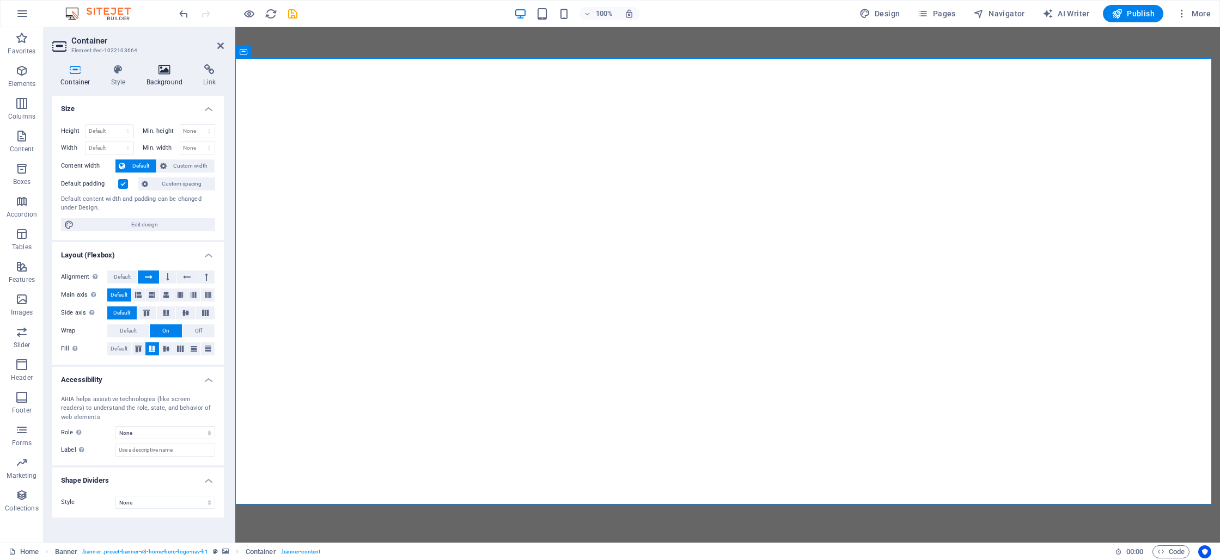
click at [167, 74] on icon at bounding box center [164, 69] width 53 height 11
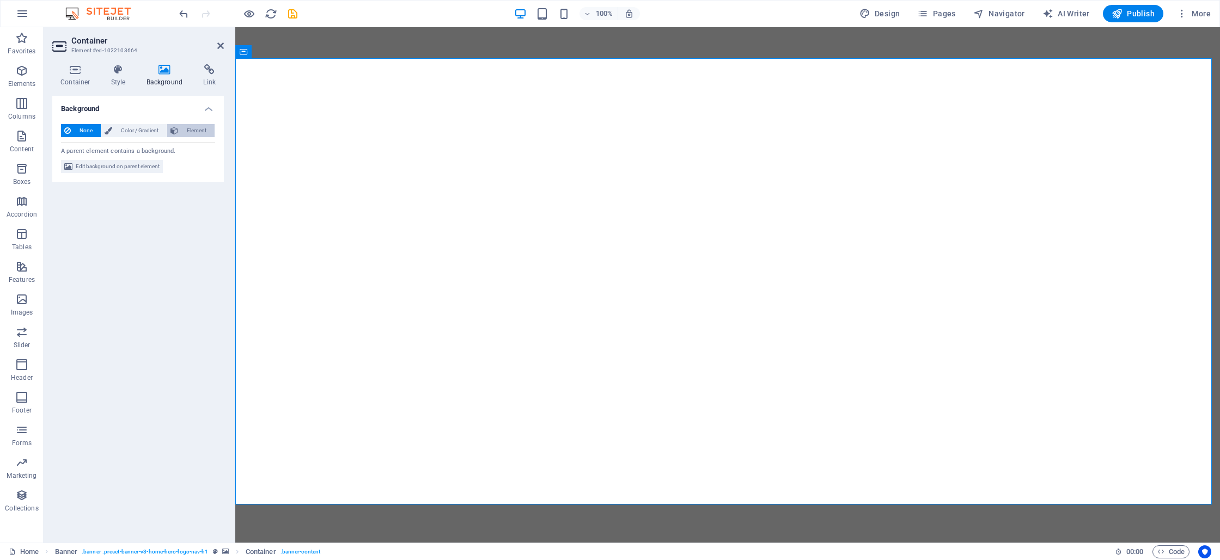
click at [191, 129] on span "Element" at bounding box center [196, 130] width 30 height 13
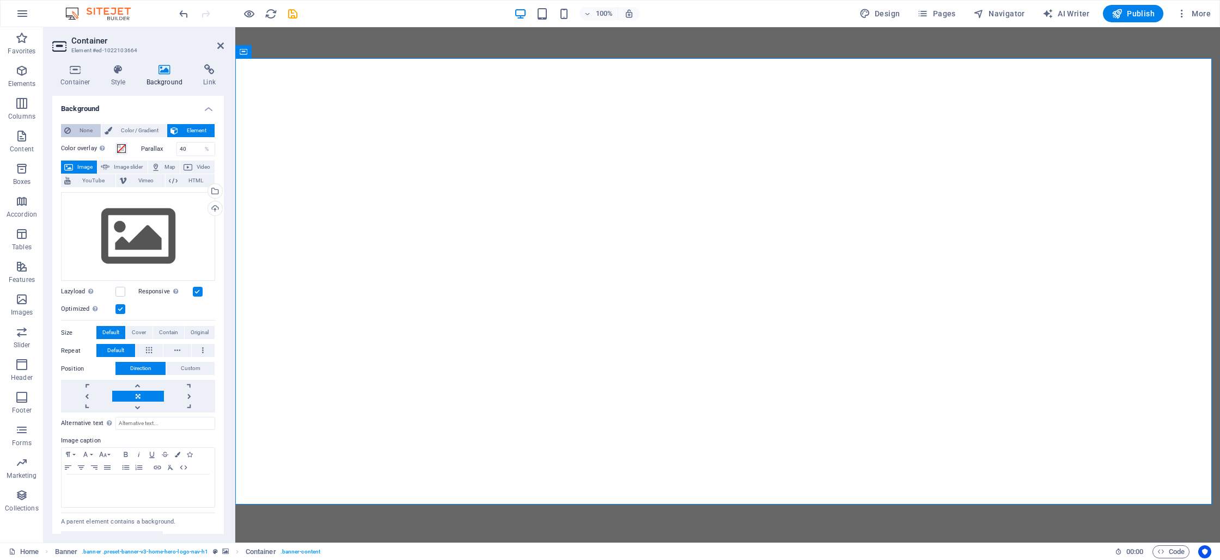
click at [82, 132] on span "None" at bounding box center [85, 130] width 23 height 13
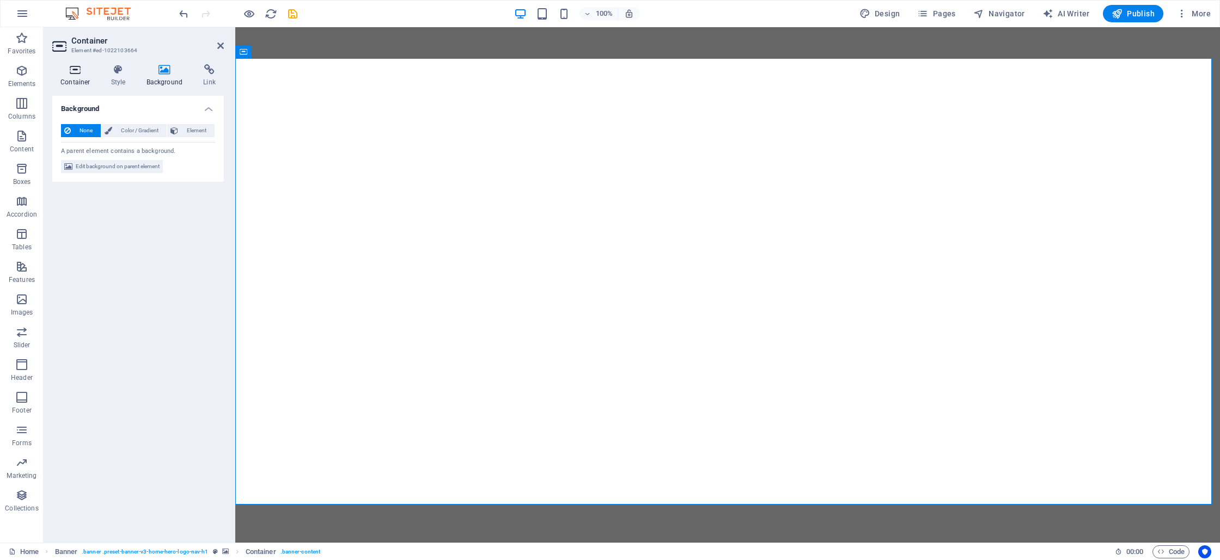
click at [83, 71] on icon at bounding box center [75, 69] width 46 height 11
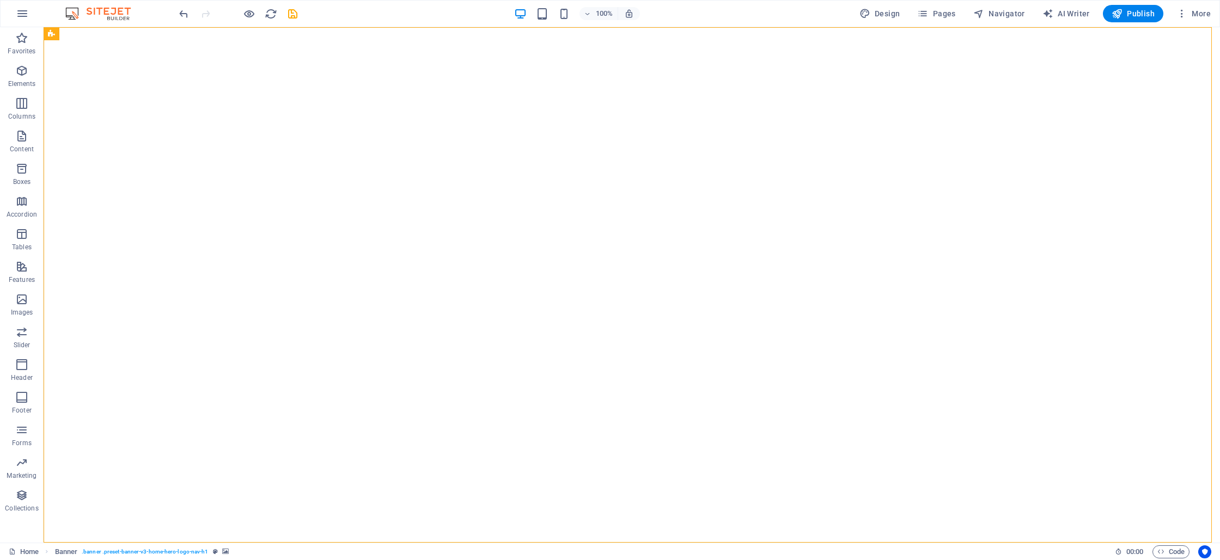
select select "ms"
select select "s"
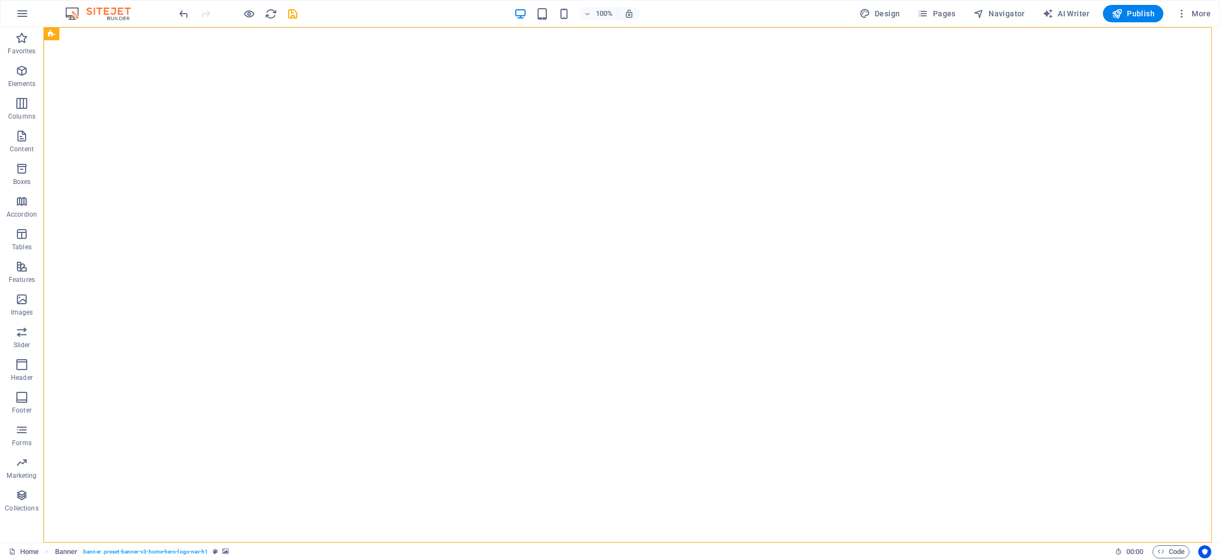
select select "progressive"
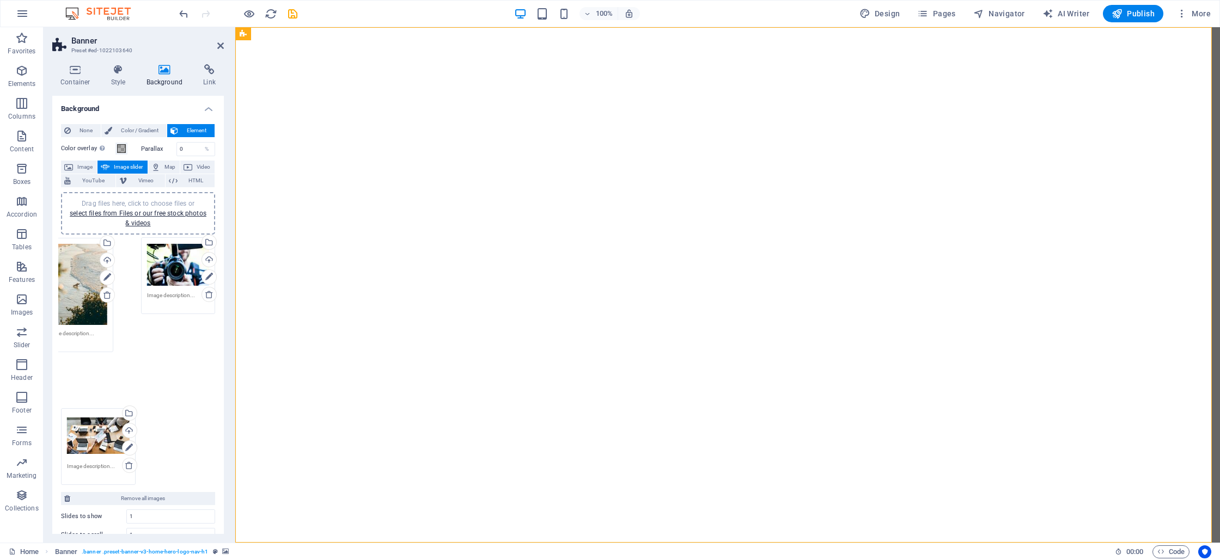
drag, startPoint x: 177, startPoint y: 270, endPoint x: 77, endPoint y: 270, distance: 99.6
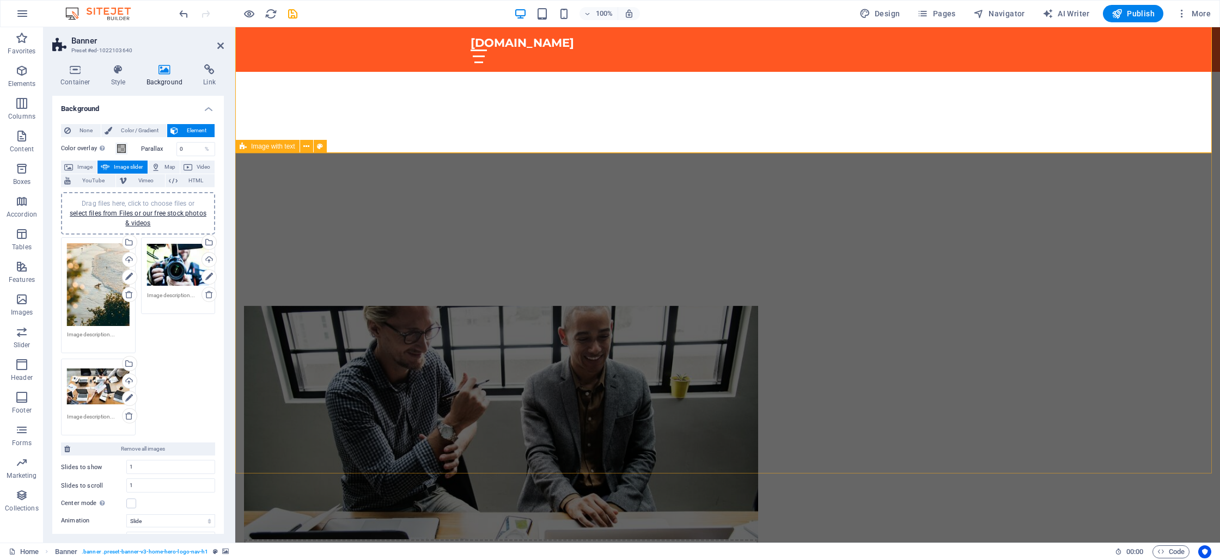
scroll to position [497, 0]
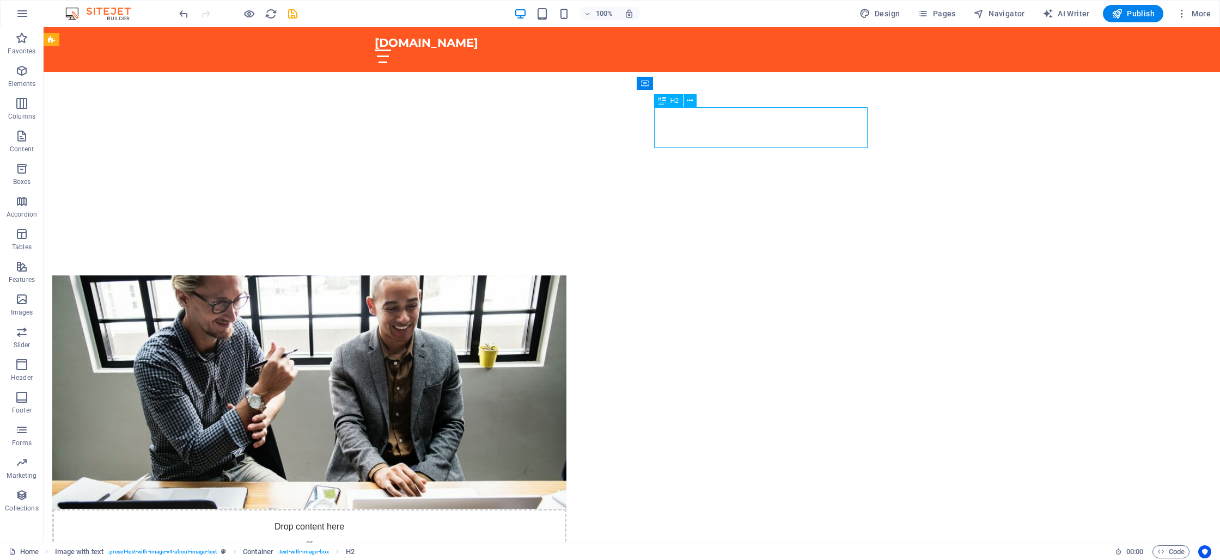
drag, startPoint x: 712, startPoint y: 115, endPoint x: 521, endPoint y: 117, distance: 191.7
